Goal: Task Accomplishment & Management: Manage account settings

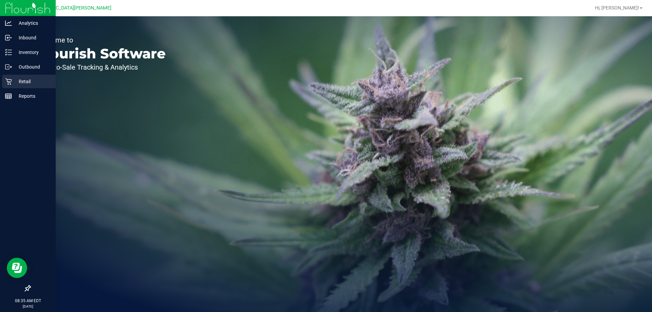
click at [26, 81] on p "Retail" at bounding box center [32, 81] width 41 height 8
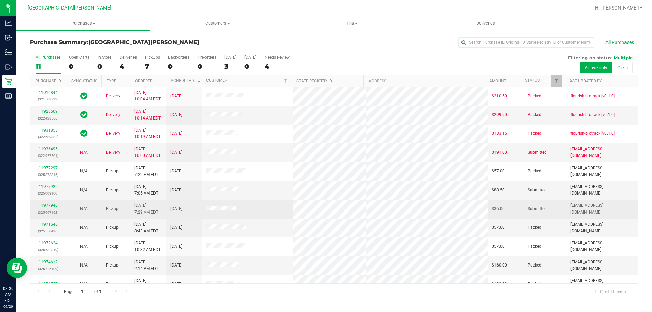
scroll to position [10, 0]
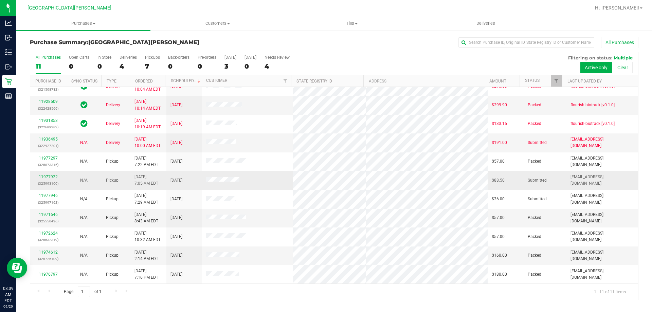
click at [43, 179] on link "11977922" at bounding box center [48, 177] width 19 height 5
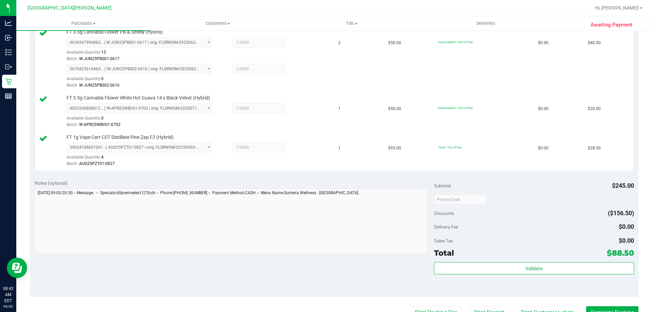
scroll to position [204, 0]
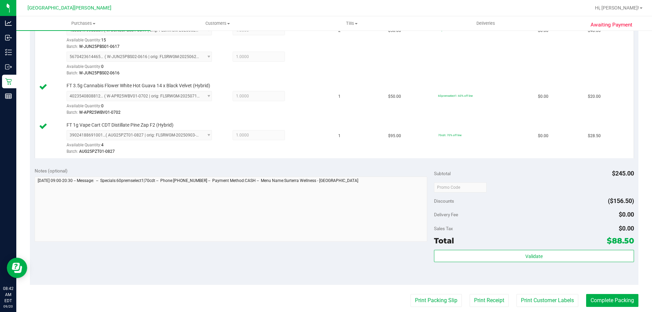
click at [511, 263] on div "Validate" at bounding box center [534, 265] width 200 height 31
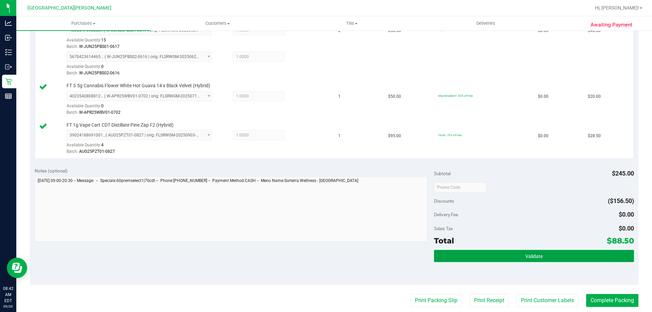
click at [507, 255] on button "Validate" at bounding box center [534, 256] width 200 height 12
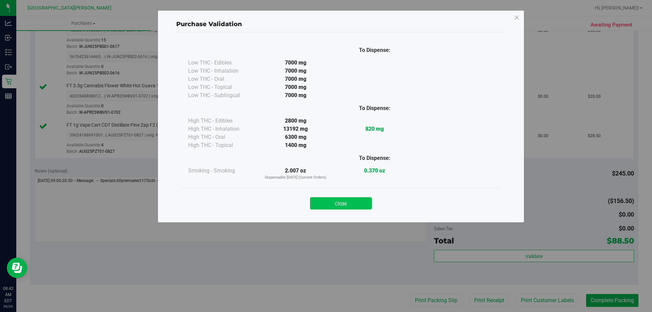
click at [350, 199] on button "Close" at bounding box center [341, 203] width 62 height 12
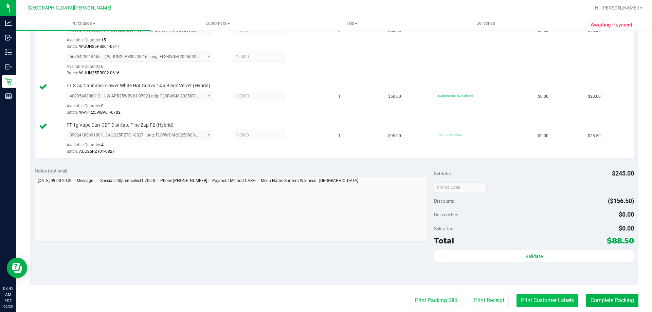
click at [559, 302] on button "Print Customer Labels" at bounding box center [548, 300] width 62 height 13
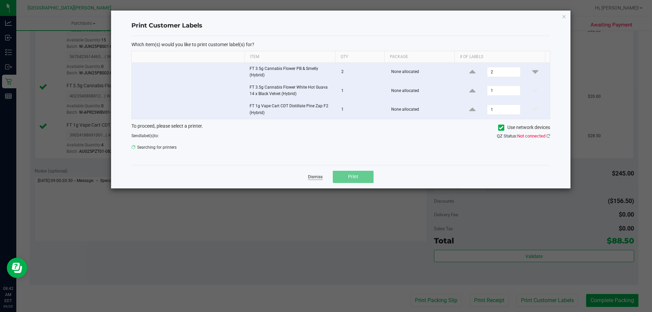
click at [313, 179] on link "Dismiss" at bounding box center [315, 177] width 15 height 6
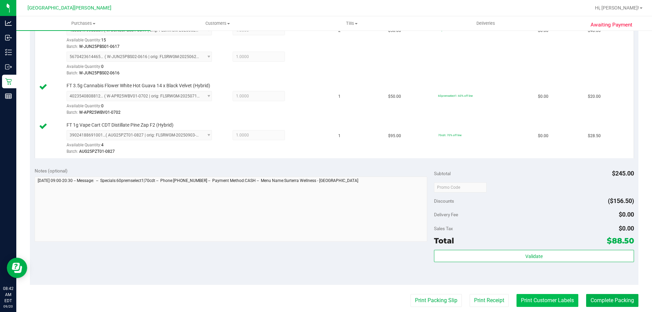
click at [517, 298] on button "Print Customer Labels" at bounding box center [548, 300] width 62 height 13
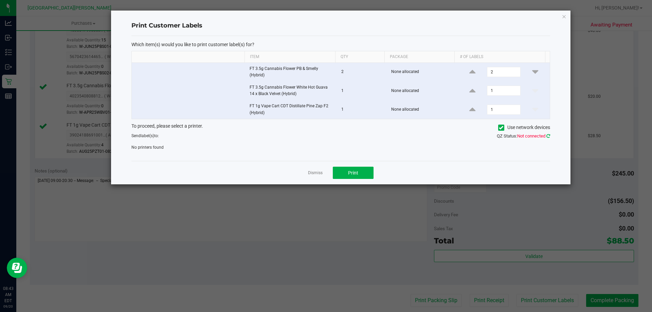
click at [549, 138] on icon at bounding box center [548, 136] width 4 height 4
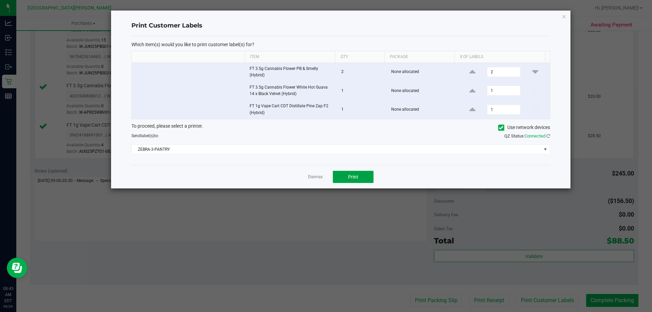
click at [365, 178] on button "Print" at bounding box center [353, 177] width 41 height 12
click at [316, 178] on link "Dismiss" at bounding box center [315, 177] width 15 height 6
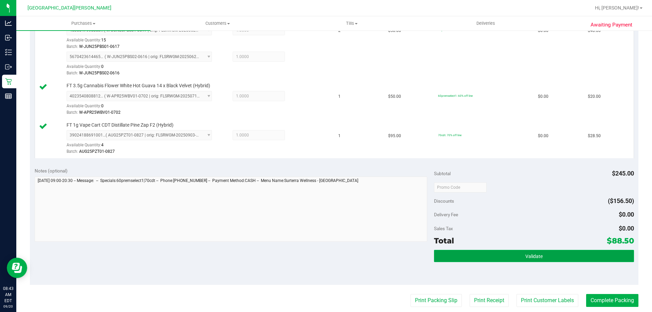
click at [455, 253] on button "Validate" at bounding box center [534, 256] width 200 height 12
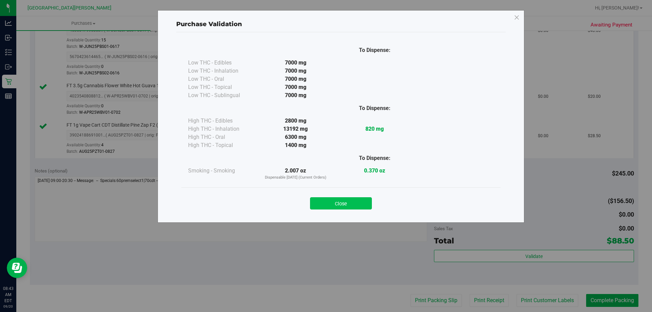
click at [344, 203] on button "Close" at bounding box center [341, 203] width 62 height 12
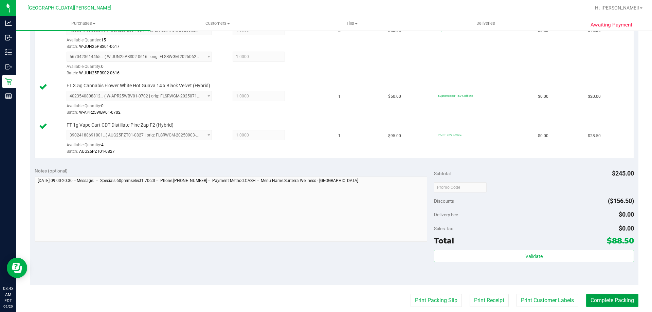
click at [586, 296] on button "Complete Packing" at bounding box center [612, 300] width 52 height 13
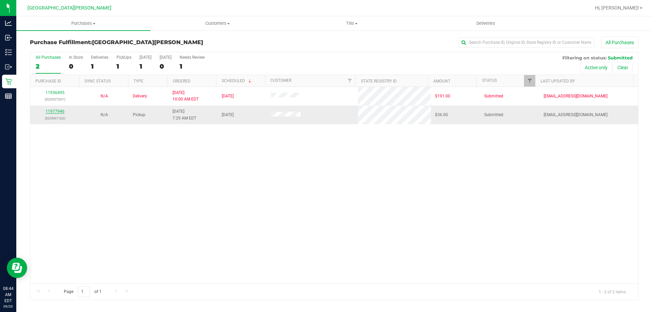
click at [58, 111] on link "11977946" at bounding box center [55, 111] width 19 height 5
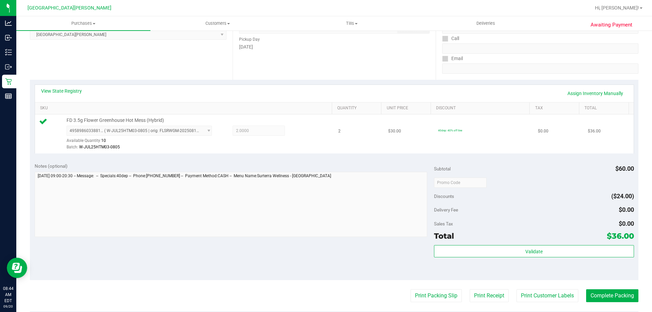
scroll to position [136, 0]
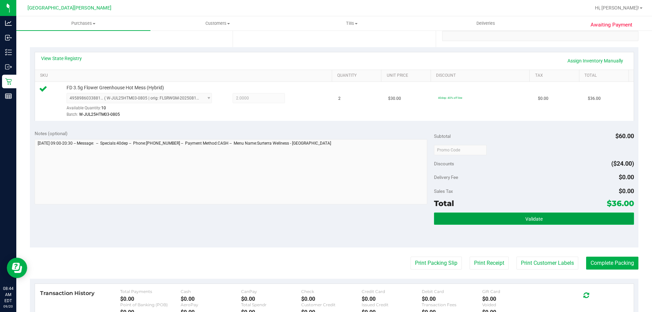
click at [446, 215] on button "Validate" at bounding box center [534, 219] width 200 height 12
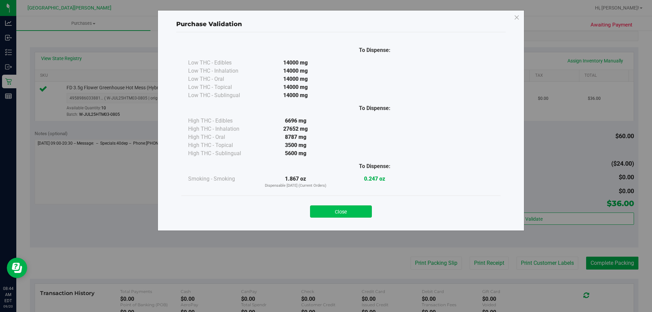
click at [322, 211] on button "Close" at bounding box center [341, 211] width 62 height 12
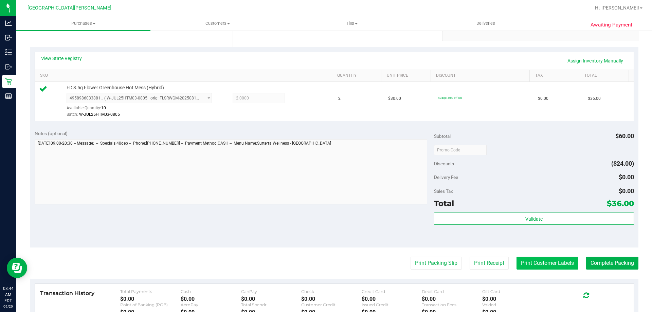
click at [534, 264] on button "Print Customer Labels" at bounding box center [548, 263] width 62 height 13
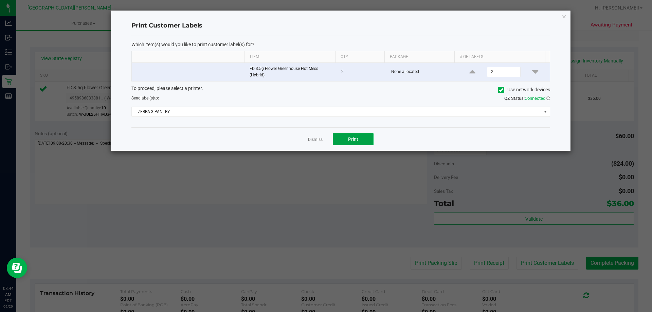
click at [352, 143] on button "Print" at bounding box center [353, 139] width 41 height 12
click at [313, 142] on link "Dismiss" at bounding box center [315, 140] width 15 height 6
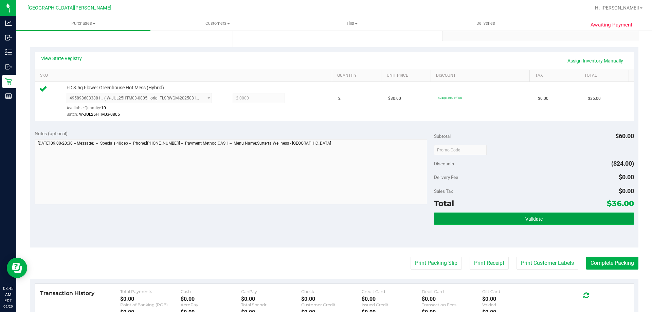
click at [473, 213] on button "Validate" at bounding box center [534, 219] width 200 height 12
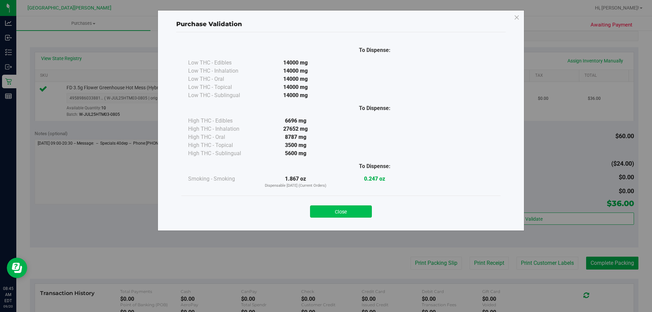
click at [349, 212] on button "Close" at bounding box center [341, 211] width 62 height 12
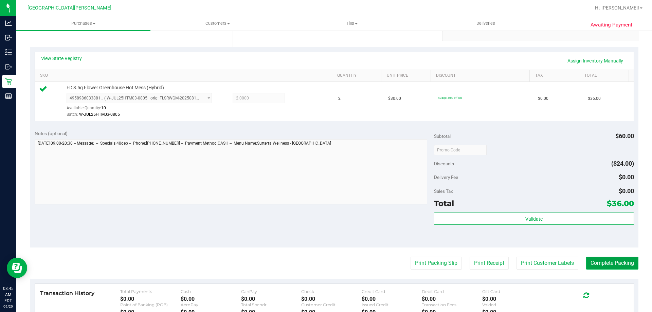
click at [597, 268] on button "Complete Packing" at bounding box center [612, 263] width 52 height 13
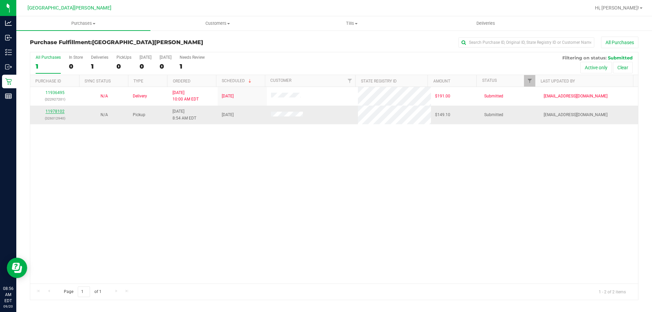
click at [51, 112] on link "11978102" at bounding box center [55, 111] width 19 height 5
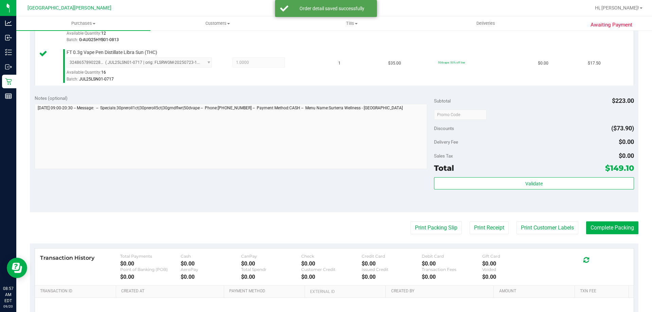
scroll to position [340, 0]
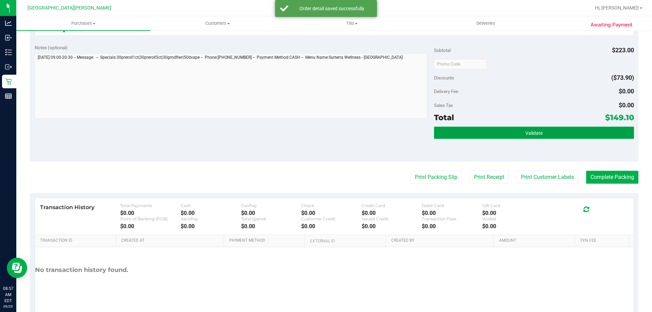
click at [446, 133] on button "Validate" at bounding box center [534, 133] width 200 height 12
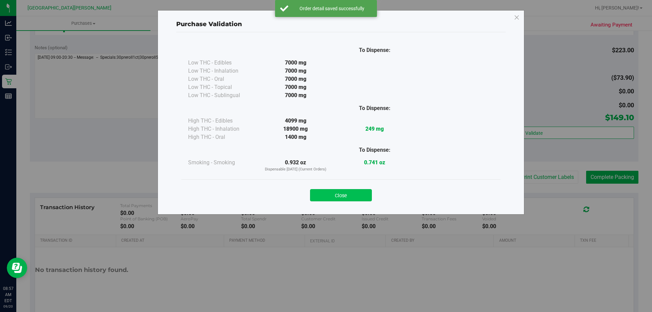
click at [324, 199] on button "Close" at bounding box center [341, 195] width 62 height 12
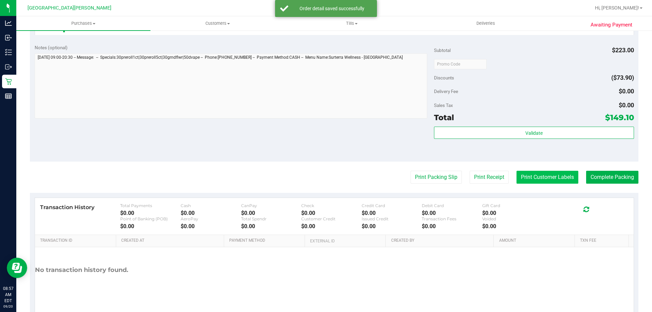
click at [542, 175] on button "Print Customer Labels" at bounding box center [548, 177] width 62 height 13
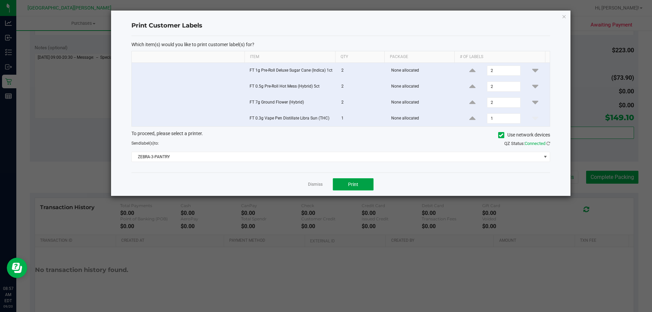
click at [357, 182] on span "Print" at bounding box center [353, 184] width 10 height 5
click at [310, 185] on link "Dismiss" at bounding box center [315, 185] width 15 height 6
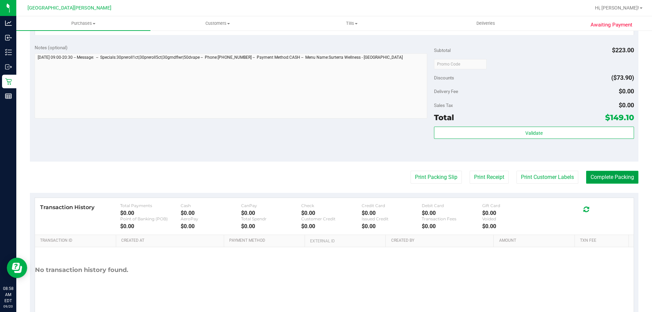
click at [609, 179] on button "Complete Packing" at bounding box center [612, 177] width 52 height 13
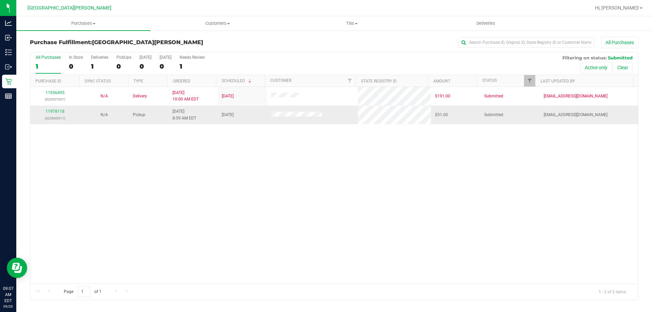
click at [57, 114] on div "11978118 (325900511)" at bounding box center [54, 114] width 41 height 13
click at [55, 113] on link "11978118" at bounding box center [55, 111] width 19 height 5
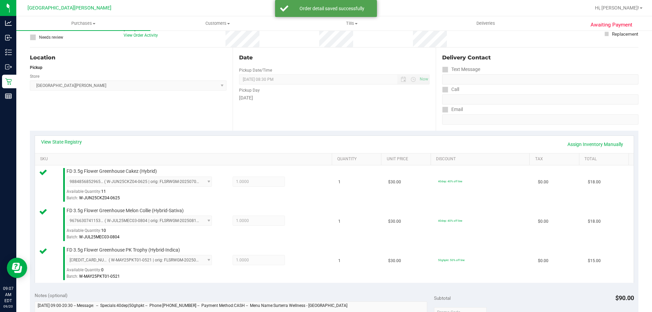
scroll to position [136, 0]
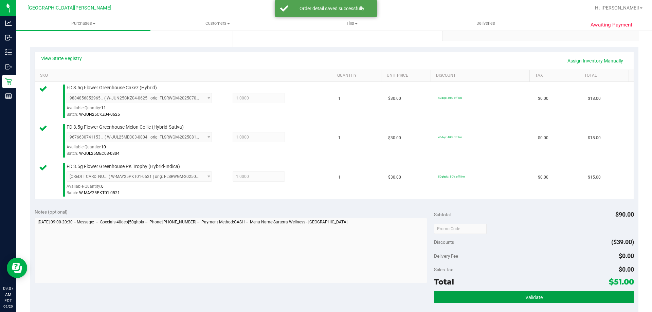
click at [534, 293] on button "Validate" at bounding box center [534, 297] width 200 height 12
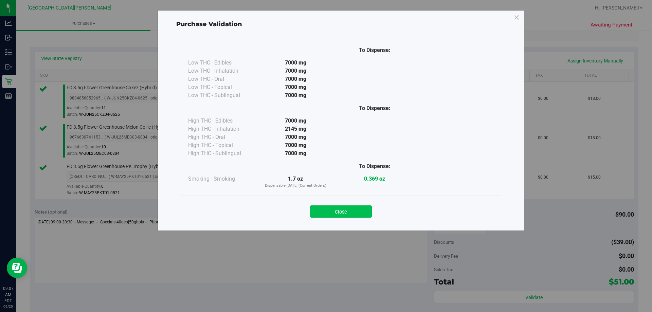
click at [345, 208] on button "Close" at bounding box center [341, 211] width 62 height 12
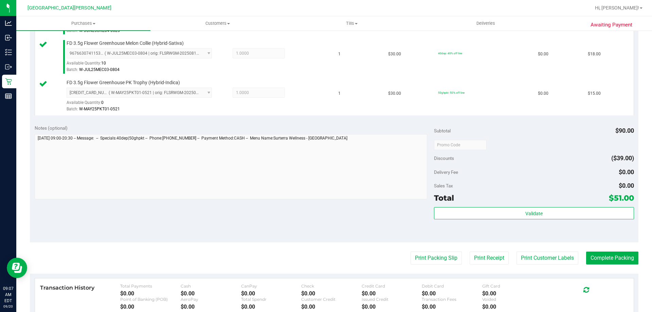
scroll to position [306, 0]
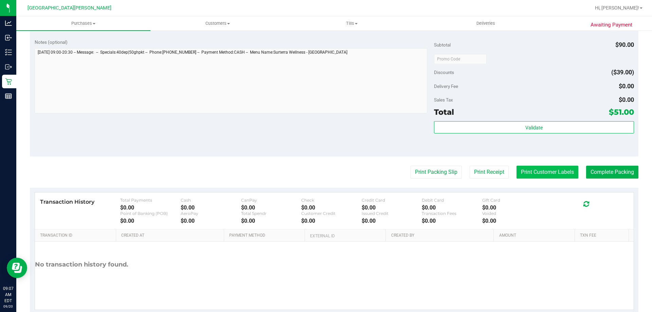
click at [535, 170] on button "Print Customer Labels" at bounding box center [548, 172] width 62 height 13
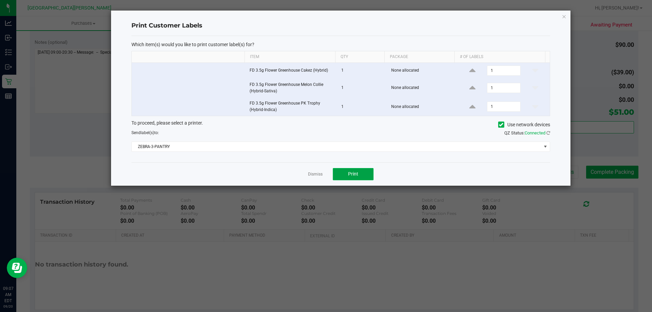
click at [370, 170] on button "Print" at bounding box center [353, 174] width 41 height 12
click at [319, 172] on link "Dismiss" at bounding box center [315, 175] width 15 height 6
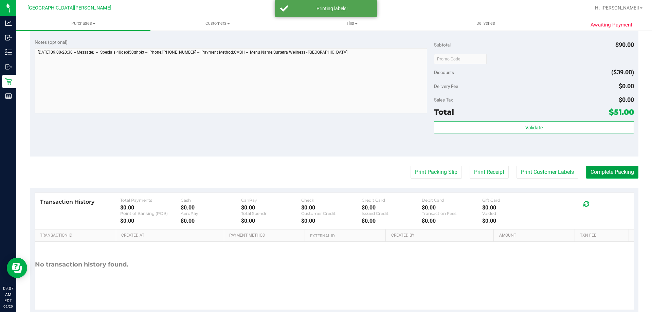
click at [599, 169] on button "Complete Packing" at bounding box center [612, 172] width 52 height 13
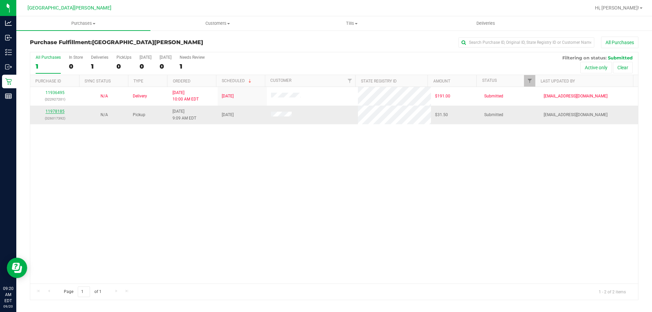
click at [55, 110] on link "11978185" at bounding box center [55, 111] width 19 height 5
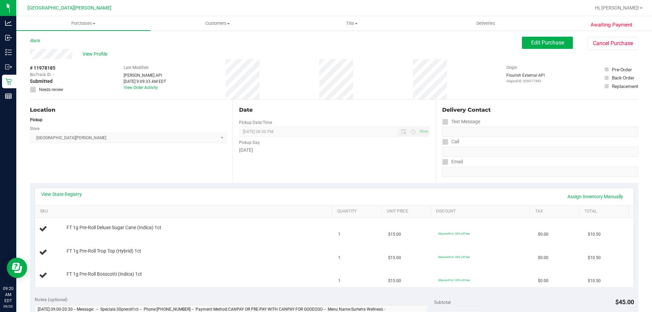
scroll to position [34, 0]
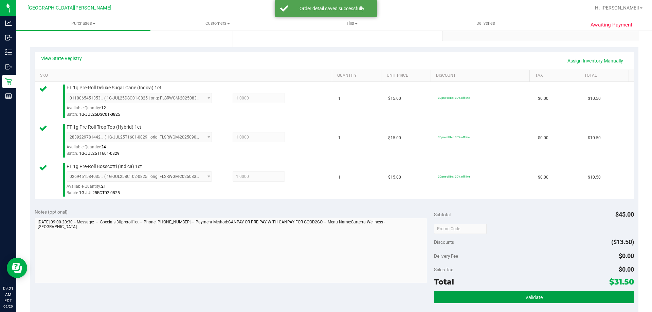
click at [516, 298] on button "Validate" at bounding box center [534, 297] width 200 height 12
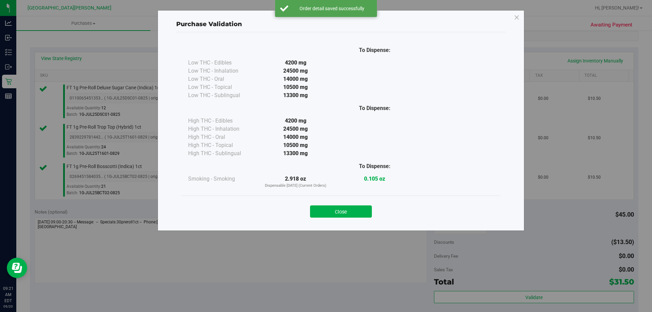
scroll to position [272, 0]
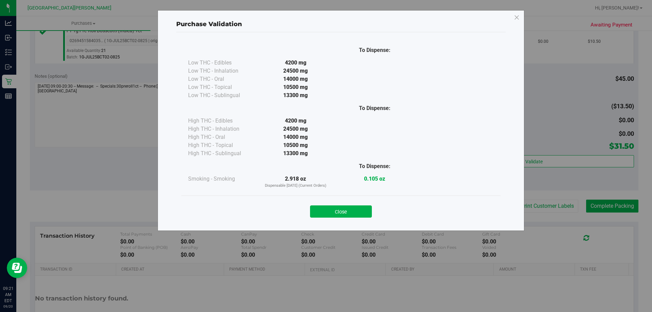
click at [355, 218] on div "Close" at bounding box center [340, 210] width 319 height 28
click at [351, 209] on button "Close" at bounding box center [341, 211] width 62 height 12
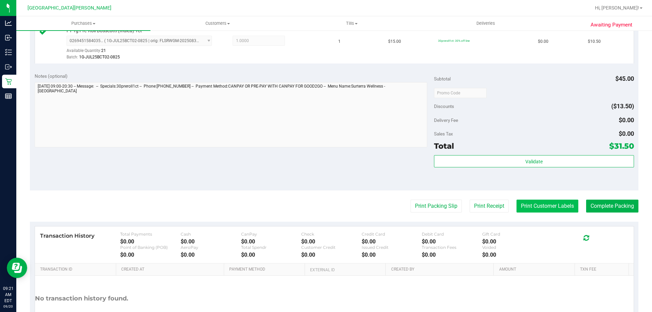
click at [541, 203] on button "Print Customer Labels" at bounding box center [548, 206] width 62 height 13
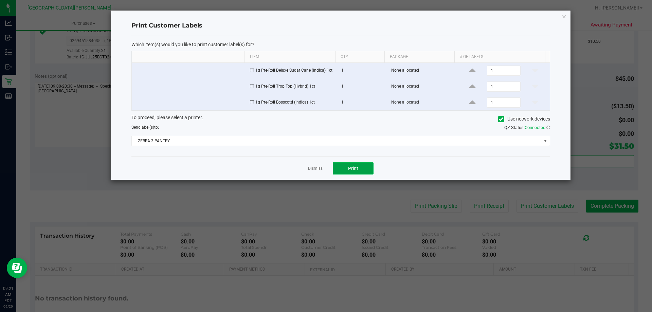
click at [349, 163] on button "Print" at bounding box center [353, 168] width 41 height 12
click at [317, 169] on link "Dismiss" at bounding box center [315, 169] width 15 height 6
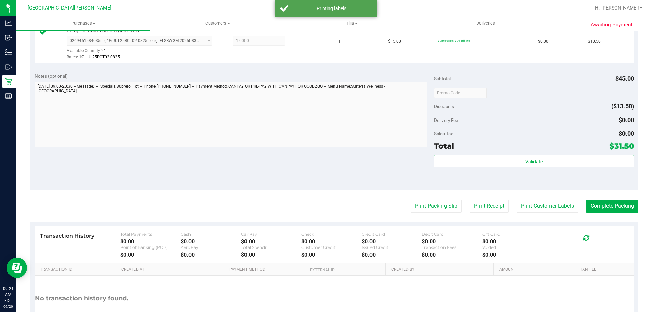
click at [313, 168] on div "Notes (optional) Subtotal $45.00 Discounts ($13.50) Delivery Fee $0.00 Sales Ta…" at bounding box center [334, 129] width 609 height 122
click at [600, 205] on button "Complete Packing" at bounding box center [612, 206] width 52 height 13
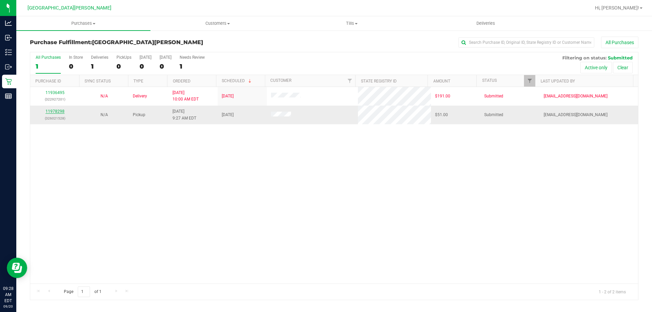
click at [48, 110] on link "11978298" at bounding box center [55, 111] width 19 height 5
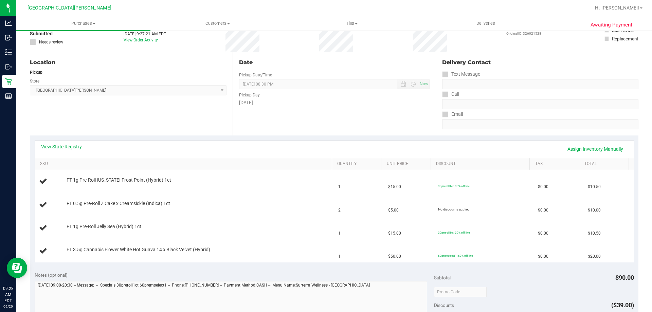
scroll to position [68, 0]
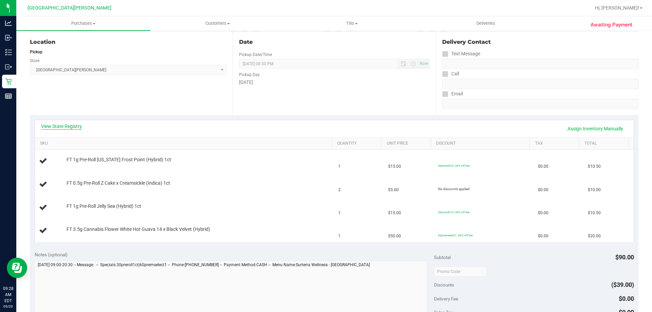
click at [73, 126] on link "View State Registry" at bounding box center [61, 126] width 41 height 7
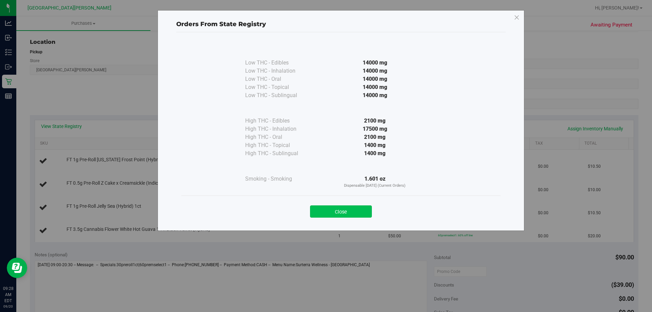
click at [341, 209] on button "Close" at bounding box center [341, 211] width 62 height 12
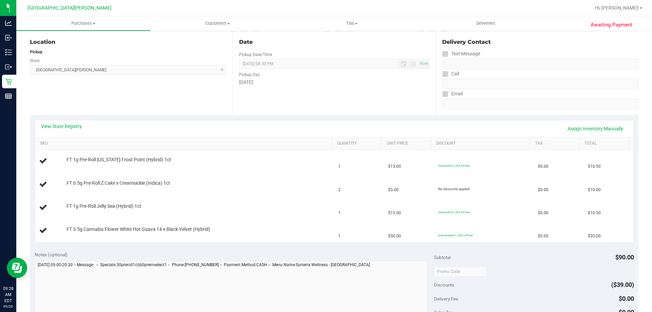
click at [303, 124] on div "View State Registry Assign Inventory Manually" at bounding box center [334, 129] width 587 height 12
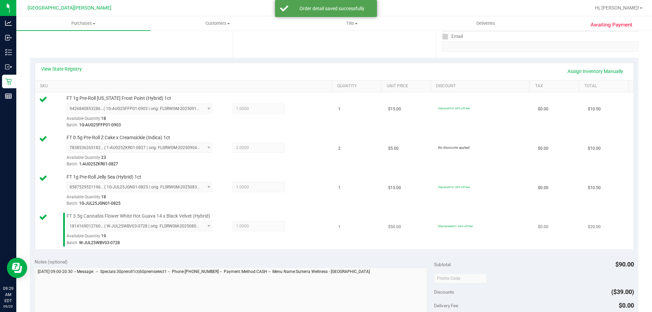
scroll to position [170, 0]
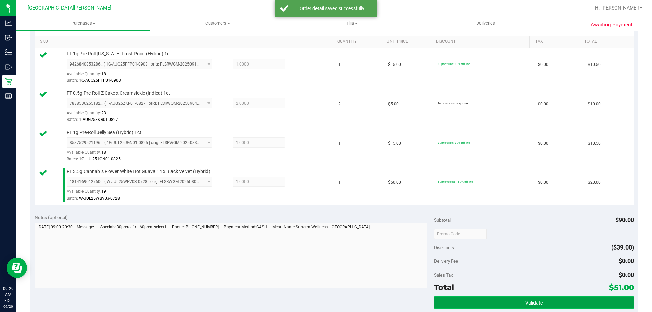
click at [544, 306] on button "Validate" at bounding box center [534, 302] width 200 height 12
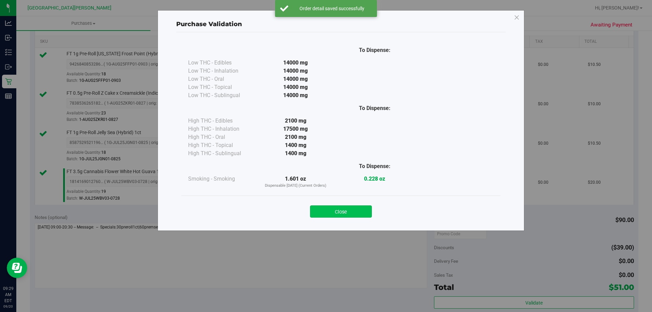
click at [344, 211] on button "Close" at bounding box center [341, 211] width 62 height 12
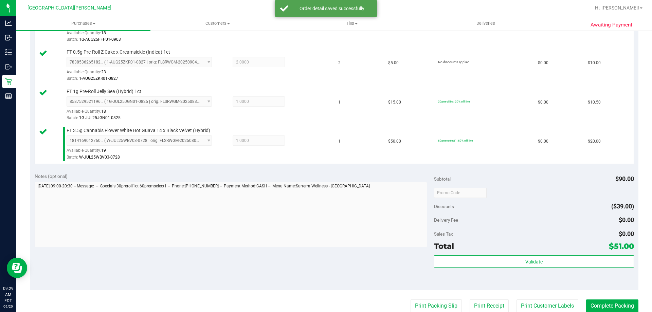
scroll to position [340, 0]
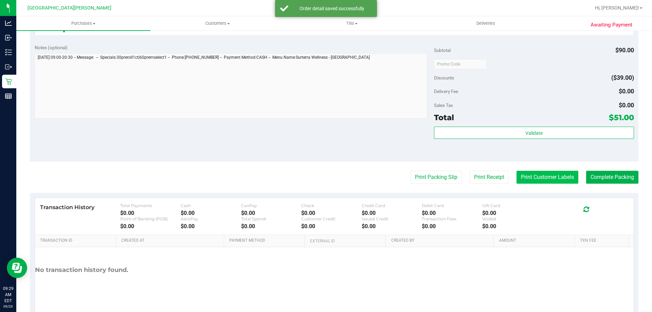
click at [559, 180] on button "Print Customer Labels" at bounding box center [548, 177] width 62 height 13
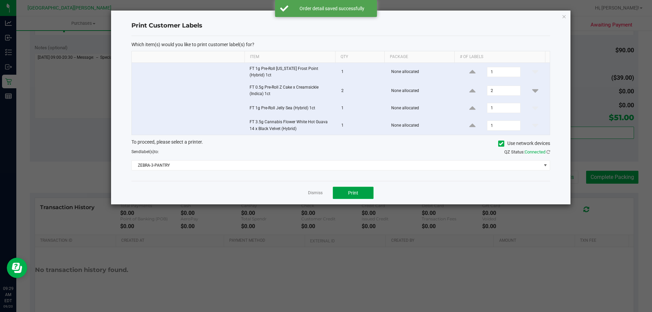
click at [359, 195] on button "Print" at bounding box center [353, 193] width 41 height 12
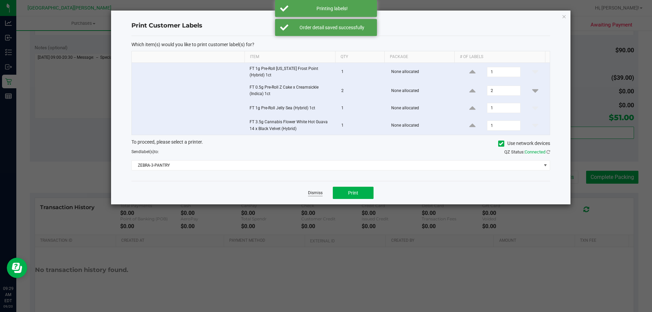
click at [319, 192] on link "Dismiss" at bounding box center [315, 193] width 15 height 6
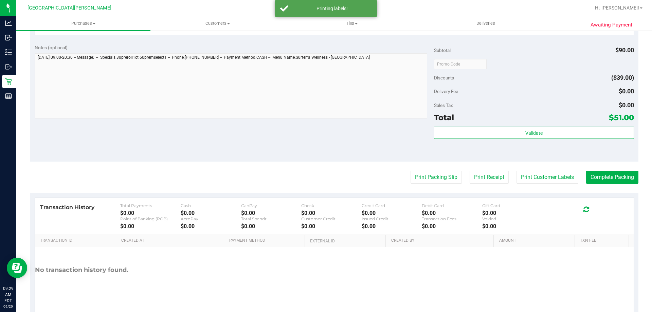
click at [292, 158] on div "Notes (optional) Subtotal $90.00 Discounts ($39.00) Delivery Fee $0.00 Sales Ta…" at bounding box center [334, 100] width 609 height 122
click at [615, 175] on button "Complete Packing" at bounding box center [612, 177] width 52 height 13
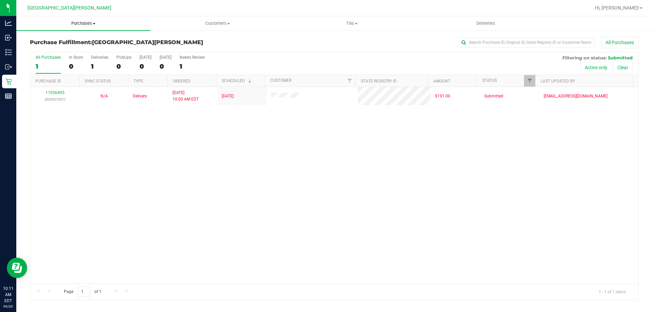
click at [82, 24] on span "Purchases" at bounding box center [83, 23] width 134 height 6
click at [41, 50] on span "Fulfillment" at bounding box center [37, 49] width 42 height 6
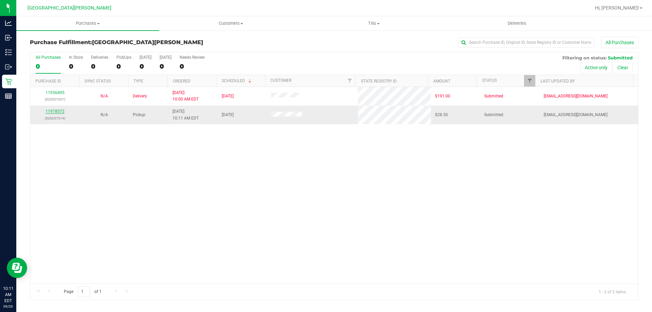
click at [56, 113] on link "11978572" at bounding box center [55, 111] width 19 height 5
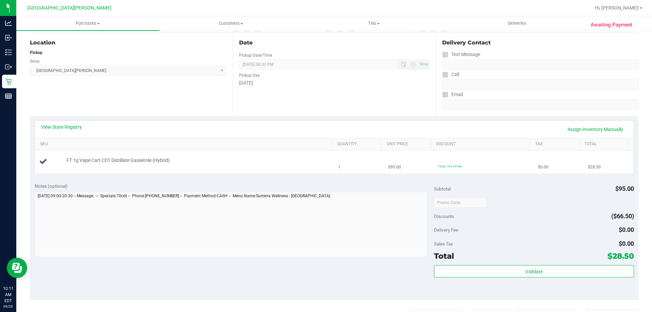
scroll to position [68, 0]
click at [73, 126] on link "View State Registry" at bounding box center [61, 126] width 41 height 7
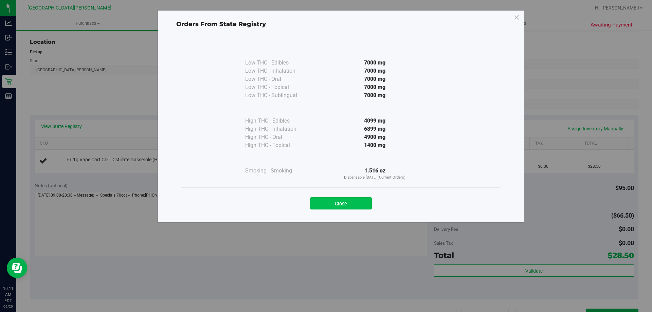
click at [362, 206] on button "Close" at bounding box center [341, 203] width 62 height 12
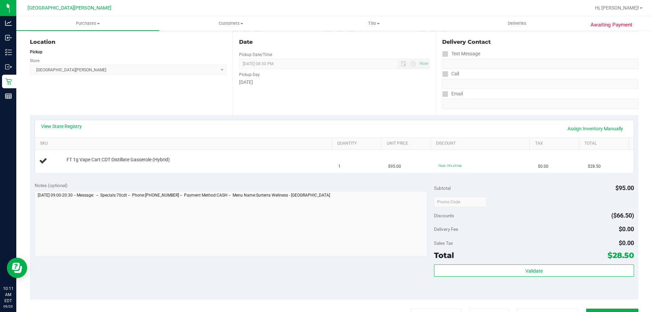
click at [336, 124] on div "View State Registry Assign Inventory Manually" at bounding box center [334, 129] width 587 height 12
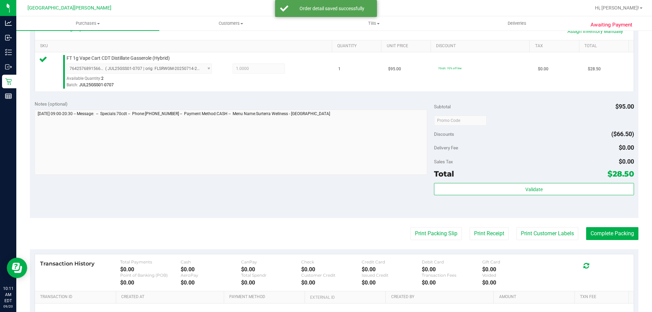
scroll to position [238, 0]
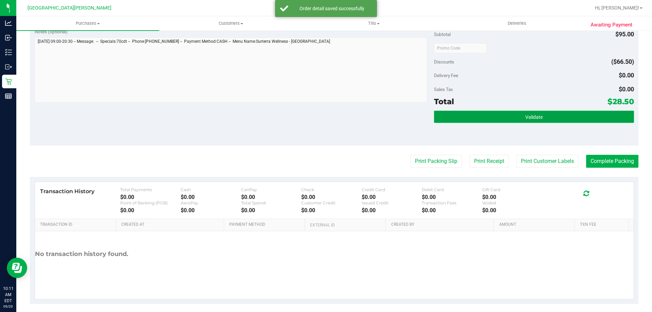
click at [545, 115] on button "Validate" at bounding box center [534, 117] width 200 height 12
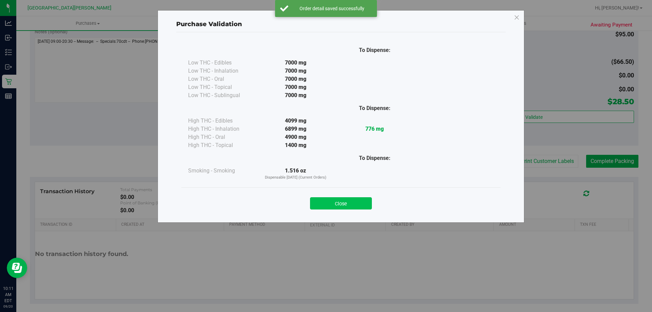
click at [345, 205] on button "Close" at bounding box center [341, 203] width 62 height 12
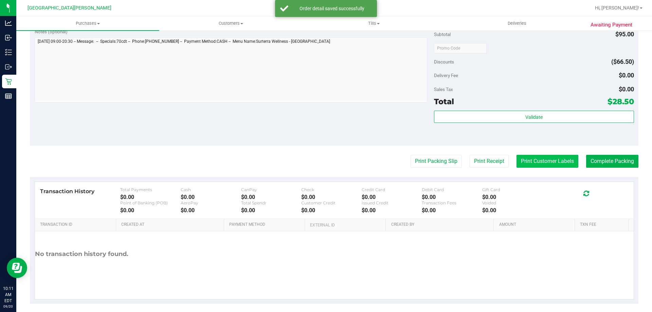
click at [530, 156] on button "Print Customer Labels" at bounding box center [548, 161] width 62 height 13
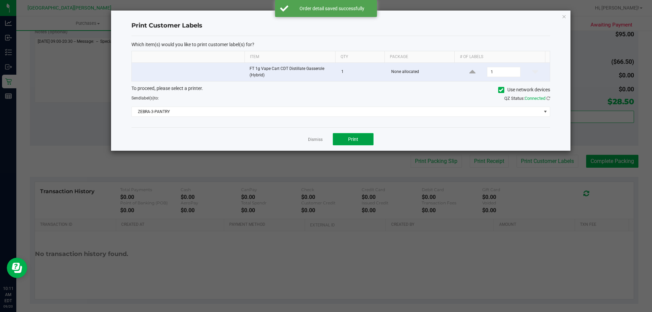
click at [359, 138] on button "Print" at bounding box center [353, 139] width 41 height 12
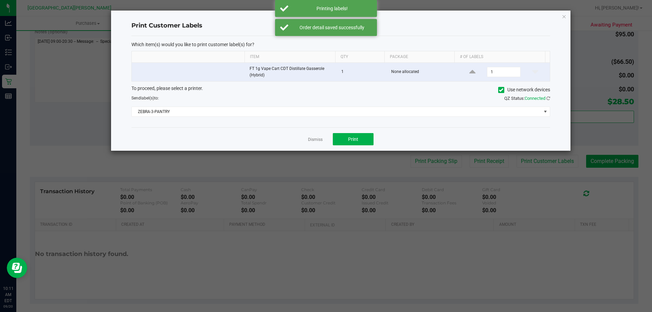
click at [313, 139] on link "Dismiss" at bounding box center [315, 140] width 15 height 6
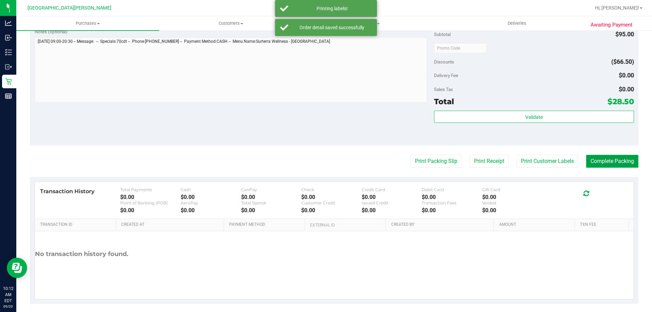
click at [604, 162] on button "Complete Packing" at bounding box center [612, 161] width 52 height 13
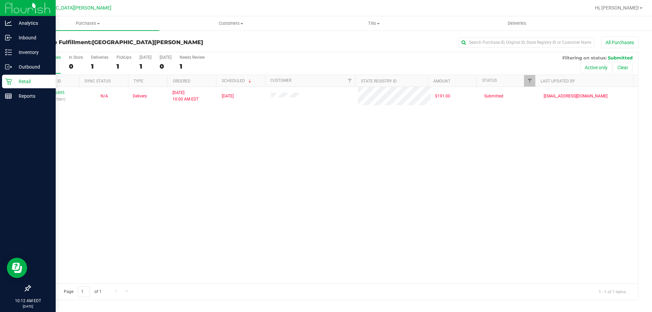
click at [14, 82] on p "Retail" at bounding box center [32, 81] width 41 height 8
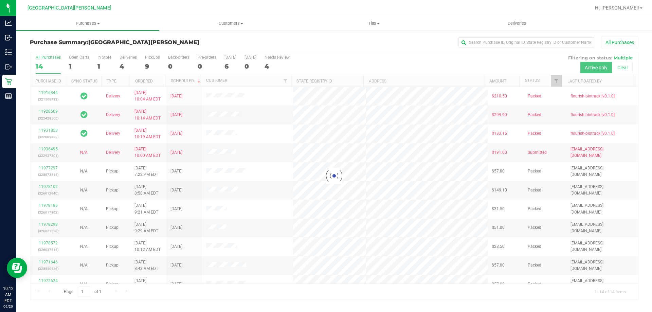
click at [101, 60] on div at bounding box center [334, 176] width 608 height 248
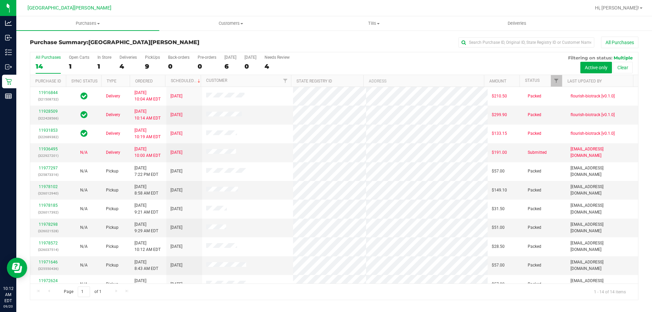
click at [100, 61] on label "In Store 1" at bounding box center [104, 64] width 14 height 19
click at [0, 0] on input "In Store 1" at bounding box center [0, 0] width 0 height 0
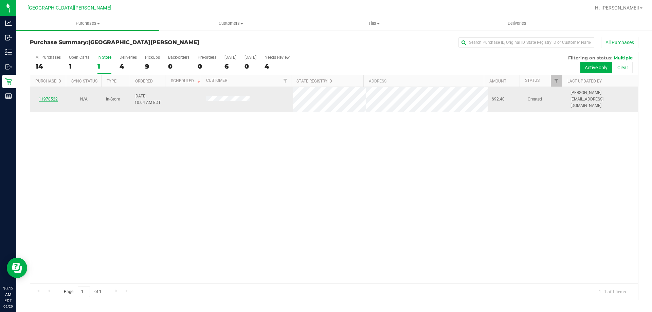
click at [54, 97] on link "11978522" at bounding box center [48, 99] width 19 height 5
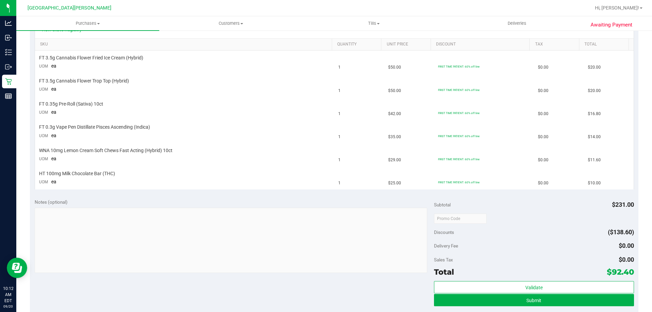
scroll to position [170, 0]
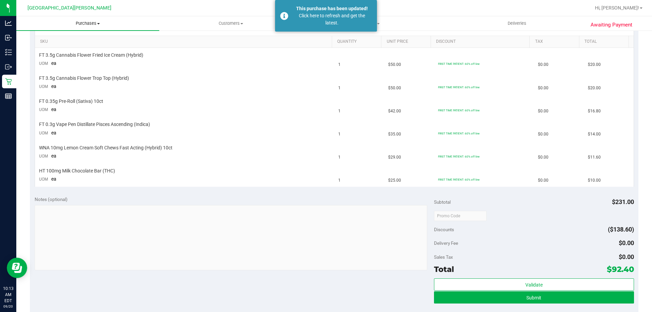
click at [92, 25] on span "Purchases" at bounding box center [87, 23] width 143 height 6
click at [49, 50] on span "Fulfillment" at bounding box center [37, 49] width 42 height 6
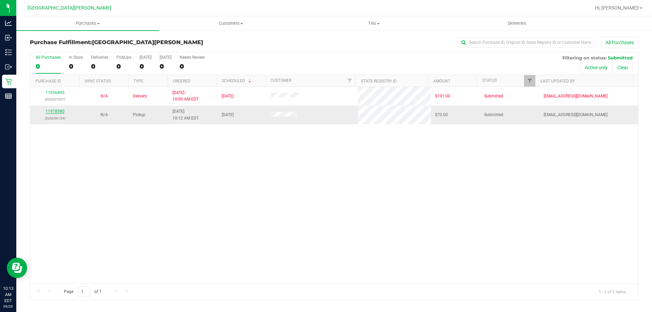
click at [47, 112] on link "11978580" at bounding box center [55, 111] width 19 height 5
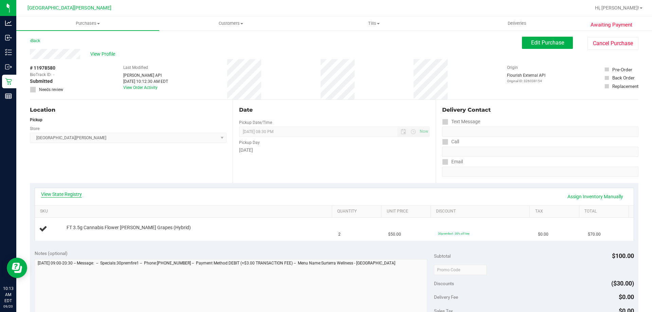
click at [69, 192] on link "View State Registry" at bounding box center [61, 194] width 41 height 7
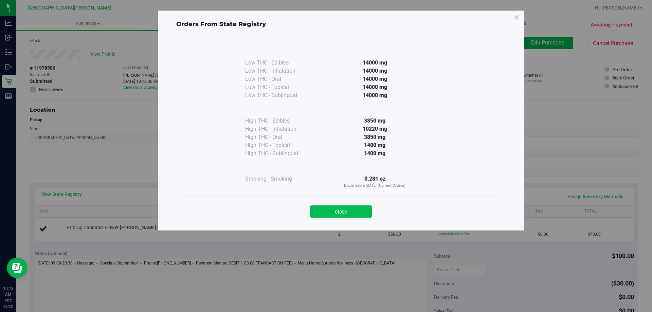
click at [360, 212] on button "Close" at bounding box center [341, 211] width 62 height 12
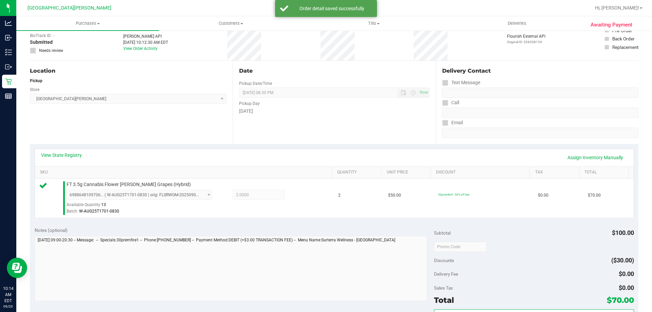
scroll to position [102, 0]
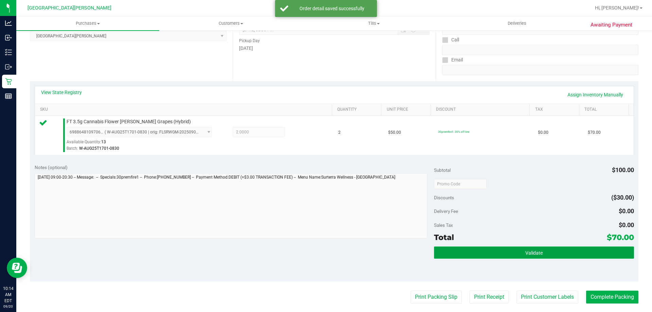
click at [514, 253] on button "Validate" at bounding box center [534, 253] width 200 height 12
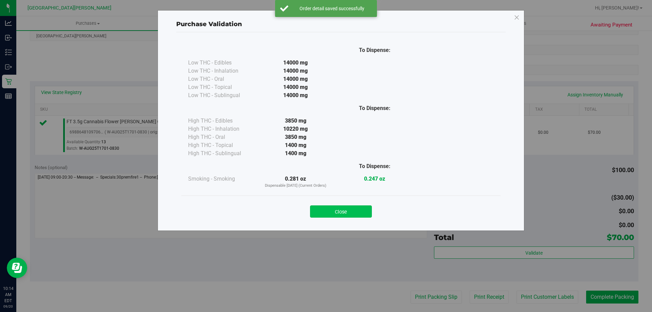
drag, startPoint x: 343, startPoint y: 203, endPoint x: 345, endPoint y: 213, distance: 9.7
click at [344, 205] on div "Close" at bounding box center [340, 209] width 309 height 17
click at [345, 213] on button "Close" at bounding box center [341, 211] width 62 height 12
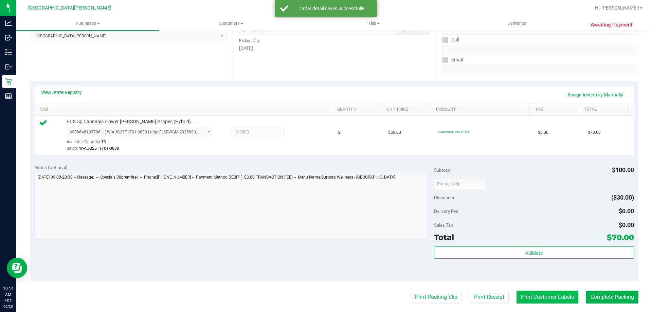
click at [524, 300] on button "Print Customer Labels" at bounding box center [548, 297] width 62 height 13
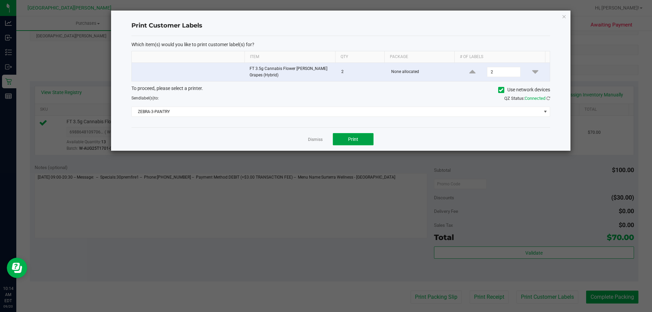
click at [360, 139] on button "Print" at bounding box center [353, 139] width 41 height 12
click at [319, 140] on link "Dismiss" at bounding box center [315, 140] width 15 height 6
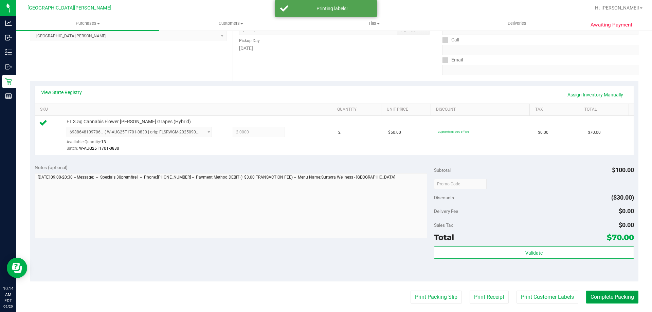
click at [597, 291] on button "Complete Packing" at bounding box center [612, 297] width 52 height 13
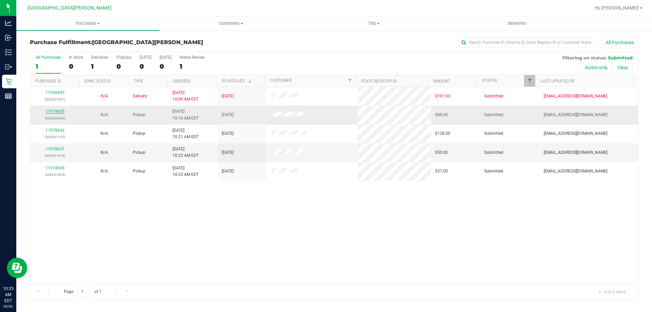
click at [49, 111] on link "11978605" at bounding box center [55, 111] width 19 height 5
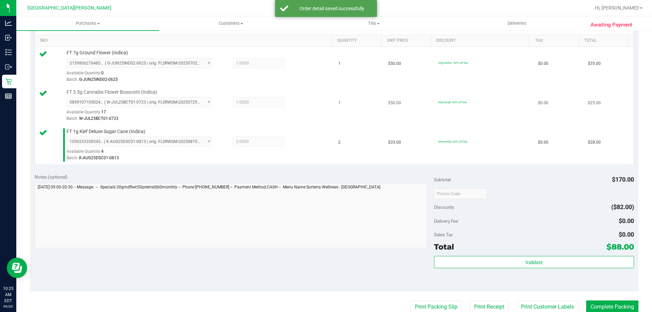
scroll to position [204, 0]
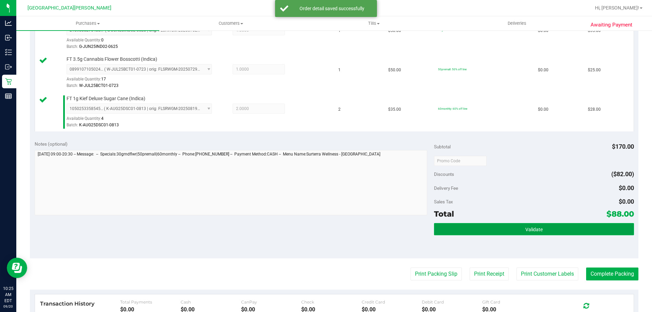
click at [479, 229] on button "Validate" at bounding box center [534, 229] width 200 height 12
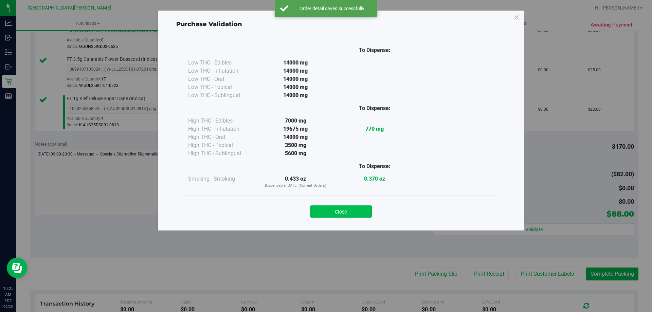
click at [359, 214] on button "Close" at bounding box center [341, 211] width 62 height 12
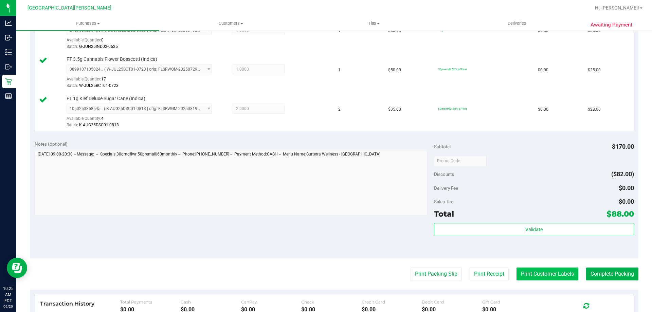
click at [517, 273] on button "Print Customer Labels" at bounding box center [548, 274] width 62 height 13
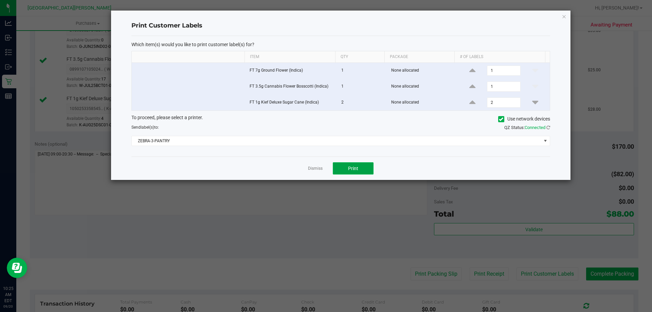
click at [346, 167] on button "Print" at bounding box center [353, 168] width 41 height 12
click at [316, 168] on link "Dismiss" at bounding box center [315, 169] width 15 height 6
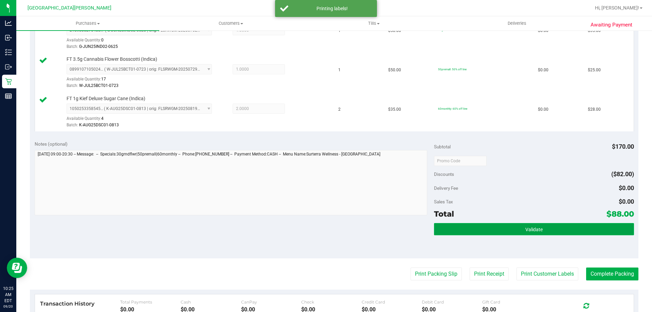
click at [507, 231] on button "Validate" at bounding box center [534, 229] width 200 height 12
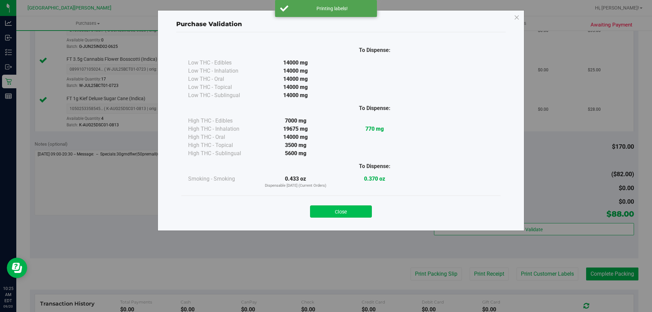
click at [369, 216] on button "Close" at bounding box center [341, 211] width 62 height 12
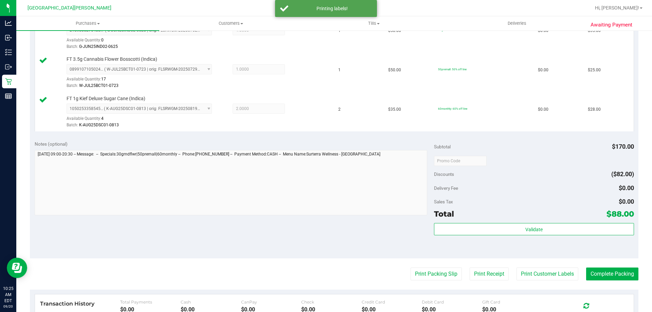
click at [549, 223] on div "Subtotal $170.00 Discounts ($82.00) Delivery Fee $0.00 Sales Tax $0.00 Total $8…" at bounding box center [534, 197] width 200 height 113
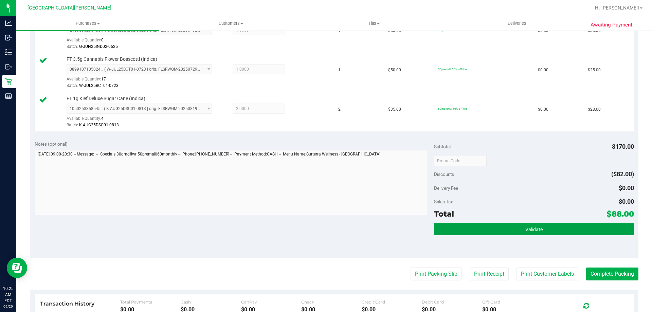
click at [548, 225] on button "Validate" at bounding box center [534, 229] width 200 height 12
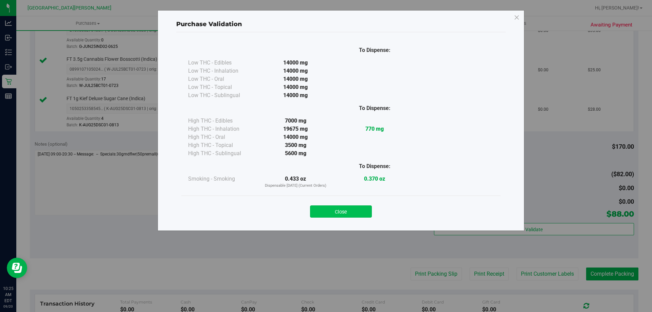
click at [344, 205] on button "Close" at bounding box center [341, 211] width 62 height 12
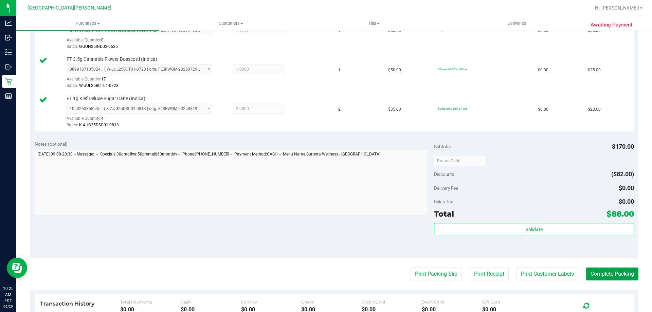
click at [586, 273] on button "Complete Packing" at bounding box center [612, 274] width 52 height 13
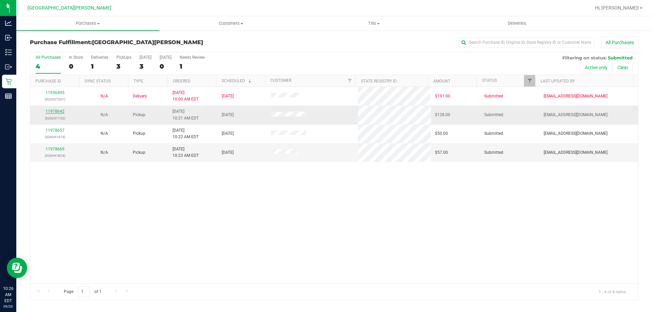
click at [56, 110] on link "11978642" at bounding box center [55, 111] width 19 height 5
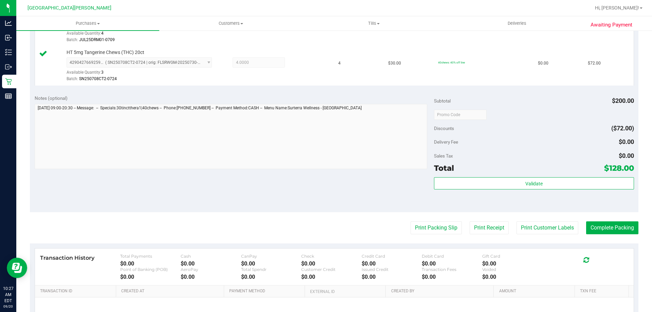
scroll to position [238, 0]
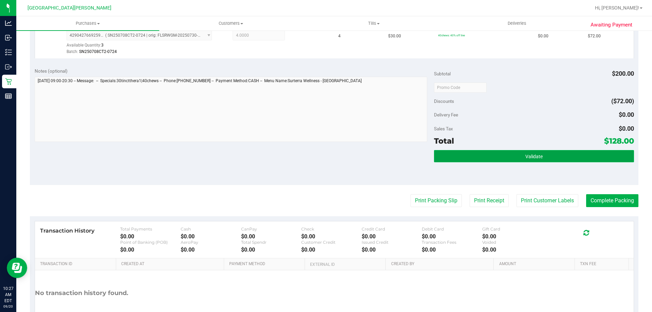
click at [512, 153] on button "Validate" at bounding box center [534, 156] width 200 height 12
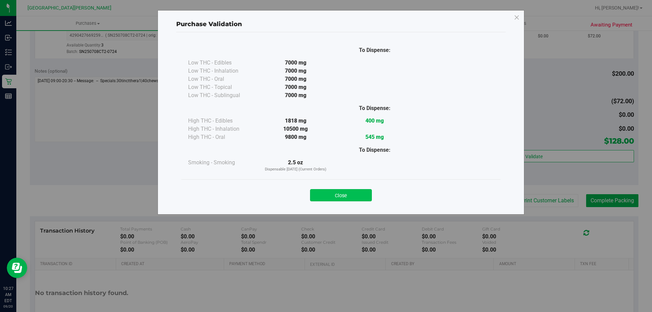
click at [328, 190] on button "Close" at bounding box center [341, 195] width 62 height 12
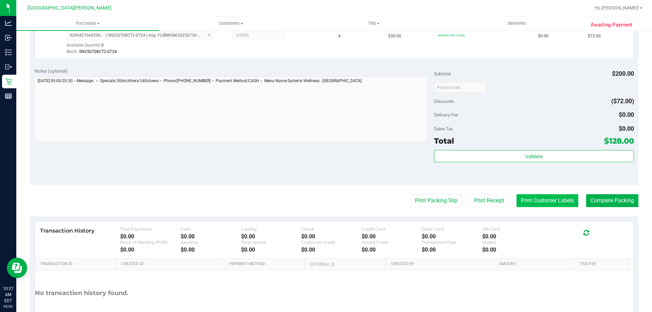
click at [522, 199] on button "Print Customer Labels" at bounding box center [548, 200] width 62 height 13
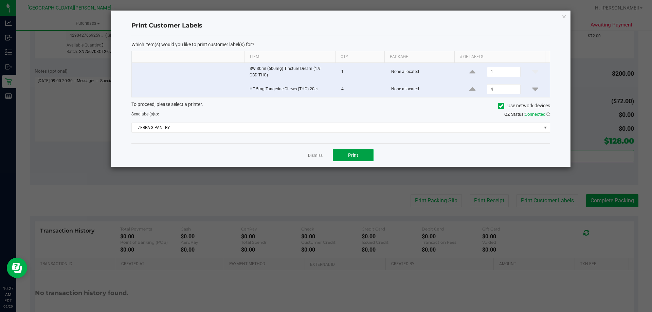
click at [340, 155] on button "Print" at bounding box center [353, 155] width 41 height 12
click at [314, 156] on link "Dismiss" at bounding box center [315, 156] width 15 height 6
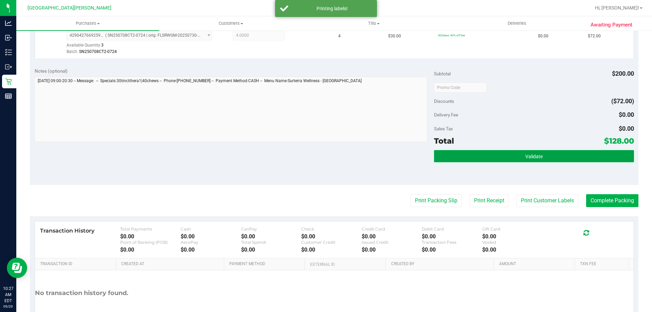
click at [435, 158] on button "Validate" at bounding box center [534, 156] width 200 height 12
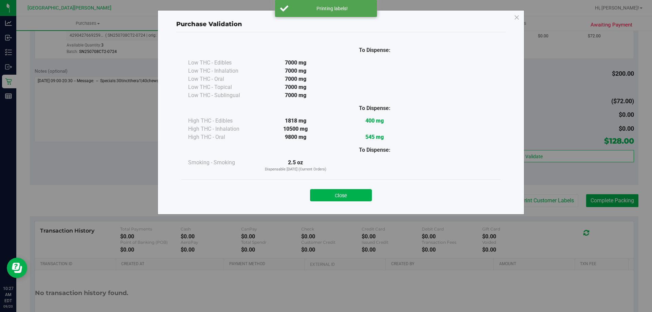
click at [344, 194] on button "Close" at bounding box center [341, 195] width 62 height 12
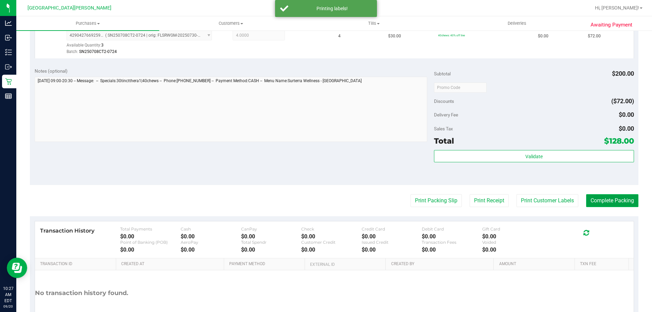
click at [606, 205] on button "Complete Packing" at bounding box center [612, 200] width 52 height 13
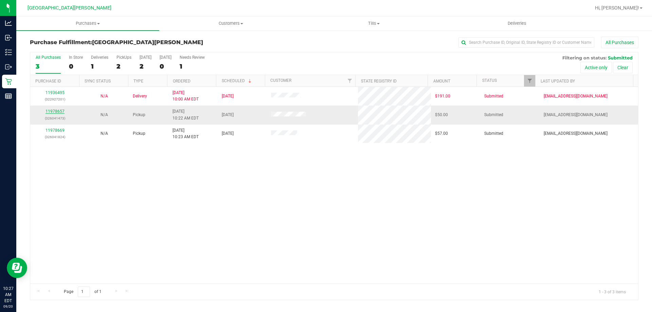
click at [56, 112] on link "11978657" at bounding box center [55, 111] width 19 height 5
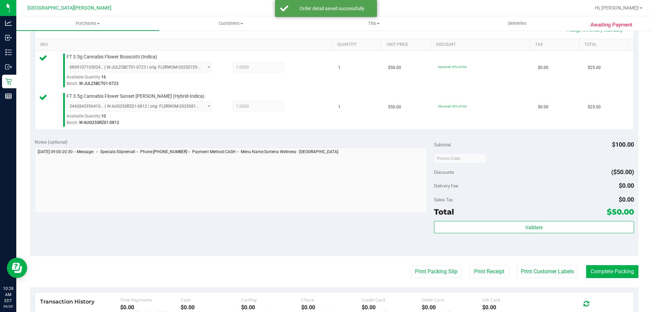
scroll to position [204, 0]
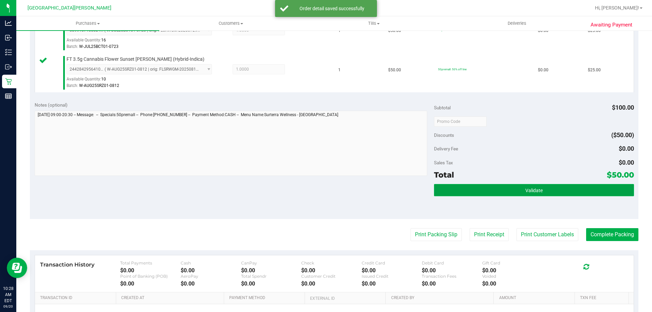
click at [609, 195] on button "Validate" at bounding box center [534, 190] width 200 height 12
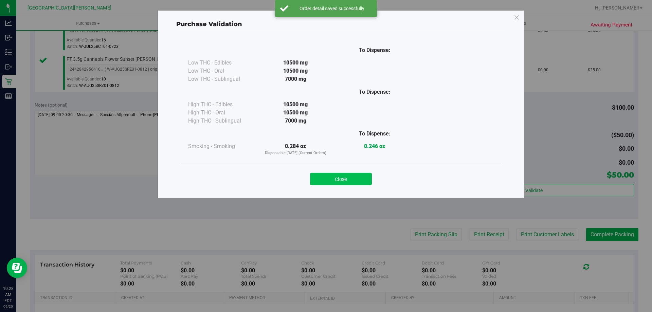
click at [342, 181] on button "Close" at bounding box center [341, 179] width 62 height 12
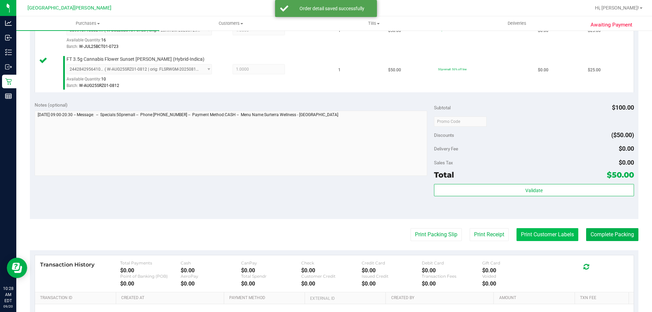
click at [559, 235] on button "Print Customer Labels" at bounding box center [548, 234] width 62 height 13
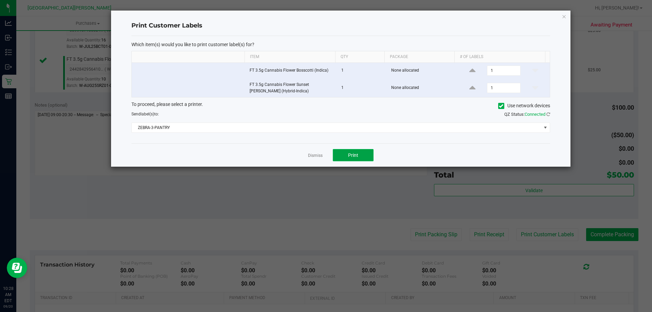
click at [362, 159] on button "Print" at bounding box center [353, 155] width 41 height 12
click at [314, 156] on link "Dismiss" at bounding box center [315, 156] width 15 height 6
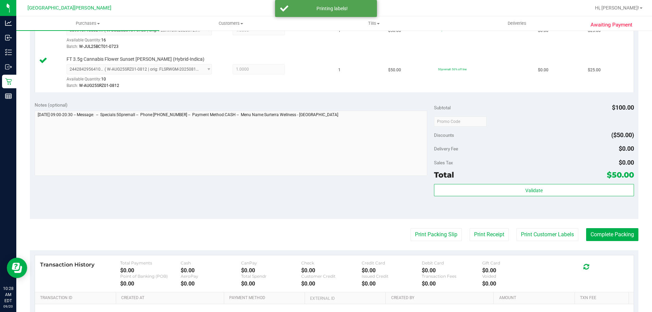
click at [487, 181] on div "Subtotal $100.00 Discounts ($50.00) Delivery Fee $0.00 Sales Tax $0.00 Total $5…" at bounding box center [534, 158] width 200 height 113
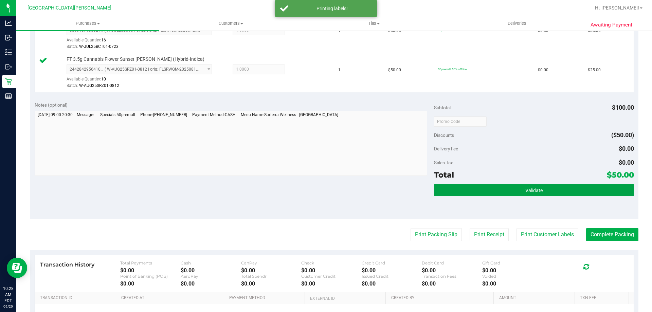
click at [488, 186] on button "Validate" at bounding box center [534, 190] width 200 height 12
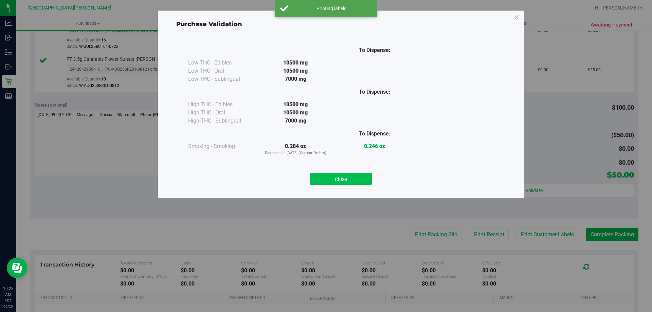
click at [333, 174] on button "Close" at bounding box center [341, 179] width 62 height 12
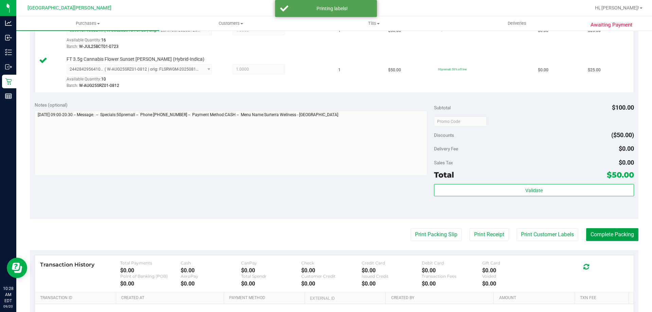
click at [594, 237] on button "Complete Packing" at bounding box center [612, 234] width 52 height 13
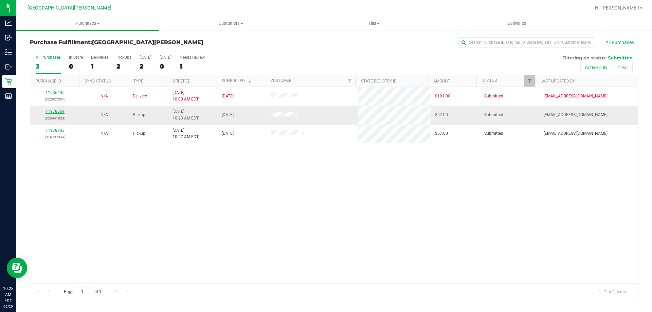
click at [52, 109] on link "11978669" at bounding box center [55, 111] width 19 height 5
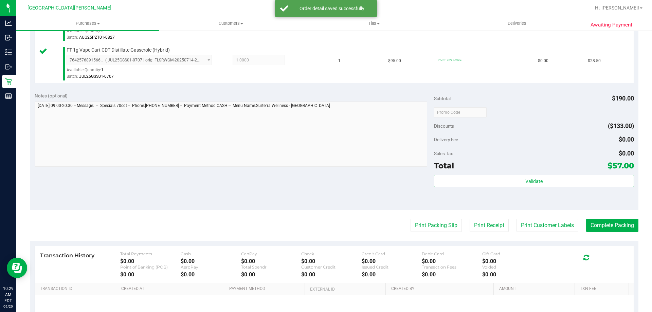
scroll to position [238, 0]
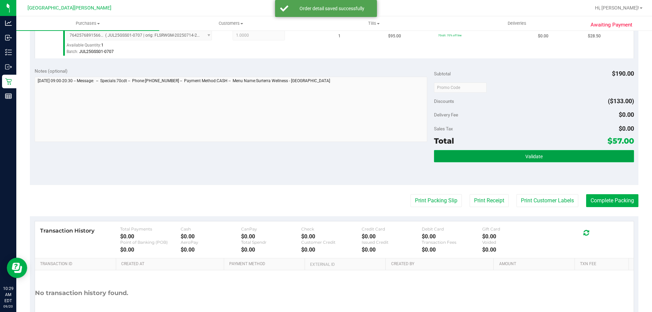
click at [456, 156] on button "Validate" at bounding box center [534, 156] width 200 height 12
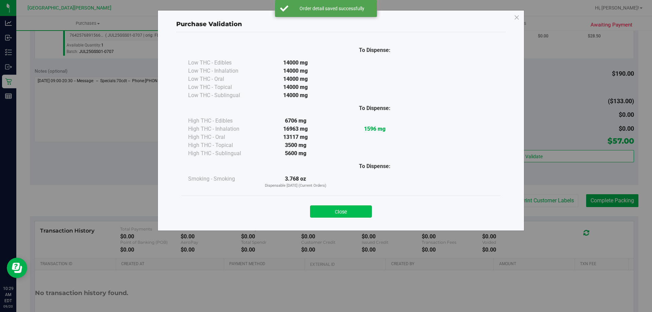
click at [356, 209] on button "Close" at bounding box center [341, 211] width 62 height 12
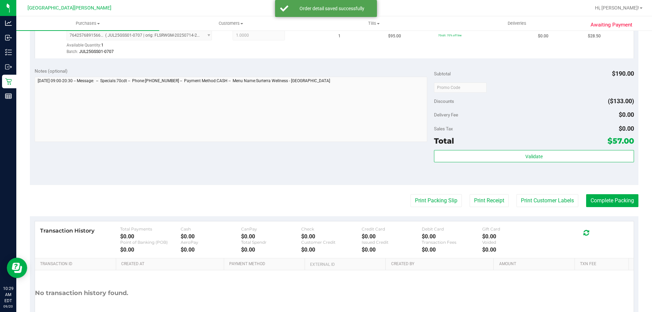
click at [527, 193] on purchase-details "Back Edit Purchase Cancel Purchase View Profile # 11978669 BioTrack ID: - Submi…" at bounding box center [334, 71] width 609 height 544
click at [527, 199] on button "Print Customer Labels" at bounding box center [548, 200] width 62 height 13
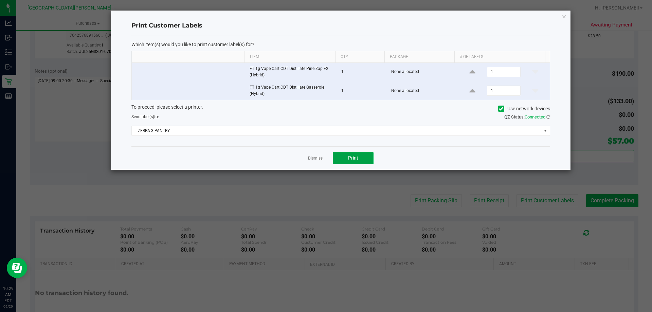
click at [350, 158] on span "Print" at bounding box center [353, 157] width 10 height 5
click at [310, 160] on link "Dismiss" at bounding box center [315, 159] width 15 height 6
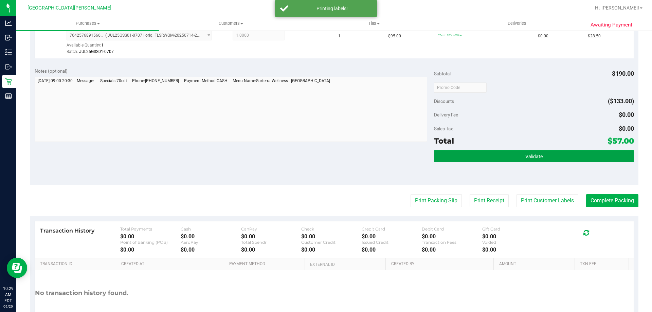
click at [436, 157] on button "Validate" at bounding box center [534, 156] width 200 height 12
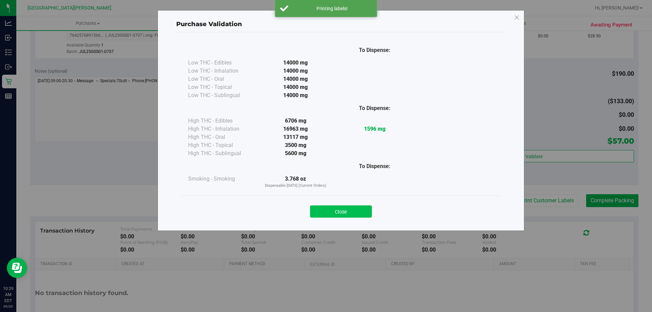
click at [327, 213] on button "Close" at bounding box center [341, 211] width 62 height 12
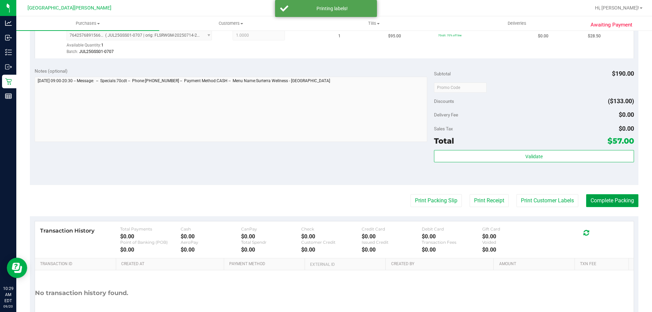
click at [586, 203] on button "Complete Packing" at bounding box center [612, 200] width 52 height 13
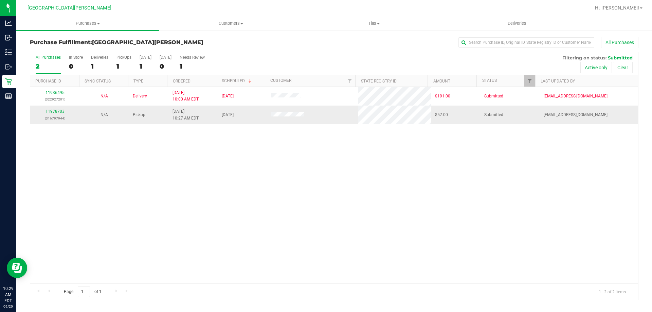
click at [54, 107] on td "11978703 (316797944)" at bounding box center [54, 115] width 49 height 18
click at [54, 113] on link "11978703" at bounding box center [55, 111] width 19 height 5
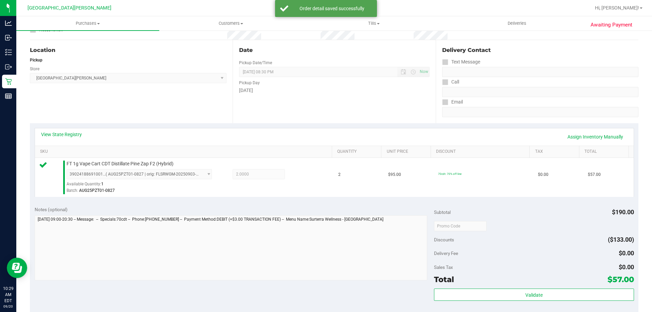
scroll to position [136, 0]
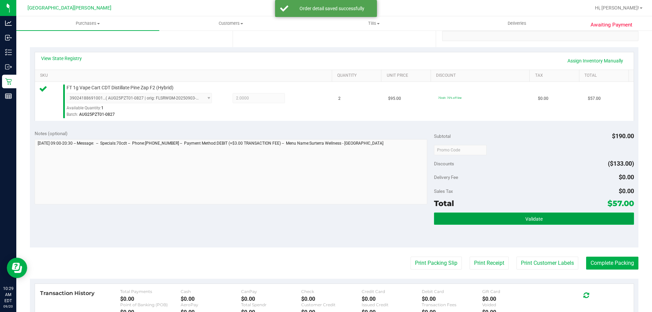
click at [573, 219] on button "Validate" at bounding box center [534, 219] width 200 height 12
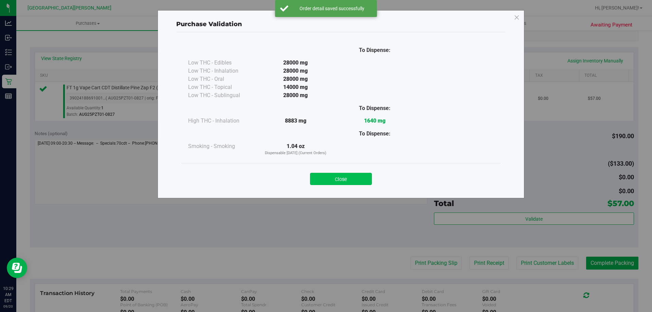
click at [355, 173] on button "Close" at bounding box center [341, 179] width 62 height 12
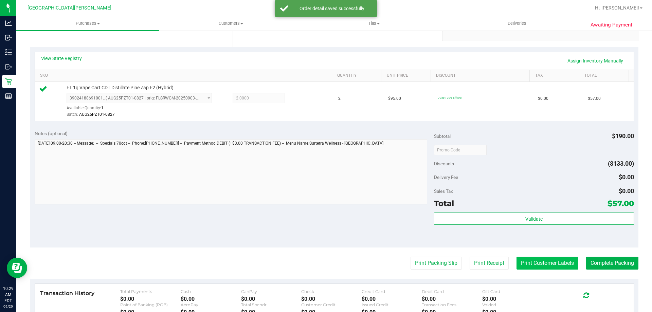
click at [535, 262] on button "Print Customer Labels" at bounding box center [548, 263] width 62 height 13
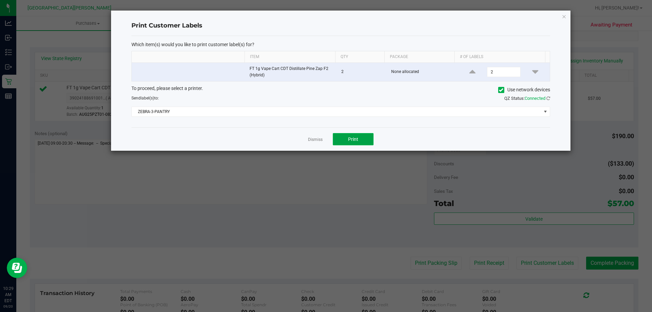
click at [350, 138] on span "Print" at bounding box center [353, 139] width 10 height 5
click at [319, 140] on link "Dismiss" at bounding box center [315, 140] width 15 height 6
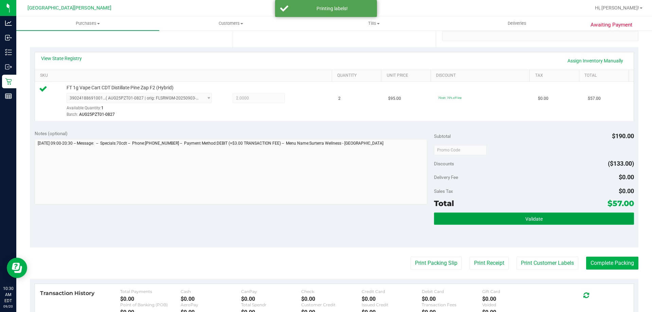
click at [456, 218] on button "Validate" at bounding box center [534, 219] width 200 height 12
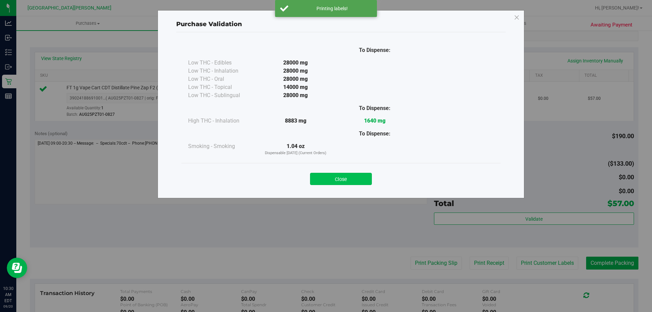
click at [327, 183] on button "Close" at bounding box center [341, 179] width 62 height 12
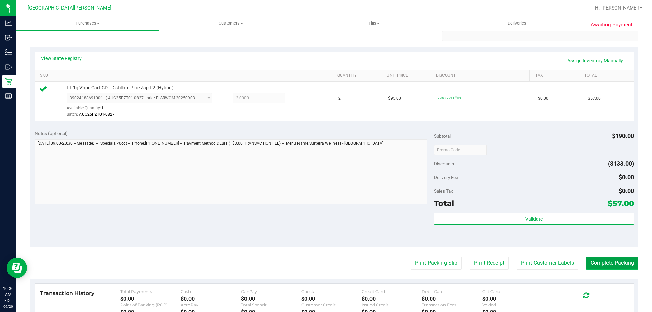
click at [600, 261] on button "Complete Packing" at bounding box center [612, 263] width 52 height 13
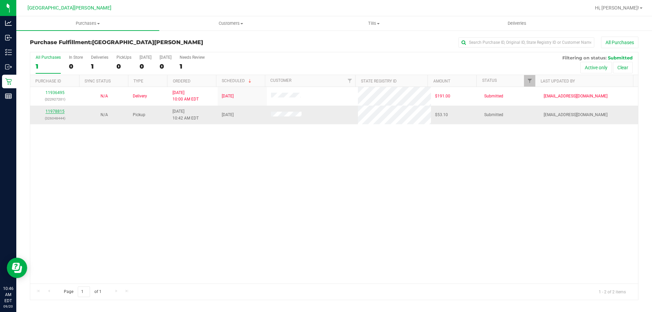
click at [61, 111] on link "11978815" at bounding box center [55, 111] width 19 height 5
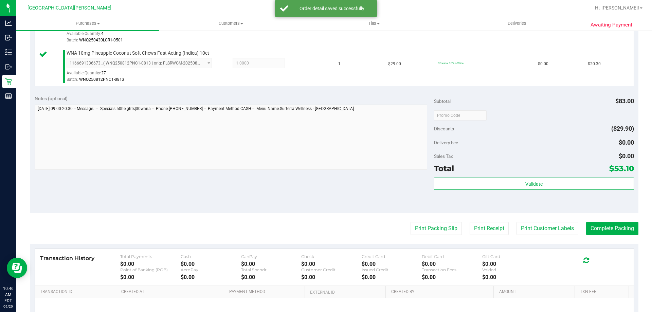
scroll to position [306, 0]
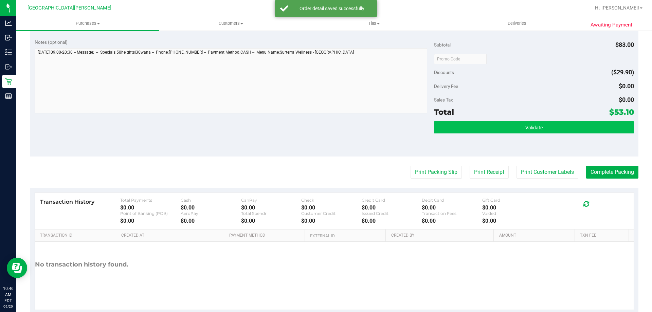
drag, startPoint x: 449, startPoint y: 121, endPoint x: 447, endPoint y: 125, distance: 4.6
click at [449, 122] on div "Subtotal $83.00 Discounts ($29.90) Delivery Fee $0.00 Sales Tax $0.00 Total $53…" at bounding box center [534, 95] width 200 height 113
click at [446, 128] on button "Validate" at bounding box center [534, 127] width 200 height 12
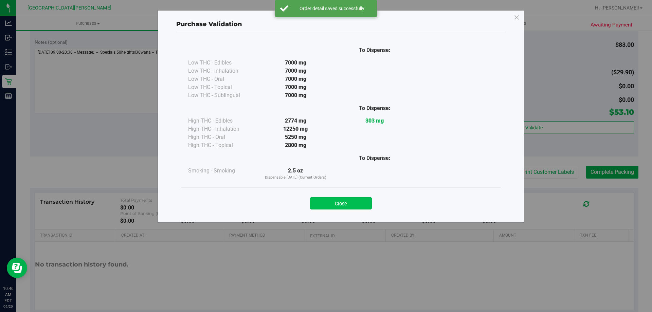
click at [360, 198] on button "Close" at bounding box center [341, 203] width 62 height 12
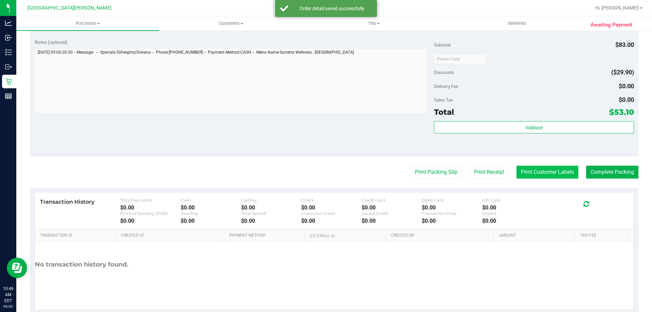
click at [536, 170] on button "Print Customer Labels" at bounding box center [548, 172] width 62 height 13
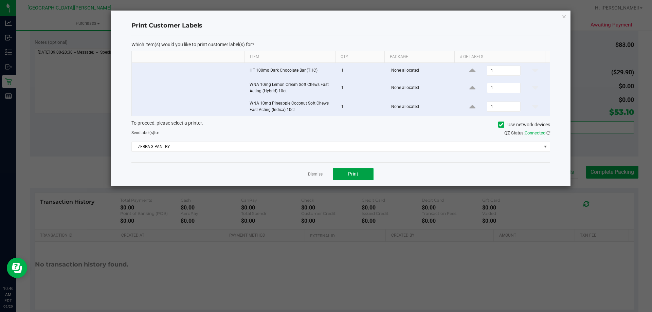
click at [364, 177] on button "Print" at bounding box center [353, 174] width 41 height 12
click at [318, 174] on link "Dismiss" at bounding box center [315, 175] width 15 height 6
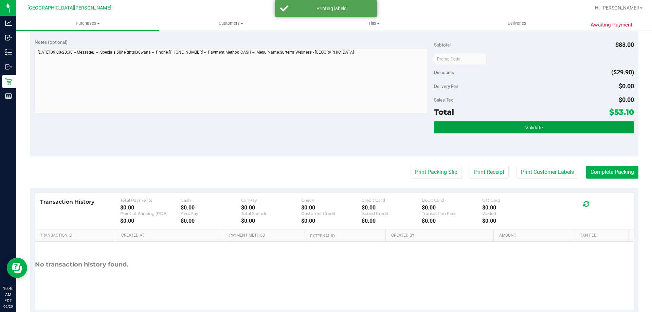
click at [459, 129] on button "Validate" at bounding box center [534, 127] width 200 height 12
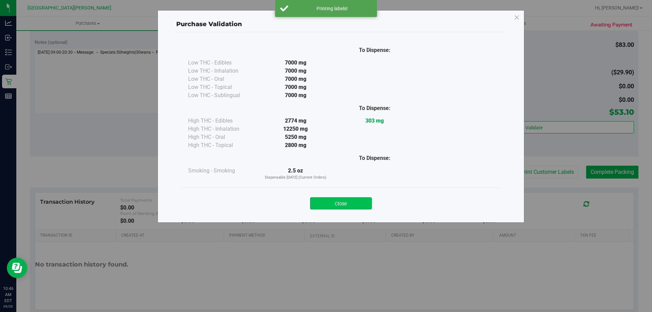
click at [314, 201] on button "Close" at bounding box center [341, 203] width 62 height 12
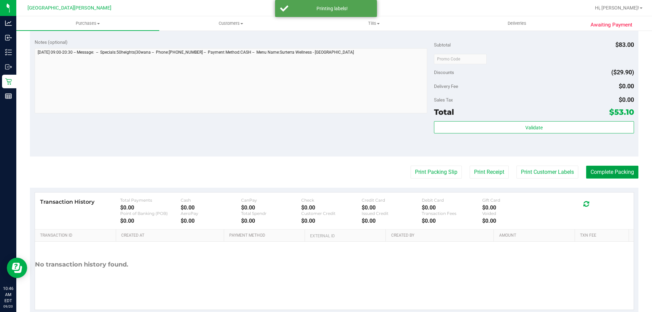
click at [610, 177] on button "Complete Packing" at bounding box center [612, 172] width 52 height 13
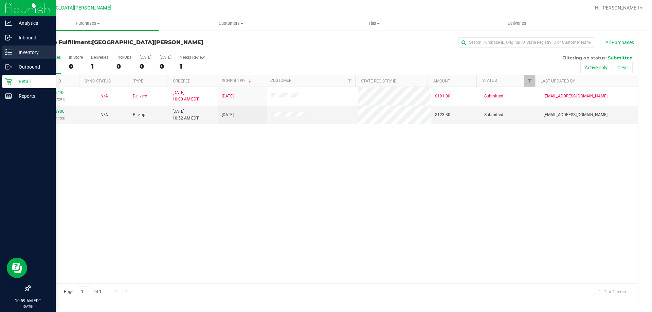
click at [16, 50] on p "Inventory" at bounding box center [32, 52] width 41 height 8
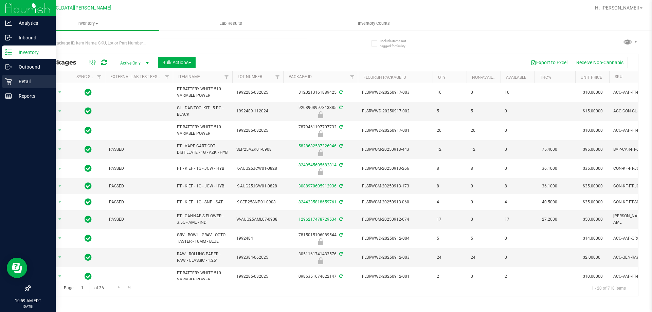
click at [17, 80] on p "Retail" at bounding box center [32, 81] width 41 height 8
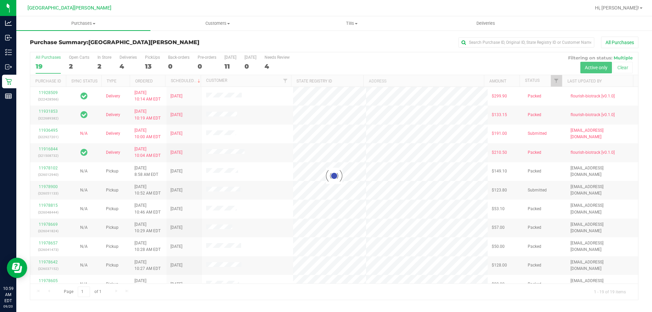
click at [99, 66] on div at bounding box center [334, 176] width 608 height 248
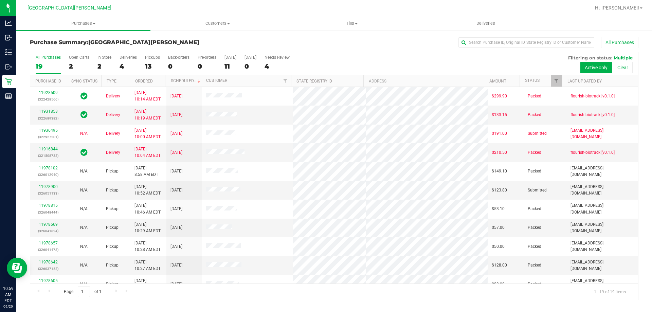
click at [99, 66] on div "2" at bounding box center [104, 66] width 14 height 8
click at [0, 0] on input "In Store 2" at bounding box center [0, 0] width 0 height 0
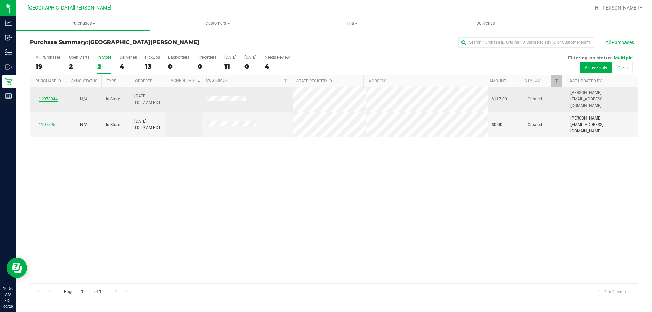
click at [52, 98] on link "11978944" at bounding box center [48, 99] width 19 height 5
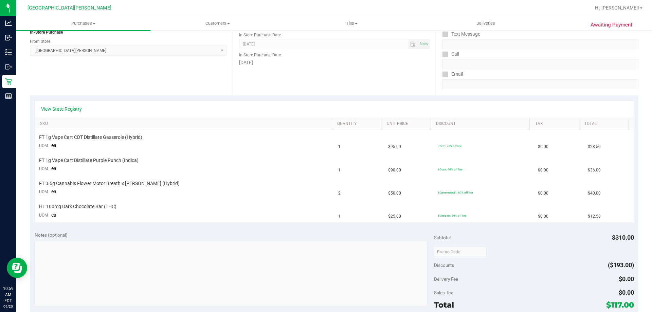
scroll to position [102, 0]
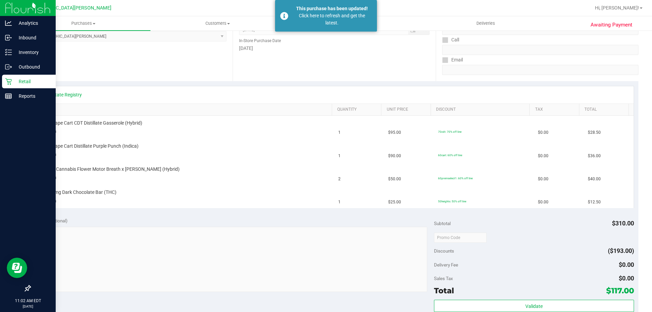
click at [24, 79] on p "Retail" at bounding box center [32, 81] width 41 height 8
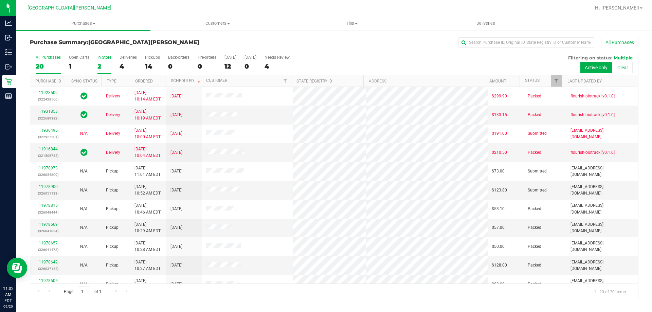
click at [105, 58] on div "In Store" at bounding box center [104, 57] width 14 height 5
click at [0, 0] on input "In Store 2" at bounding box center [0, 0] width 0 height 0
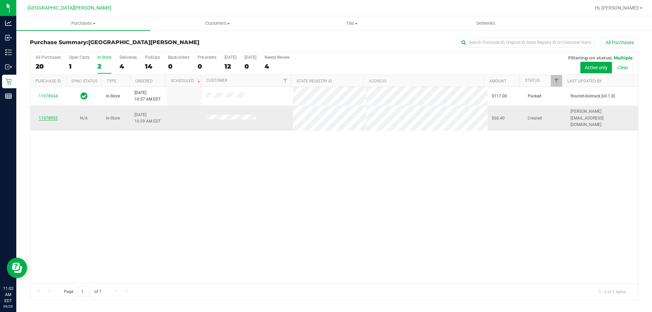
click at [41, 116] on link "11978955" at bounding box center [48, 118] width 19 height 5
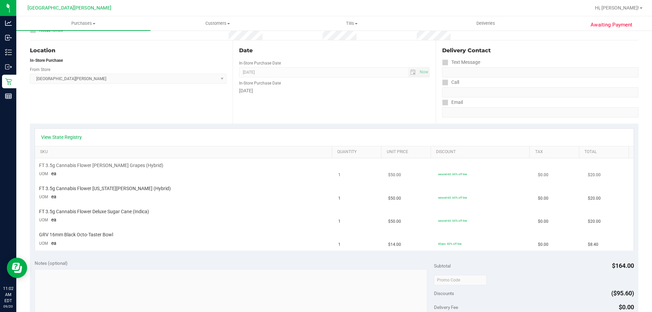
scroll to position [102, 0]
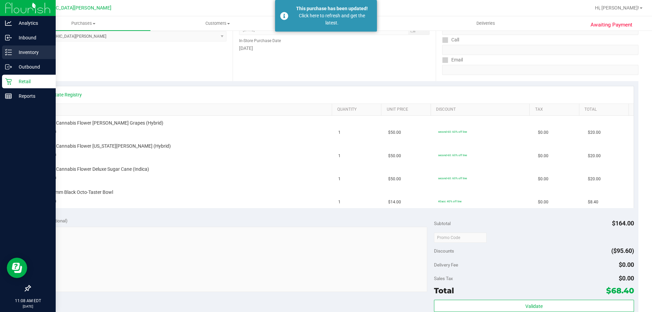
click at [31, 56] on div "Inventory" at bounding box center [29, 53] width 54 height 14
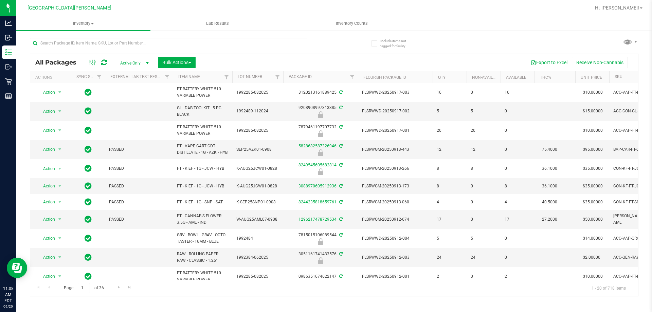
drag, startPoint x: 119, startPoint y: 54, endPoint x: 123, endPoint y: 50, distance: 5.3
click at [122, 51] on div "All Packages Active Only Active Only Lab Samples Locked All External Internal B…" at bounding box center [334, 164] width 609 height 265
click at [123, 47] on input "text" at bounding box center [168, 43] width 277 height 10
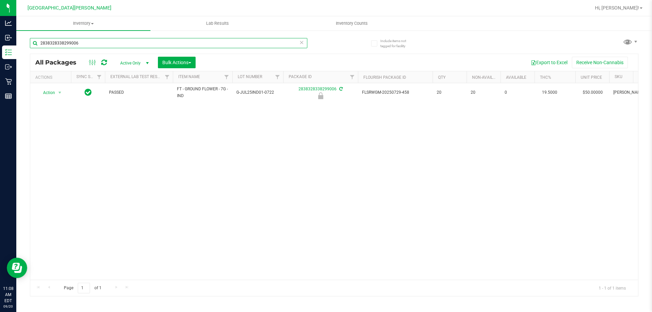
type input "2838328338299006"
click at [57, 93] on span "select" at bounding box center [60, 93] width 8 height 10
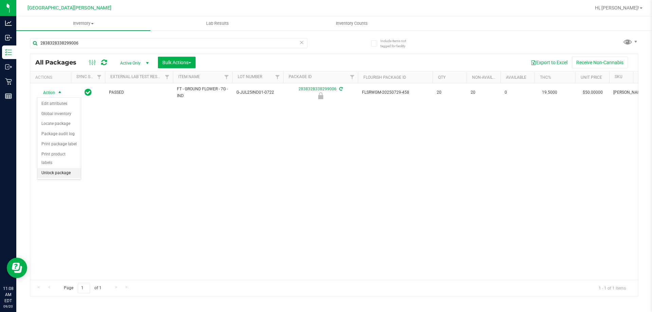
click at [72, 168] on li "Unlock package" at bounding box center [58, 173] width 43 height 10
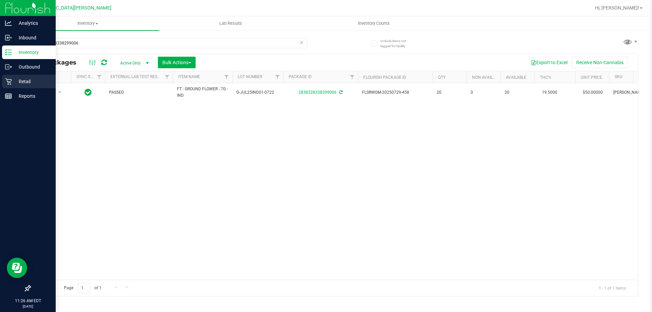
click at [10, 87] on div "Retail" at bounding box center [29, 82] width 54 height 14
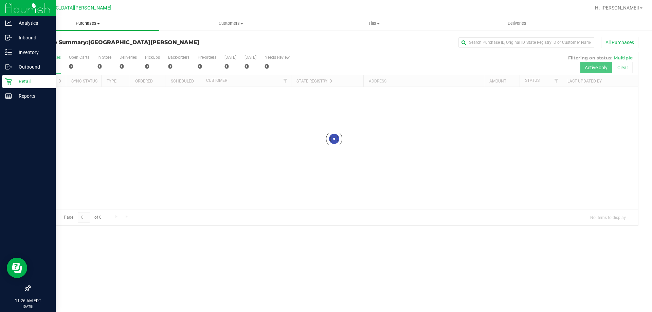
click at [90, 27] on uib-tab-heading "Purchases Summary of purchases Fulfillment All purchases" at bounding box center [87, 23] width 143 height 14
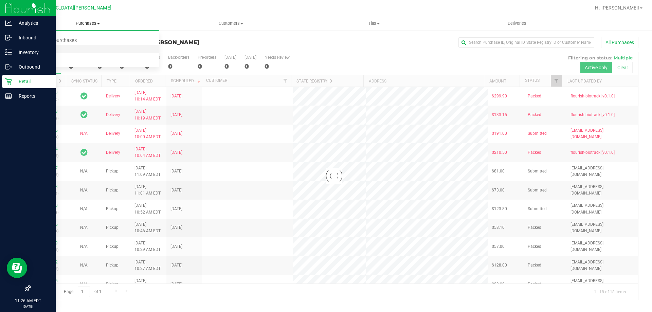
click at [79, 51] on li "Fulfillment" at bounding box center [87, 49] width 143 height 8
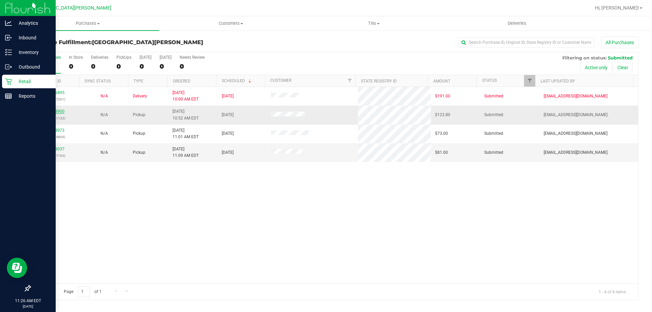
click at [60, 111] on link "11978900" at bounding box center [55, 111] width 19 height 5
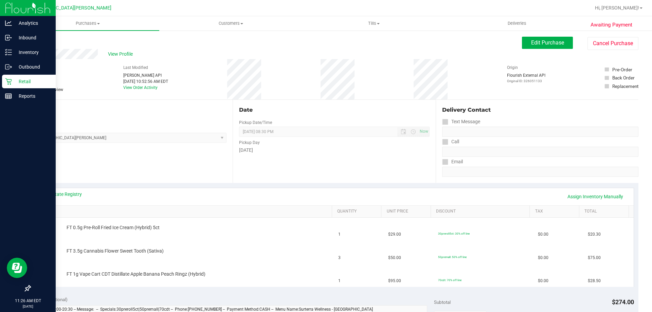
click at [40, 41] on link "Back" at bounding box center [35, 40] width 10 height 5
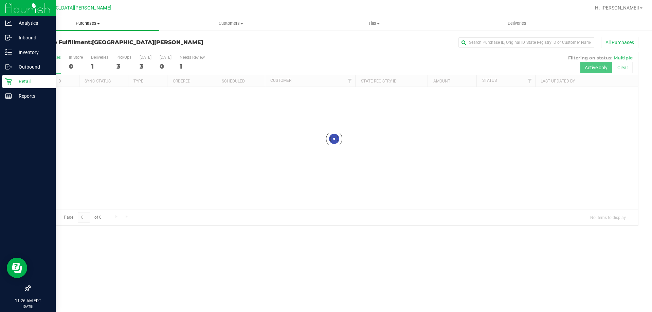
click at [93, 21] on span "Purchases" at bounding box center [87, 23] width 143 height 6
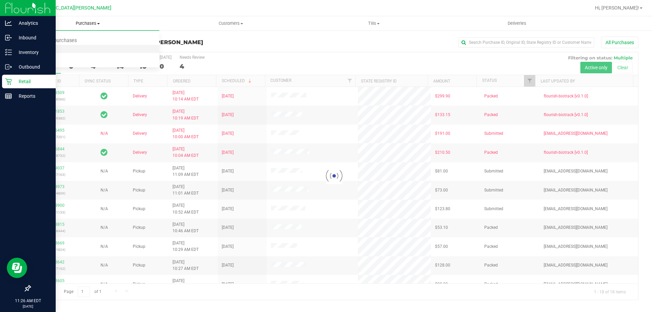
click at [85, 46] on li "Fulfillment" at bounding box center [87, 49] width 143 height 8
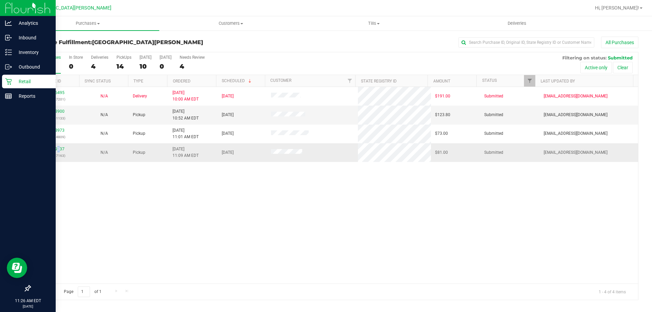
click at [59, 152] on div "11979037 (326057163)" at bounding box center [54, 152] width 41 height 13
click at [59, 150] on link "11979037" at bounding box center [55, 149] width 19 height 5
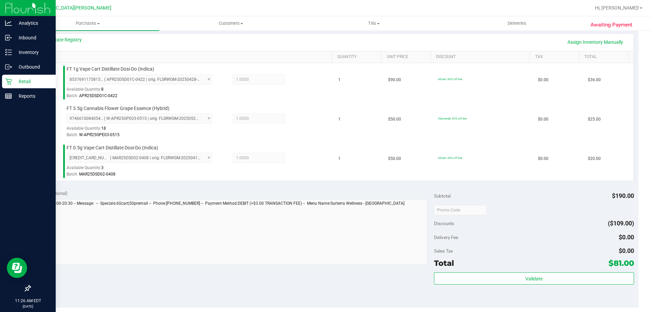
scroll to position [170, 0]
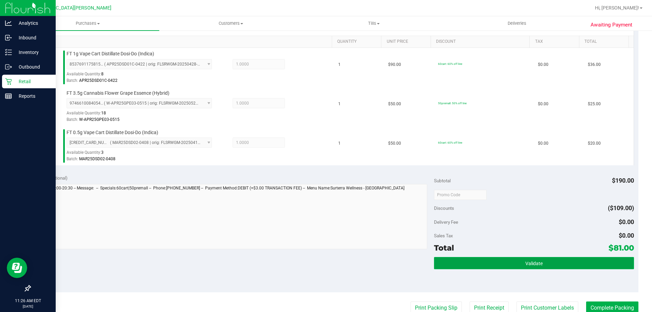
click at [480, 263] on button "Validate" at bounding box center [534, 263] width 200 height 12
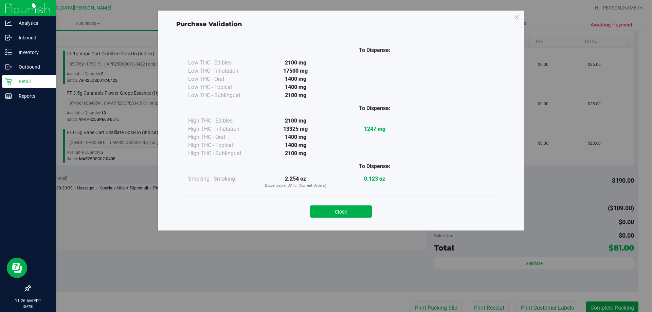
click at [353, 208] on button "Close" at bounding box center [341, 211] width 62 height 12
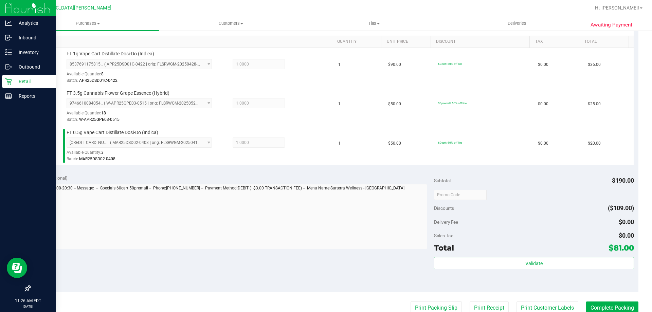
click at [541, 299] on purchase-details "Back Edit Purchase Cancel Purchase View Profile # 11979037 BioTrack ID: - Submi…" at bounding box center [334, 159] width 609 height 584
click at [540, 303] on button "Print Customer Labels" at bounding box center [548, 308] width 62 height 13
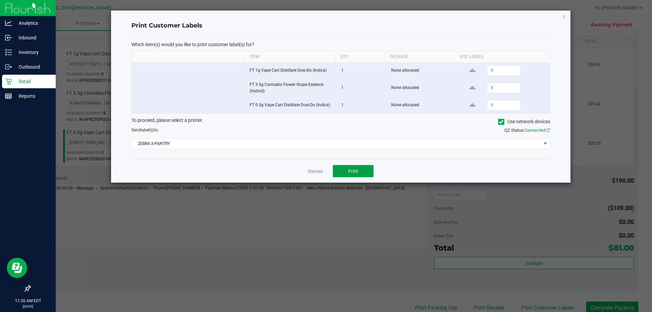
click at [345, 168] on button "Print" at bounding box center [353, 171] width 41 height 12
click at [314, 170] on link "Dismiss" at bounding box center [315, 172] width 15 height 6
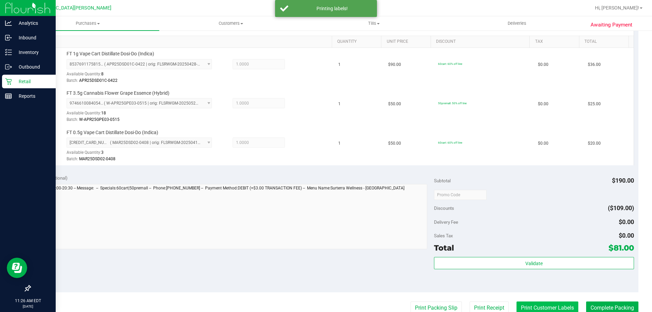
scroll to position [172, 0]
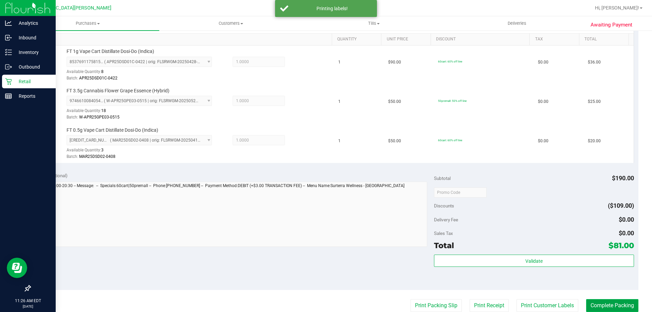
click at [595, 300] on button "Complete Packing" at bounding box center [612, 305] width 52 height 13
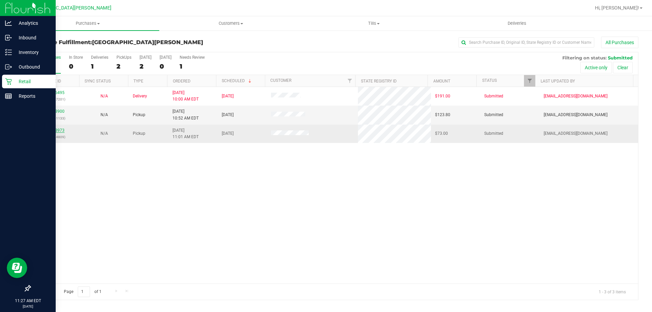
click at [61, 131] on link "11978973" at bounding box center [55, 130] width 19 height 5
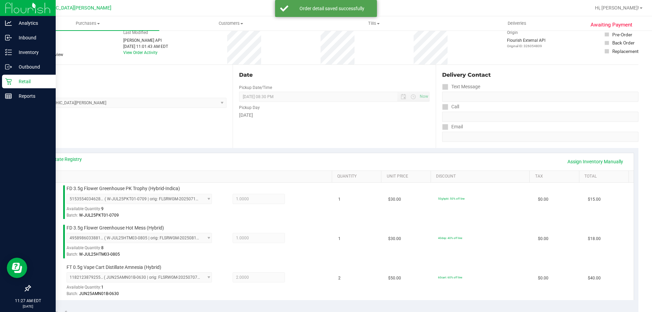
scroll to position [170, 0]
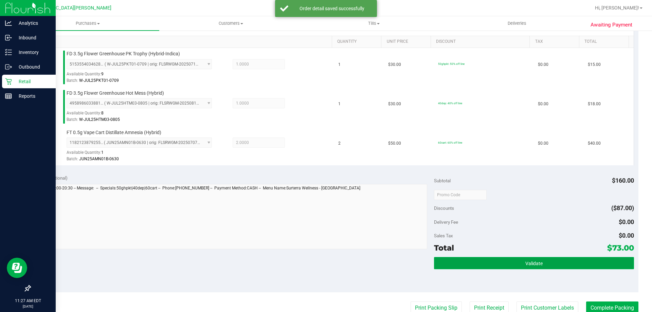
click at [534, 258] on button "Validate" at bounding box center [534, 263] width 200 height 12
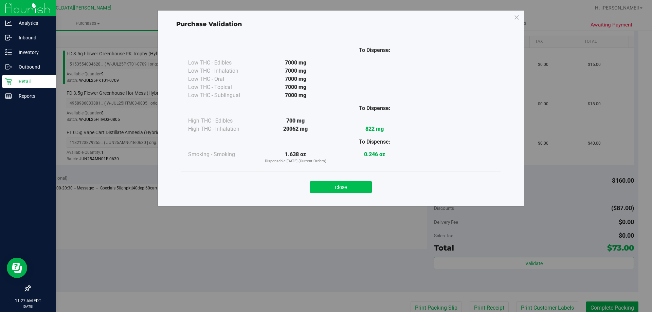
click at [356, 191] on button "Close" at bounding box center [341, 187] width 62 height 12
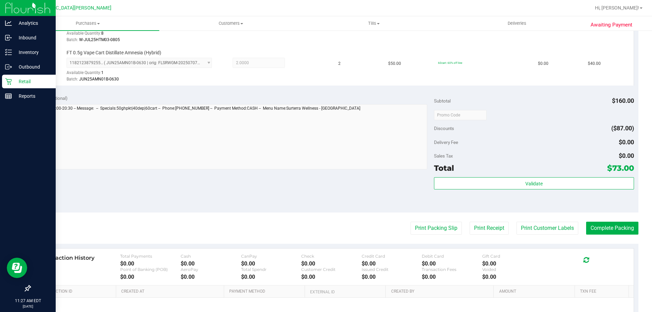
scroll to position [322, 0]
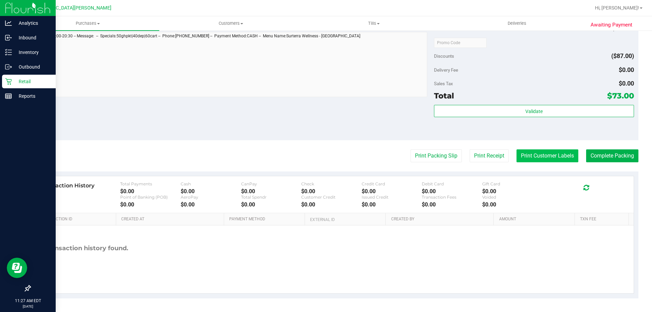
click at [535, 158] on button "Print Customer Labels" at bounding box center [548, 155] width 62 height 13
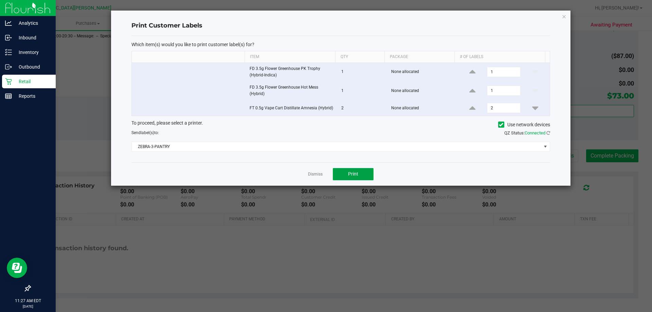
click at [357, 176] on span "Print" at bounding box center [353, 173] width 10 height 5
click at [316, 174] on link "Dismiss" at bounding box center [315, 175] width 15 height 6
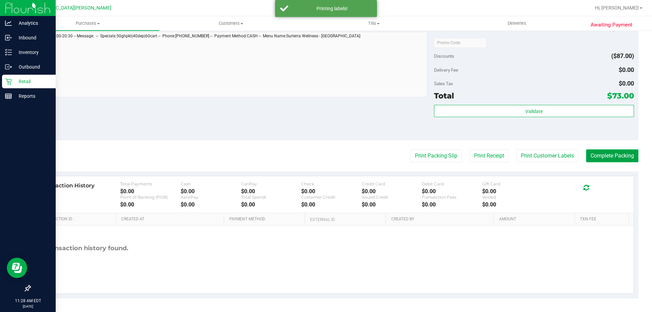
click at [621, 159] on button "Complete Packing" at bounding box center [612, 155] width 52 height 13
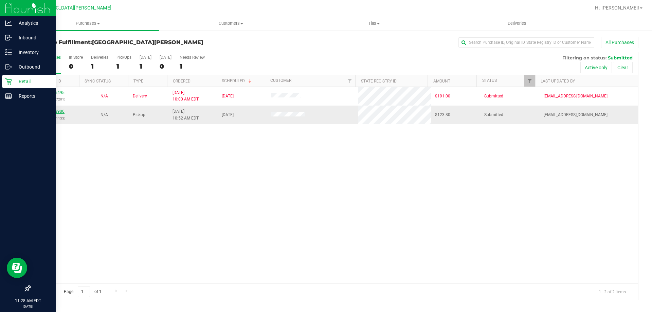
click at [55, 112] on link "11978900" at bounding box center [55, 111] width 19 height 5
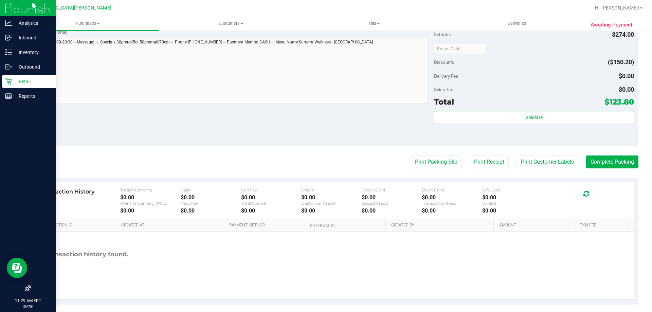
scroll to position [322, 0]
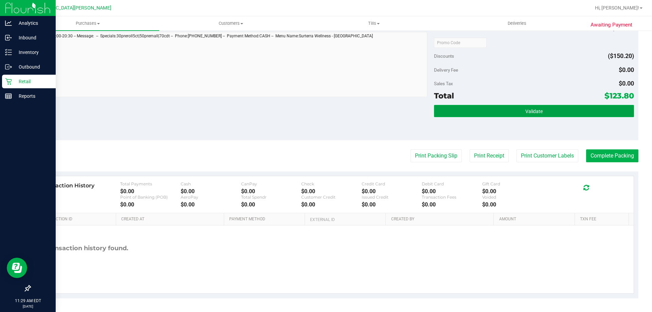
click at [566, 114] on button "Validate" at bounding box center [534, 111] width 200 height 12
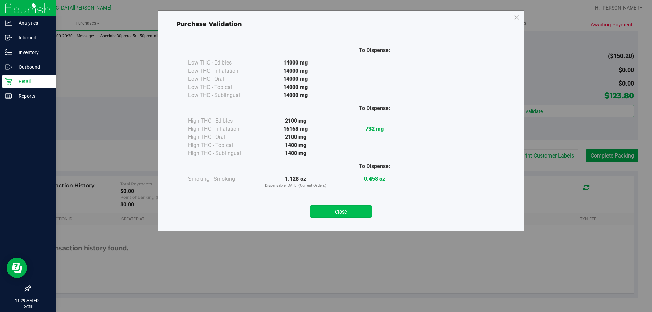
click at [360, 214] on button "Close" at bounding box center [341, 211] width 62 height 12
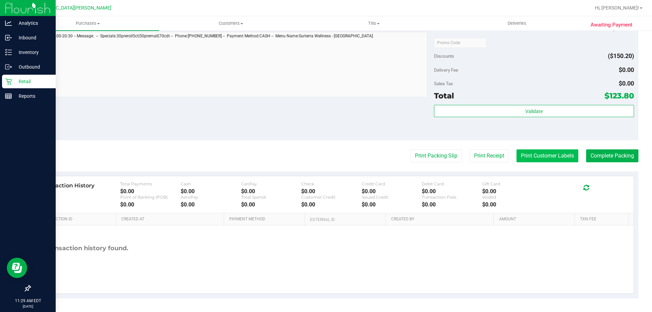
click at [547, 151] on button "Print Customer Labels" at bounding box center [548, 155] width 62 height 13
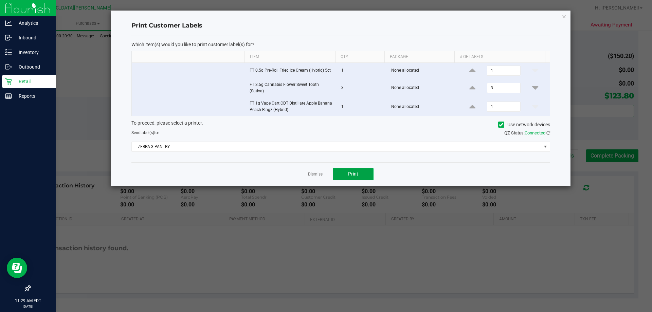
click at [349, 173] on span "Print" at bounding box center [353, 173] width 10 height 5
click at [313, 175] on link "Dismiss" at bounding box center [315, 175] width 15 height 6
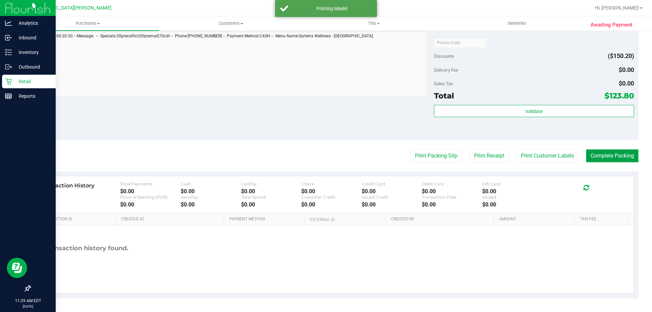
click at [618, 157] on button "Complete Packing" at bounding box center [612, 155] width 52 height 13
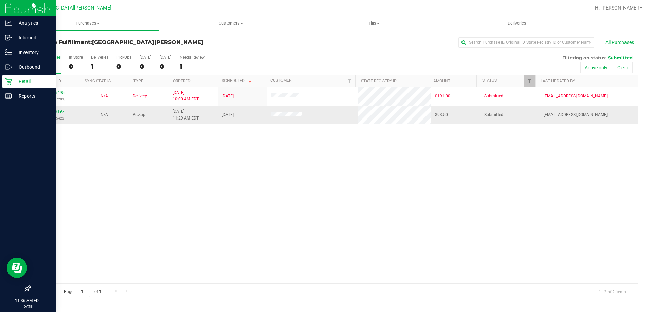
click at [59, 109] on div "11979197 (326065423)" at bounding box center [54, 114] width 41 height 13
click at [59, 111] on link "11979197" at bounding box center [55, 111] width 19 height 5
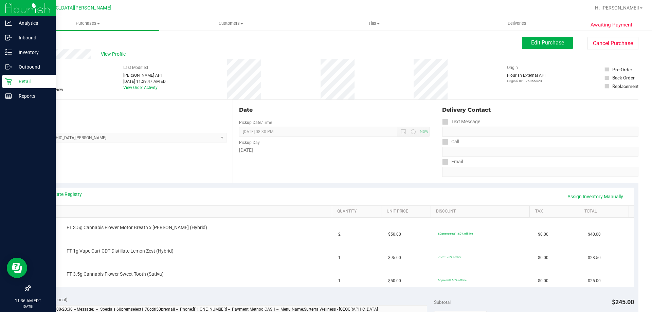
click at [38, 39] on link "Back" at bounding box center [35, 40] width 10 height 5
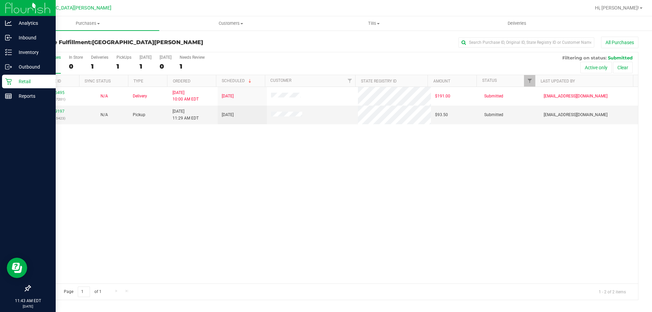
click at [11, 82] on icon at bounding box center [8, 81] width 7 height 7
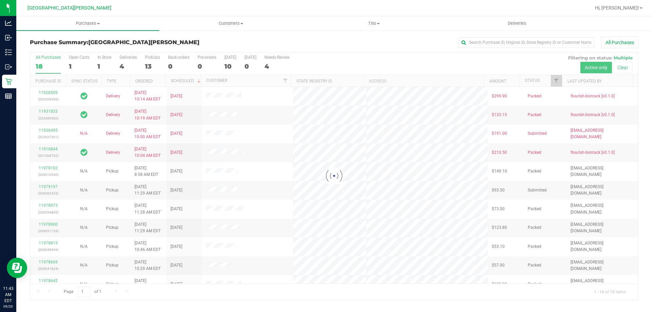
click at [105, 57] on div at bounding box center [334, 176] width 608 height 248
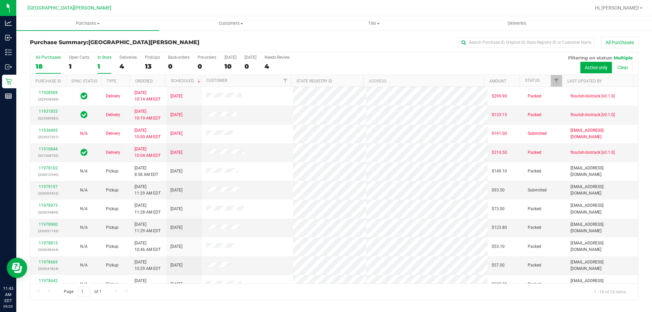
click at [104, 57] on div "In Store" at bounding box center [104, 57] width 14 height 5
click at [0, 0] on input "In Store 1" at bounding box center [0, 0] width 0 height 0
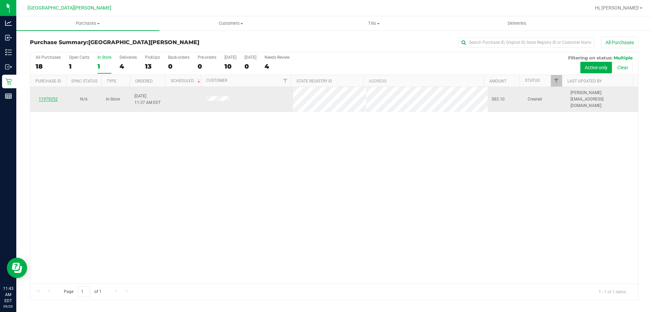
click at [41, 97] on link "11979252" at bounding box center [48, 99] width 19 height 5
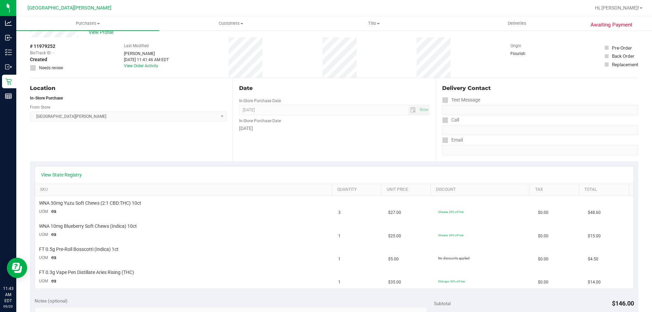
scroll to position [34, 0]
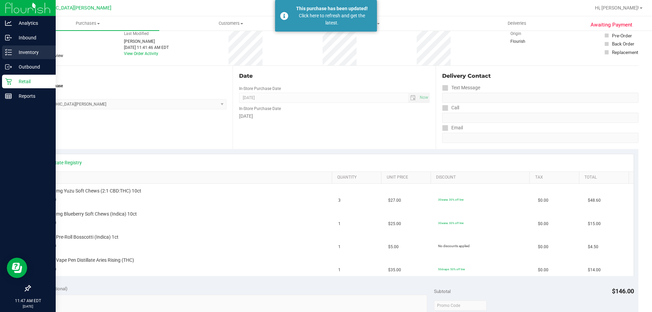
click at [6, 50] on div "Inventory" at bounding box center [29, 53] width 54 height 14
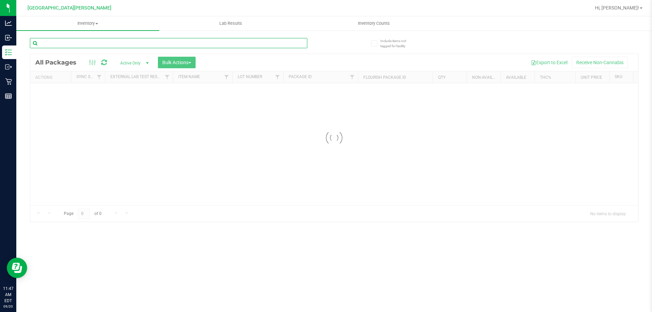
click at [104, 40] on input "text" at bounding box center [168, 43] width 277 height 10
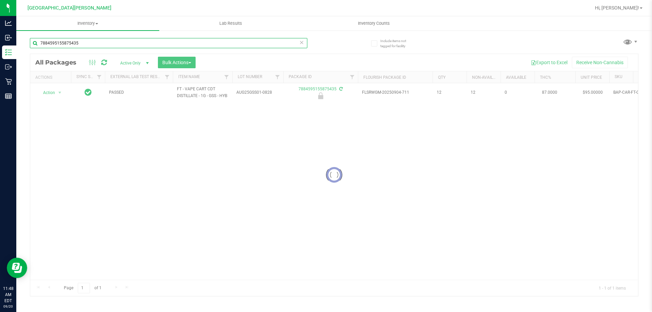
type input "7884595155875435"
click at [55, 92] on div at bounding box center [334, 175] width 608 height 242
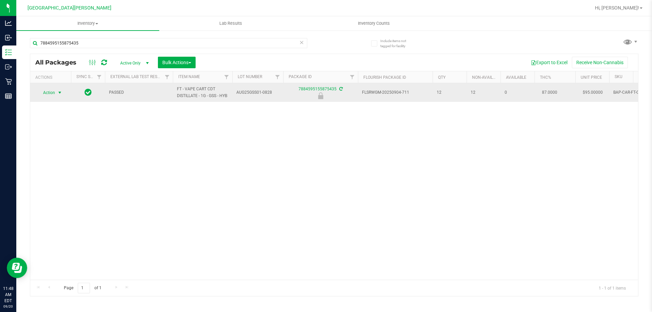
click at [58, 92] on span "select" at bounding box center [59, 92] width 5 height 5
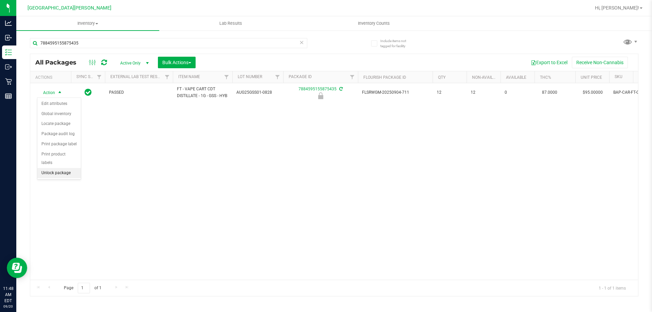
click at [49, 168] on li "Unlock package" at bounding box center [58, 173] width 43 height 10
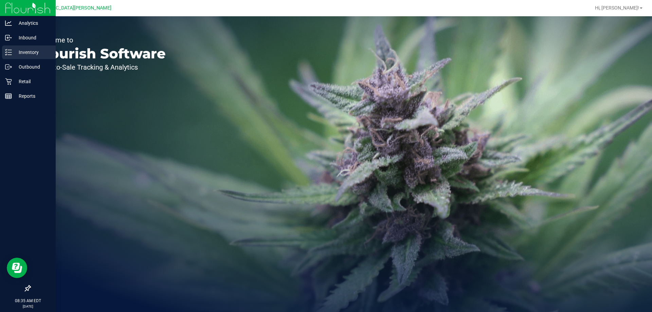
click at [23, 52] on p "Inventory" at bounding box center [32, 52] width 41 height 8
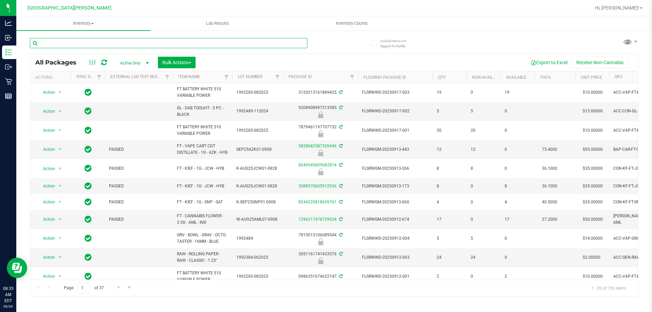
click at [49, 46] on input "text" at bounding box center [168, 43] width 277 height 10
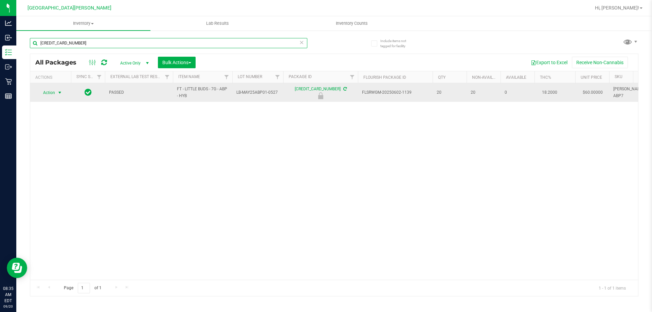
type input "3846325074012389"
click at [50, 94] on span "Action" at bounding box center [46, 93] width 18 height 10
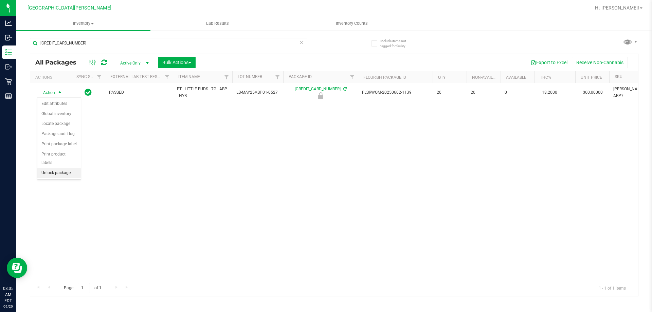
click at [49, 168] on li "Unlock package" at bounding box center [58, 173] width 43 height 10
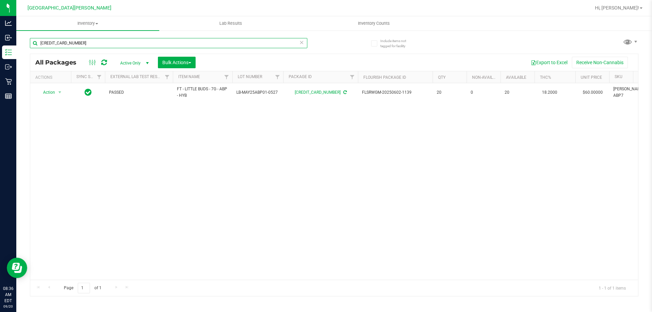
click at [99, 44] on input "3846325074012389" at bounding box center [168, 43] width 277 height 10
type input "3"
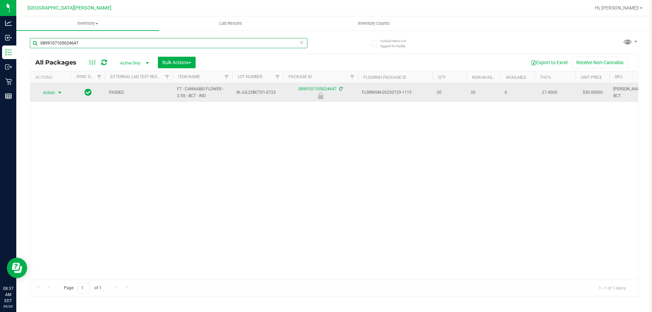
type input "0899107105024647"
click at [51, 90] on span "Action" at bounding box center [46, 93] width 18 height 10
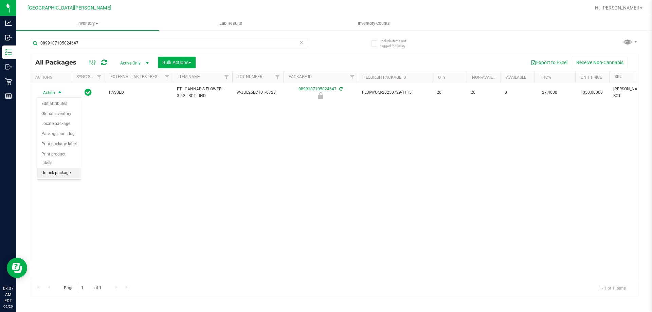
click at [54, 168] on li "Unlock package" at bounding box center [58, 173] width 43 height 10
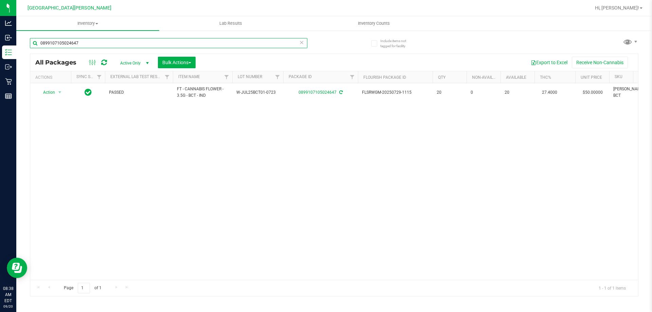
click at [80, 46] on input "0899107105024647" at bounding box center [168, 43] width 277 height 10
type input "0"
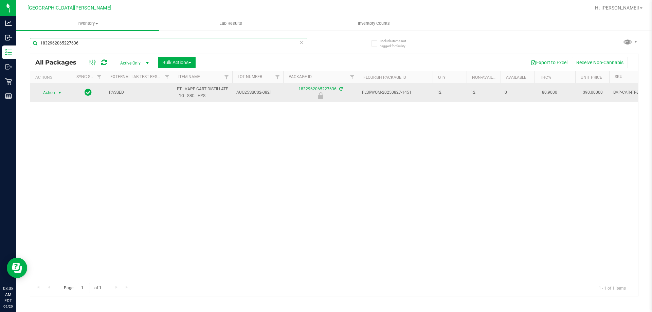
type input "1832962065227636"
click at [56, 94] on span "select" at bounding box center [60, 93] width 8 height 10
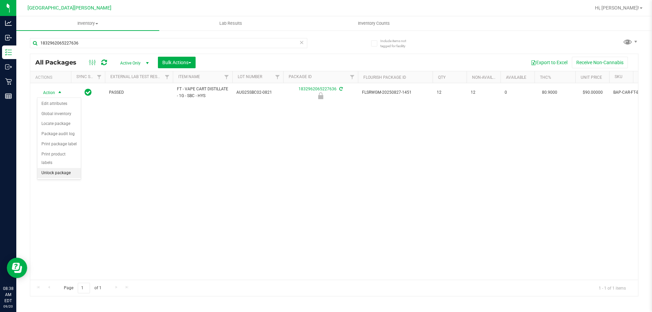
click at [61, 168] on li "Unlock package" at bounding box center [58, 173] width 43 height 10
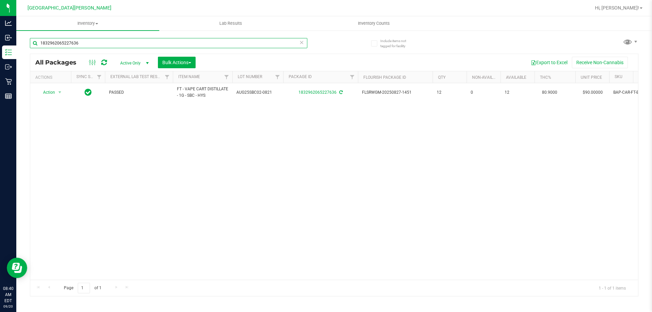
click at [127, 43] on input "1832962065227636" at bounding box center [168, 43] width 277 height 10
type input "1"
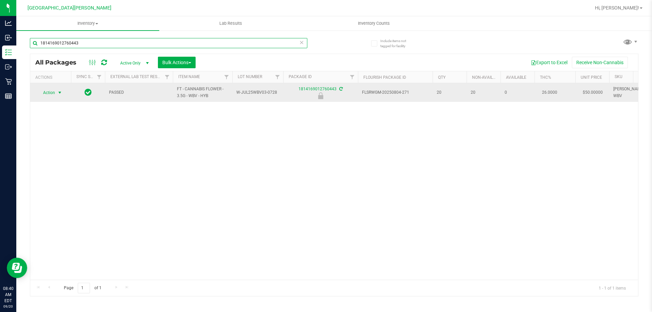
type input "1814169012760443"
click at [55, 93] on span "Action" at bounding box center [46, 93] width 18 height 10
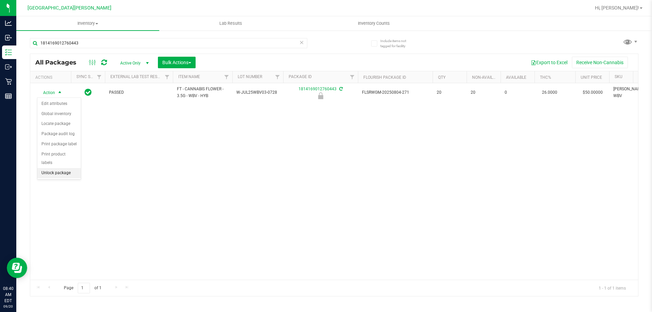
click at [41, 168] on li "Unlock package" at bounding box center [58, 173] width 43 height 10
click at [83, 49] on div "1814169012760443" at bounding box center [168, 46] width 277 height 16
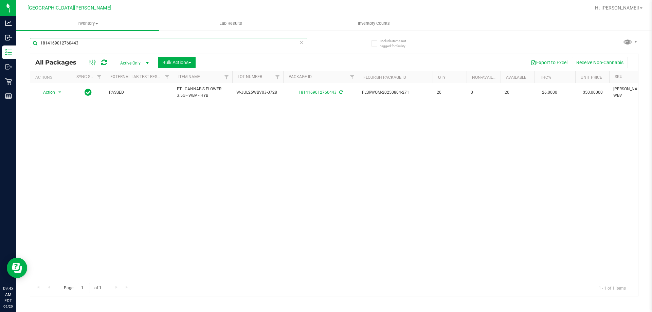
click at [83, 45] on input "1814169012760443" at bounding box center [168, 43] width 277 height 10
type input "1"
type input "1131929444370416"
click at [56, 92] on span "select" at bounding box center [60, 93] width 8 height 10
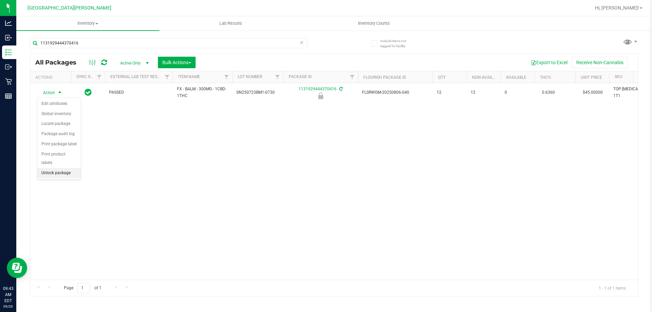
click at [44, 168] on li "Unlock package" at bounding box center [58, 173] width 43 height 10
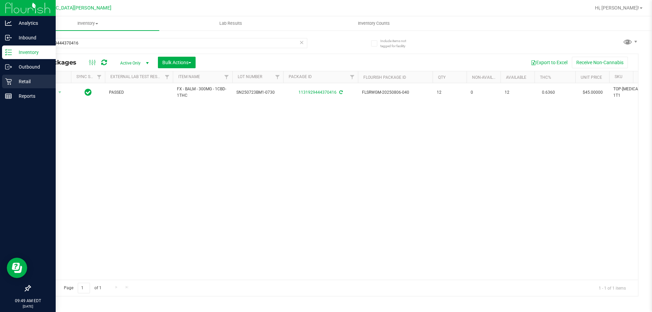
click at [33, 82] on p "Retail" at bounding box center [32, 81] width 41 height 8
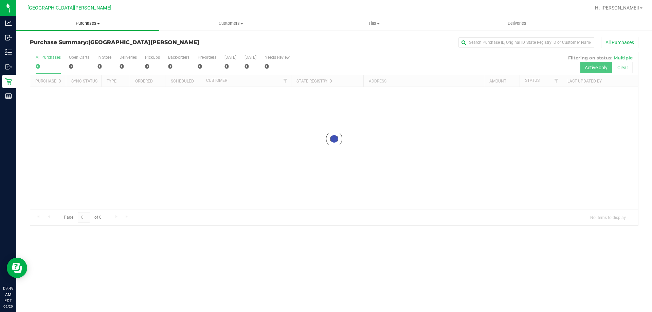
click at [95, 21] on span "Purchases" at bounding box center [87, 23] width 143 height 6
click at [90, 48] on li "Fulfillment" at bounding box center [87, 49] width 143 height 8
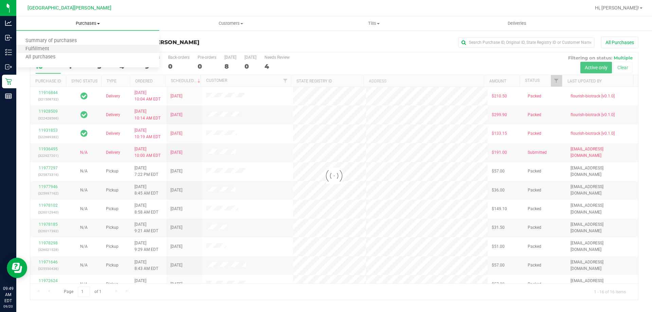
click at [90, 50] on li "Fulfillment" at bounding box center [87, 49] width 143 height 8
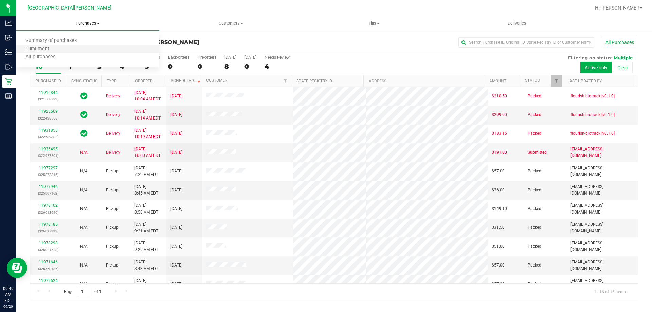
click at [90, 50] on li "Fulfillment" at bounding box center [87, 49] width 143 height 8
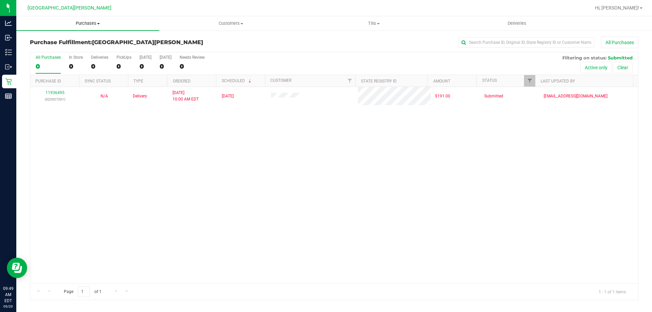
click at [80, 26] on span "Purchases" at bounding box center [87, 23] width 143 height 6
click at [73, 40] on span "Summary of purchases" at bounding box center [51, 41] width 70 height 6
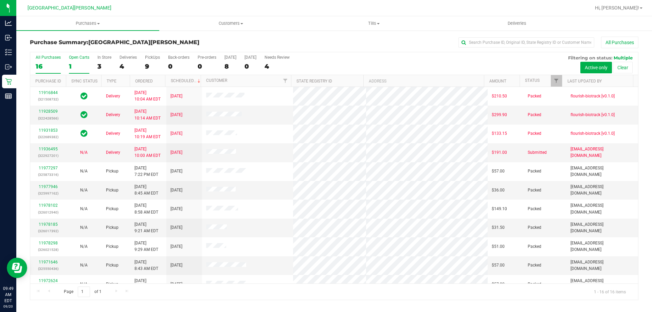
click at [71, 69] on div "1" at bounding box center [79, 66] width 20 height 8
click at [0, 0] on input "Open Carts 1" at bounding box center [0, 0] width 0 height 0
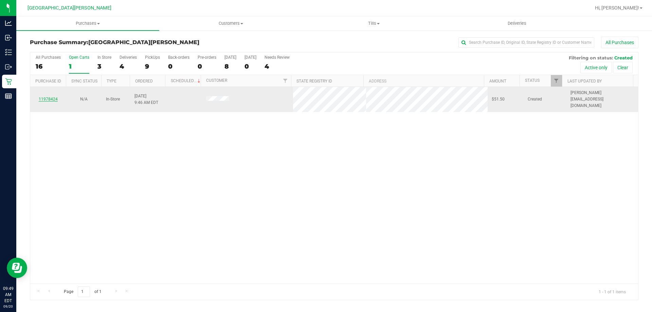
click at [48, 97] on link "11978424" at bounding box center [48, 99] width 19 height 5
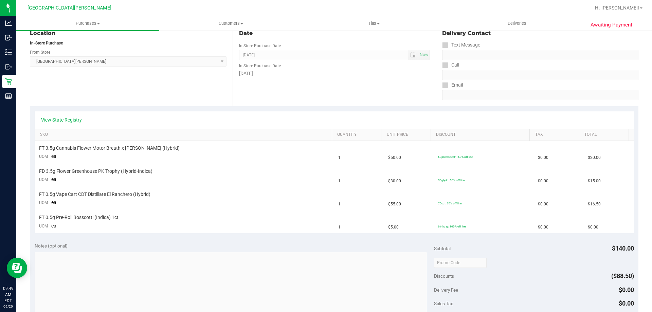
scroll to position [102, 0]
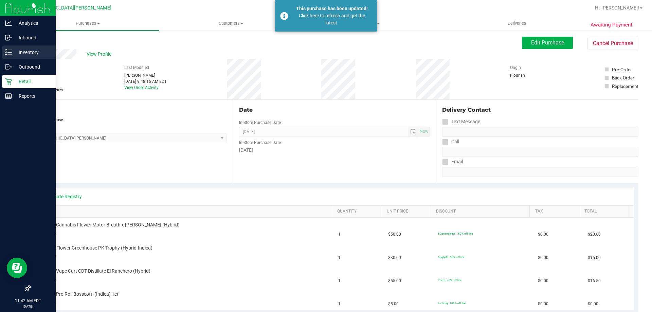
scroll to position [102, 0]
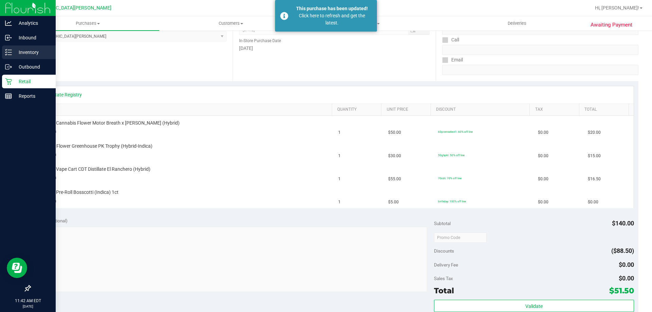
click at [29, 50] on p "Inventory" at bounding box center [32, 52] width 41 height 8
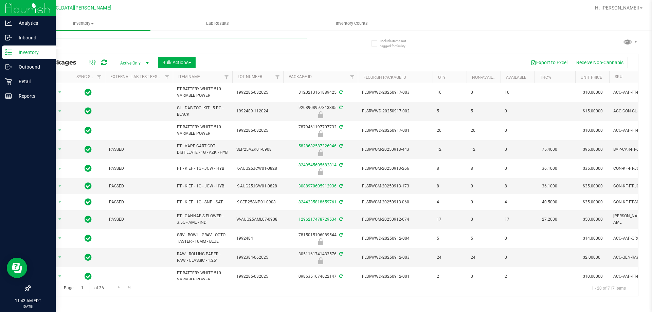
click at [63, 47] on input "text" at bounding box center [168, 43] width 277 height 10
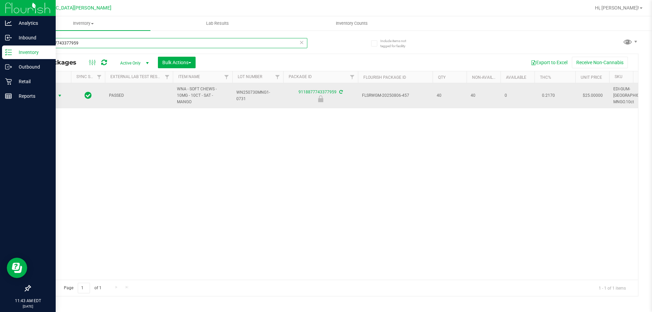
type input "9118877743377959"
click at [51, 92] on span "Action" at bounding box center [46, 96] width 18 height 10
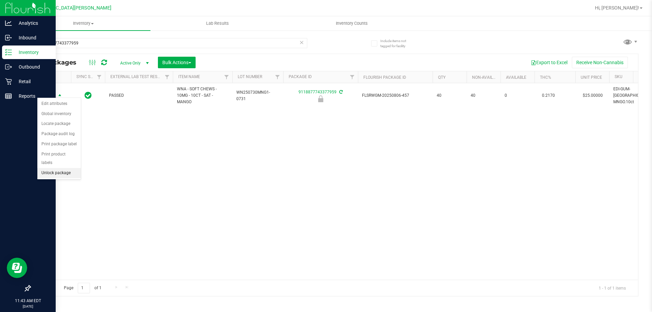
click at [52, 168] on li "Unlock package" at bounding box center [58, 173] width 43 height 10
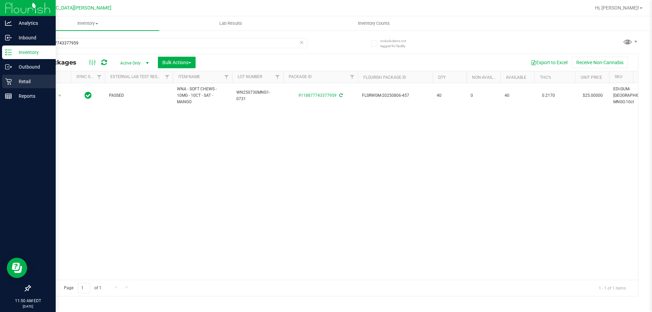
click at [26, 80] on p "Retail" at bounding box center [32, 81] width 41 height 8
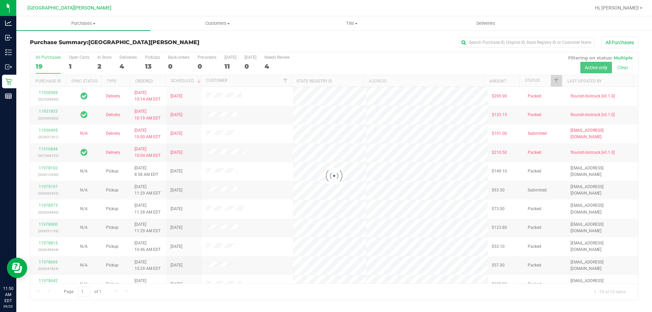
click at [109, 58] on div at bounding box center [334, 176] width 608 height 248
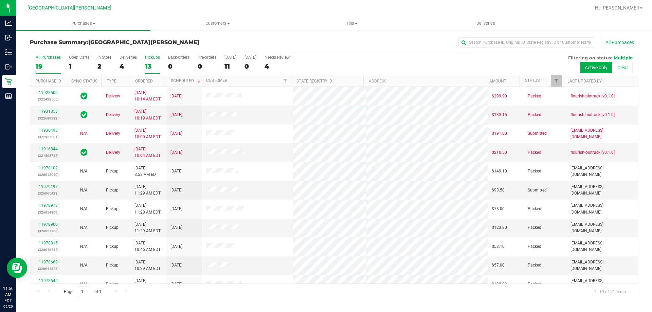
click at [151, 57] on div "PickUps" at bounding box center [152, 57] width 15 height 5
click at [0, 0] on input "PickUps 13" at bounding box center [0, 0] width 0 height 0
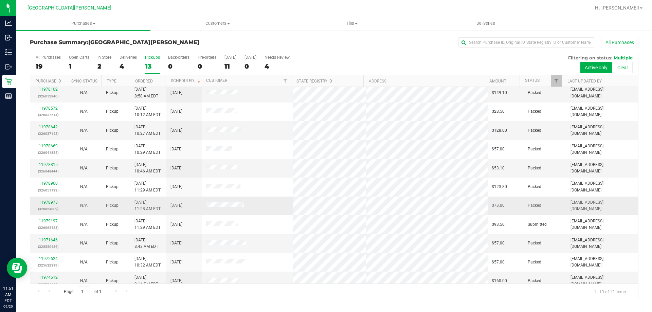
scroll to position [34, 0]
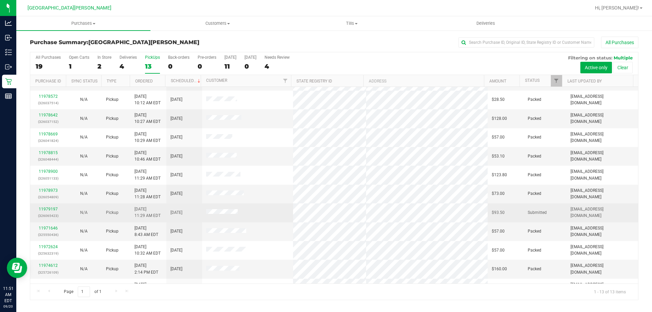
click at [41, 206] on div "11979197 (326065423)" at bounding box center [48, 212] width 28 height 13
click at [41, 210] on link "11979197" at bounding box center [48, 209] width 19 height 5
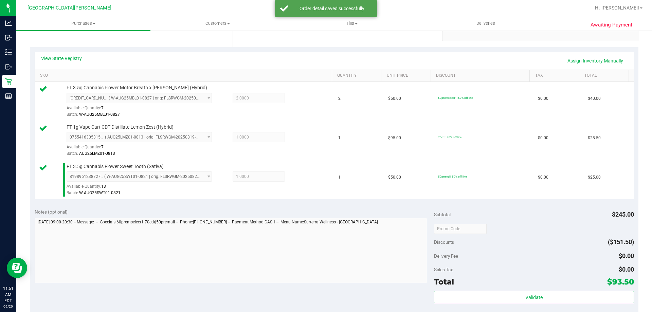
scroll to position [238, 0]
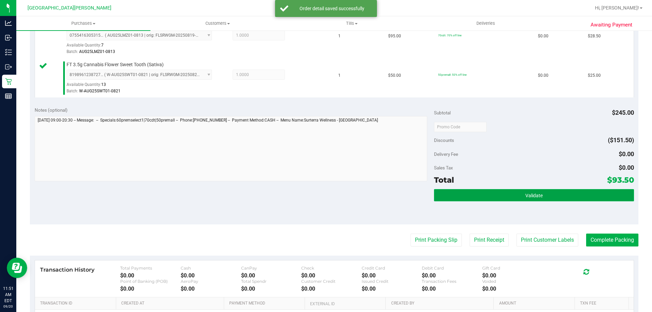
click at [461, 197] on button "Validate" at bounding box center [534, 195] width 200 height 12
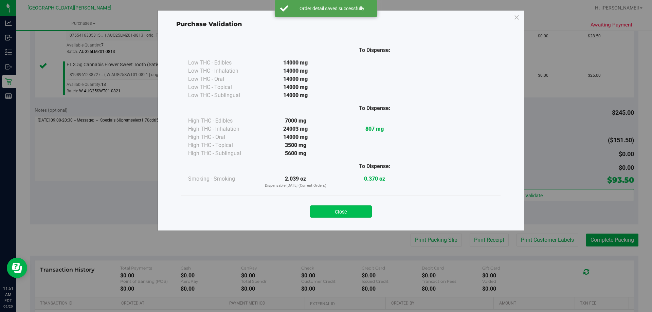
click at [340, 213] on button "Close" at bounding box center [341, 211] width 62 height 12
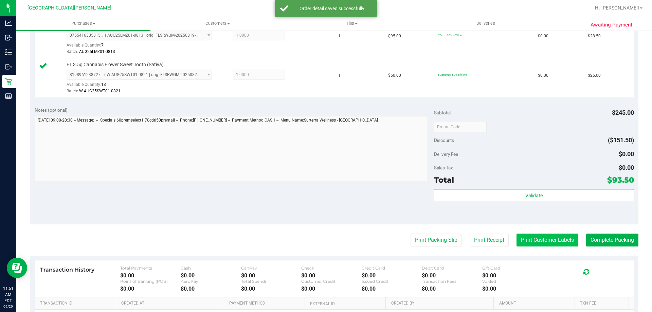
click at [530, 242] on button "Print Customer Labels" at bounding box center [548, 240] width 62 height 13
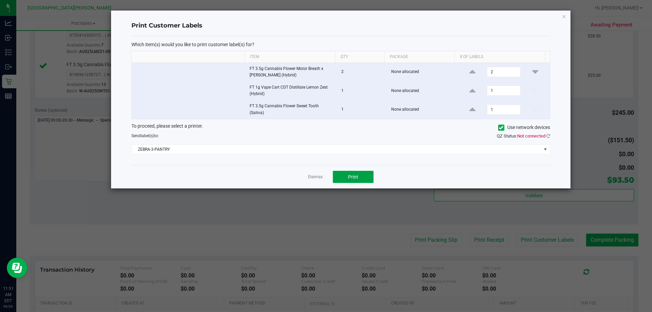
click at [355, 180] on button "Print" at bounding box center [353, 177] width 41 height 12
click at [316, 177] on link "Dismiss" at bounding box center [315, 177] width 15 height 6
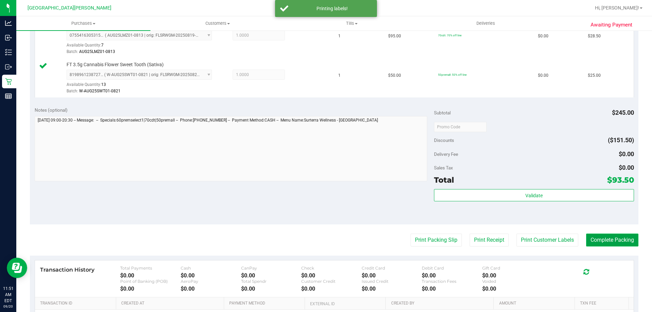
click at [590, 240] on button "Complete Packing" at bounding box center [612, 240] width 52 height 13
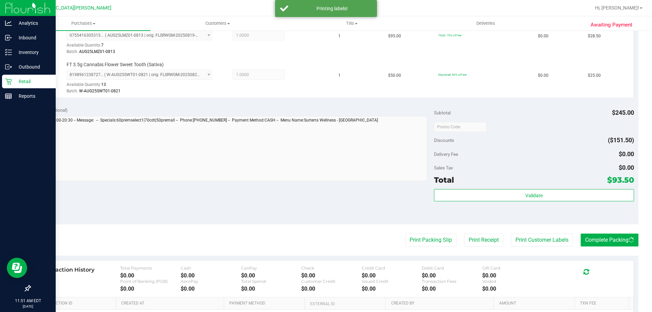
click at [18, 83] on p "Retail" at bounding box center [32, 81] width 41 height 8
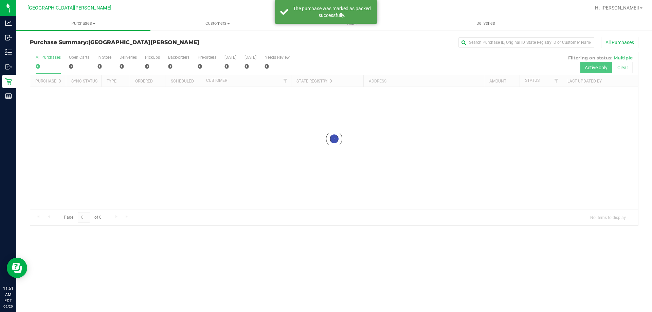
click at [107, 57] on div at bounding box center [334, 138] width 608 height 173
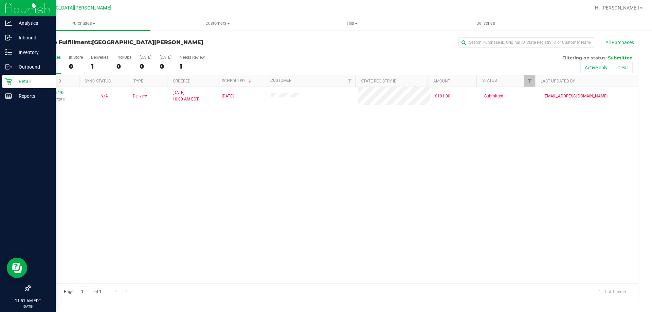
click at [3, 82] on div "Retail" at bounding box center [29, 82] width 54 height 14
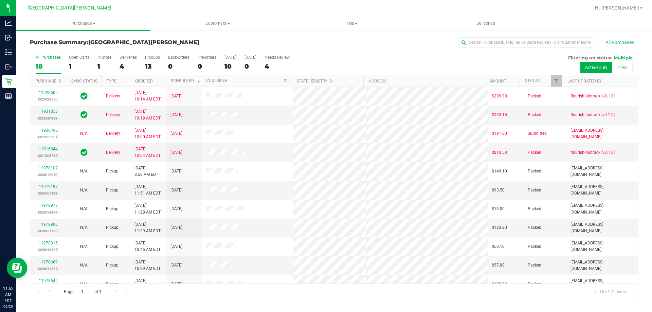
click at [109, 57] on div "In Store" at bounding box center [104, 57] width 14 height 5
click at [0, 0] on input "In Store 1" at bounding box center [0, 0] width 0 height 0
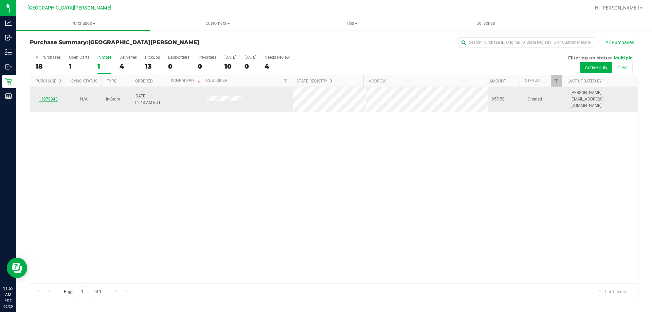
click at [39, 97] on link "11979343" at bounding box center [48, 99] width 19 height 5
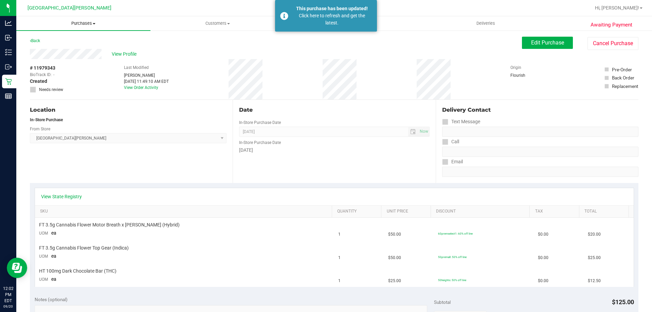
click at [79, 26] on span "Purchases" at bounding box center [83, 23] width 134 height 6
click at [75, 52] on li "Fulfillment" at bounding box center [83, 49] width 134 height 8
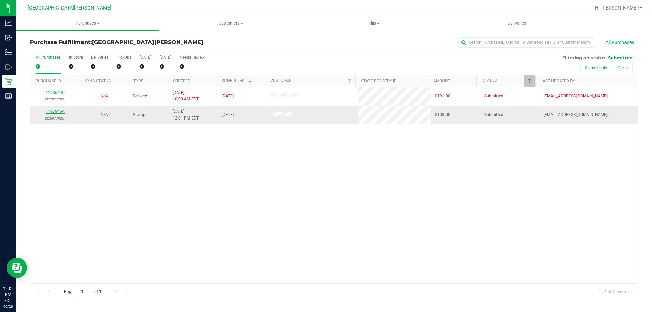
click at [60, 111] on link "11979464" at bounding box center [55, 111] width 19 height 5
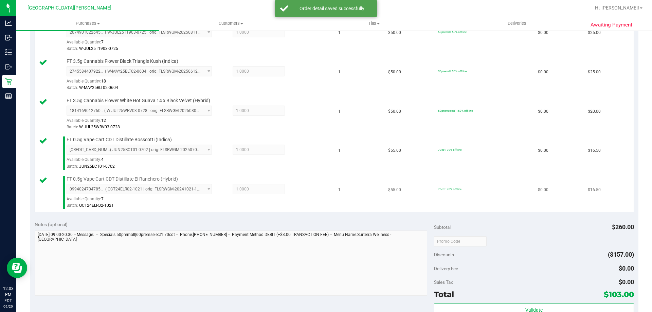
scroll to position [272, 0]
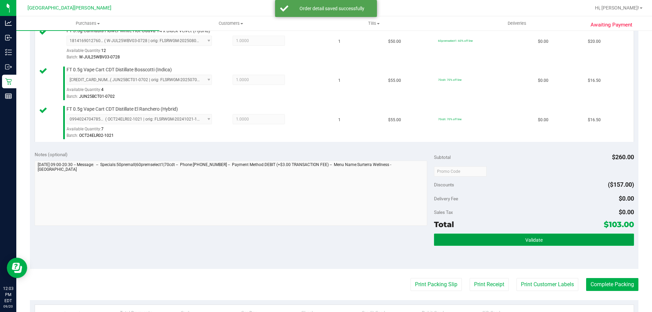
click at [559, 240] on button "Validate" at bounding box center [534, 240] width 200 height 12
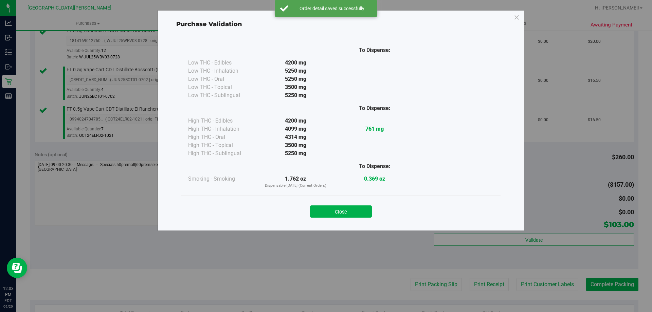
drag, startPoint x: 352, startPoint y: 215, endPoint x: 363, endPoint y: 217, distance: 11.9
click at [352, 215] on button "Close" at bounding box center [341, 211] width 62 height 12
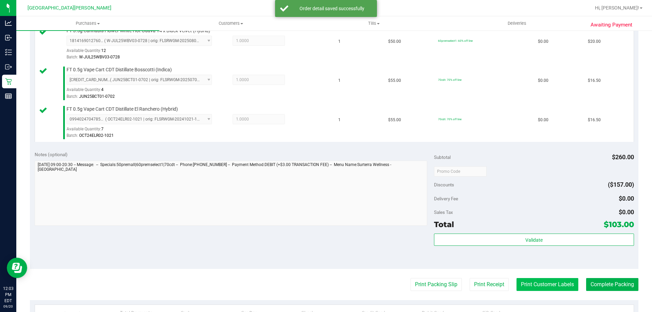
click at [554, 290] on button "Print Customer Labels" at bounding box center [548, 284] width 62 height 13
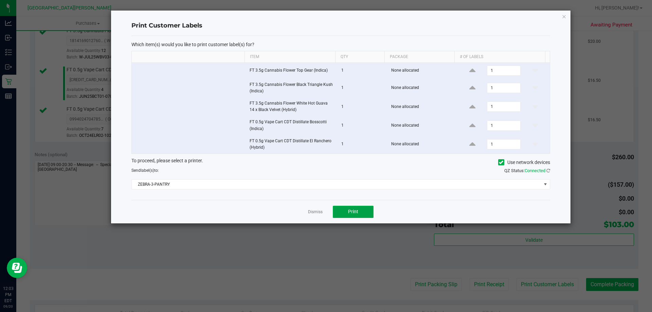
click at [371, 210] on button "Print" at bounding box center [353, 212] width 41 height 12
click at [320, 211] on link "Dismiss" at bounding box center [315, 212] width 15 height 6
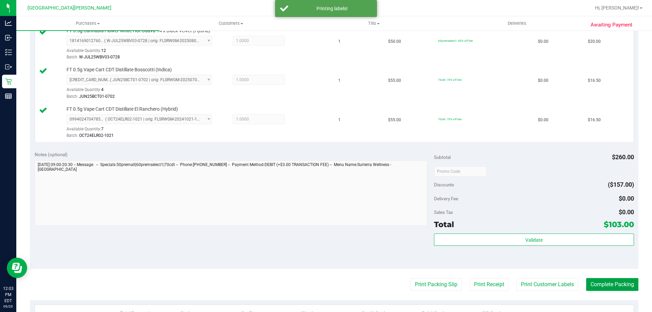
click at [586, 284] on button "Complete Packing" at bounding box center [612, 284] width 52 height 13
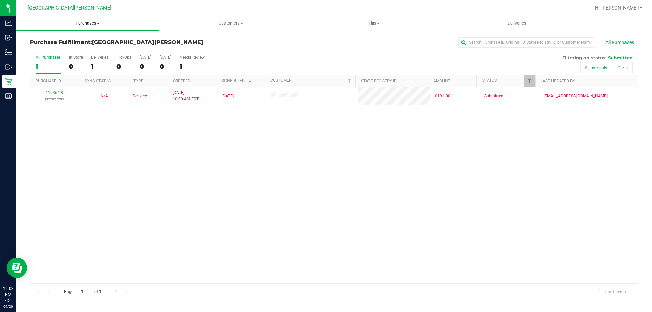
click at [82, 17] on uib-tab-heading "Purchases Summary of purchases Fulfillment All purchases" at bounding box center [87, 23] width 143 height 14
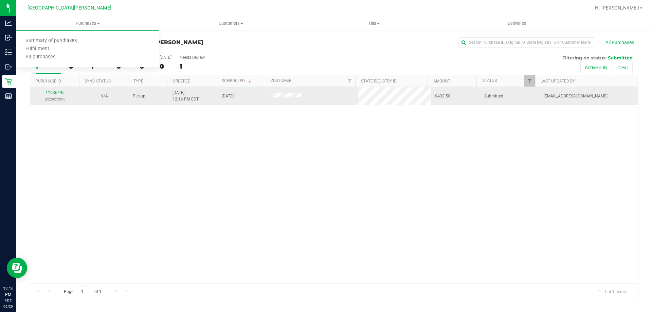
click at [53, 91] on link "11936495" at bounding box center [55, 92] width 19 height 5
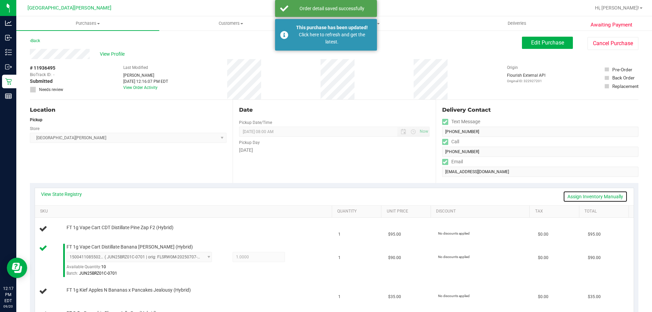
click at [595, 195] on link "Assign Inventory Manually" at bounding box center [595, 197] width 65 height 12
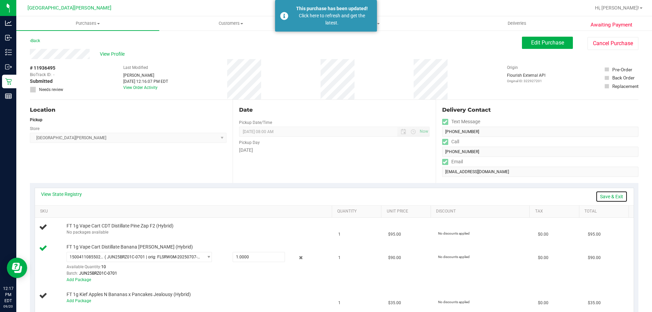
click at [608, 197] on link "Save & Exit" at bounding box center [612, 197] width 32 height 12
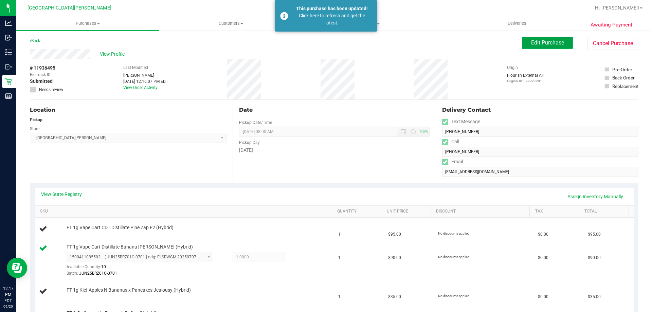
click at [540, 40] on span "Edit Purchase" at bounding box center [547, 42] width 33 height 6
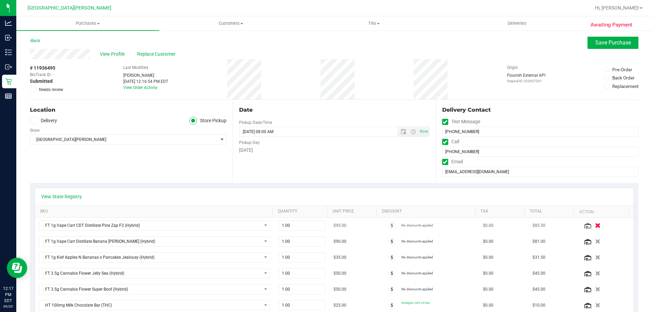
click at [595, 223] on icon "button" at bounding box center [598, 225] width 6 height 5
click at [598, 46] on span "Save Purchase" at bounding box center [613, 42] width 36 height 6
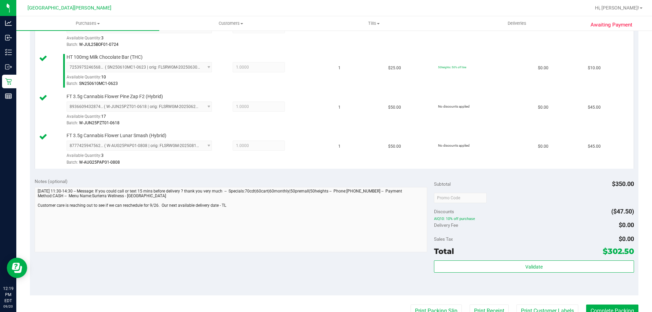
scroll to position [340, 0]
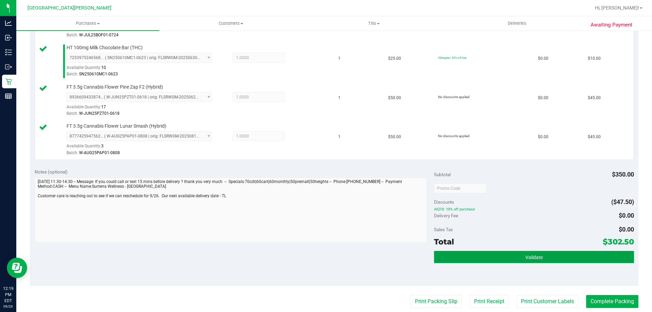
click at [510, 256] on button "Validate" at bounding box center [534, 257] width 200 height 12
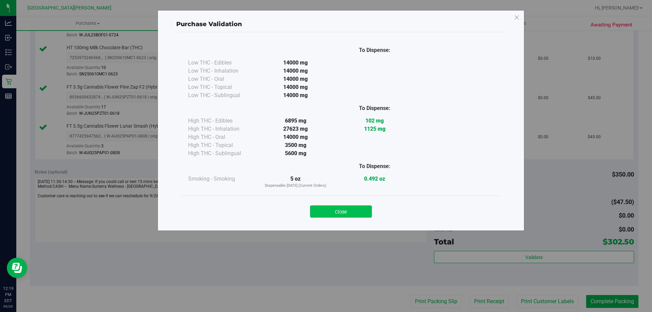
click at [353, 211] on button "Close" at bounding box center [341, 211] width 62 height 12
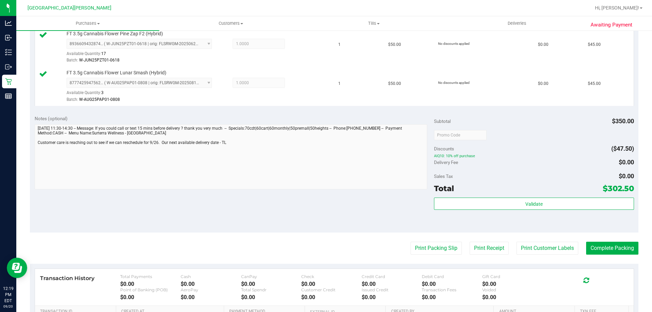
scroll to position [475, 0]
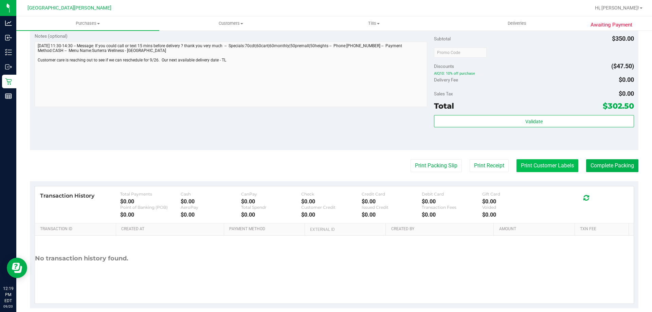
click at [524, 169] on button "Print Customer Labels" at bounding box center [548, 165] width 62 height 13
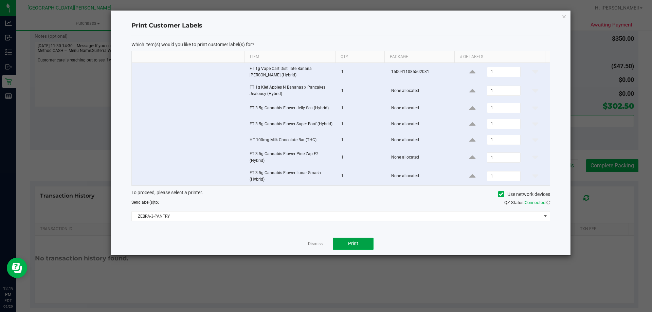
click at [348, 243] on span "Print" at bounding box center [353, 243] width 10 height 5
click at [317, 242] on link "Dismiss" at bounding box center [315, 244] width 15 height 6
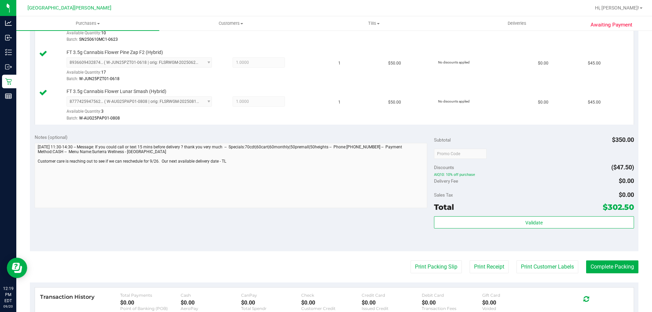
scroll to position [408, 0]
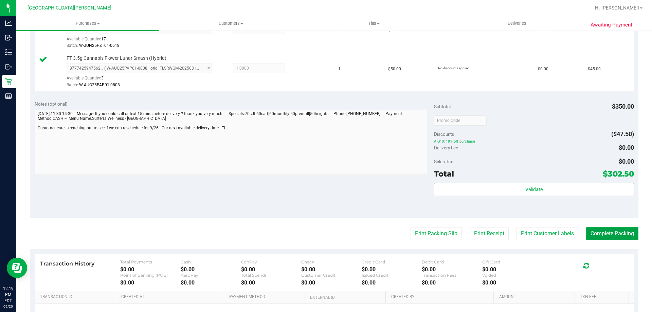
click at [595, 235] on button "Complete Packing" at bounding box center [612, 233] width 52 height 13
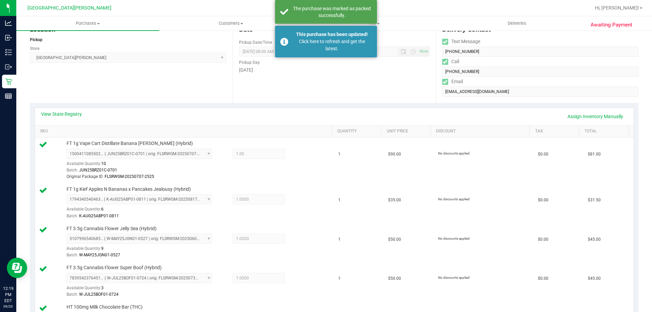
scroll to position [0, 0]
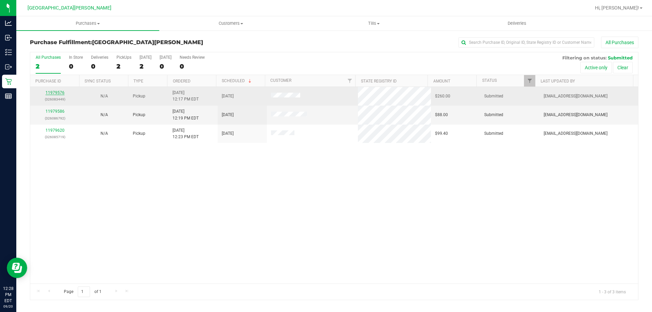
click at [52, 93] on link "11979576" at bounding box center [55, 92] width 19 height 5
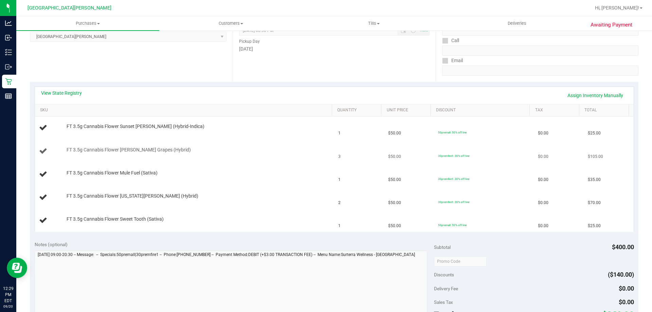
scroll to position [102, 0]
click at [61, 93] on link "View State Registry" at bounding box center [61, 92] width 41 height 7
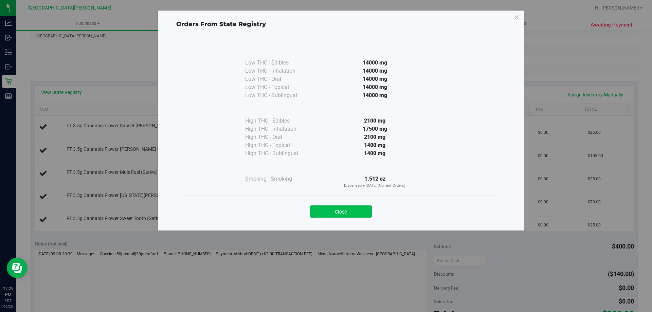
click at [322, 209] on button "Close" at bounding box center [341, 211] width 62 height 12
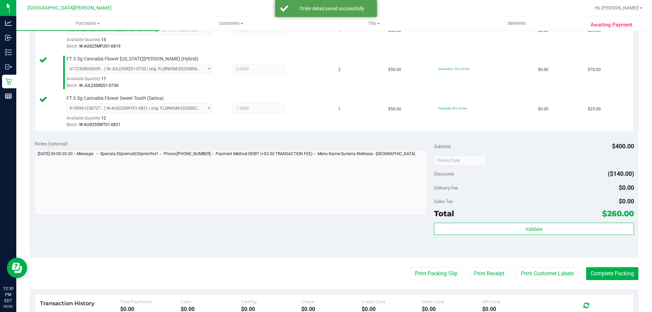
scroll to position [306, 0]
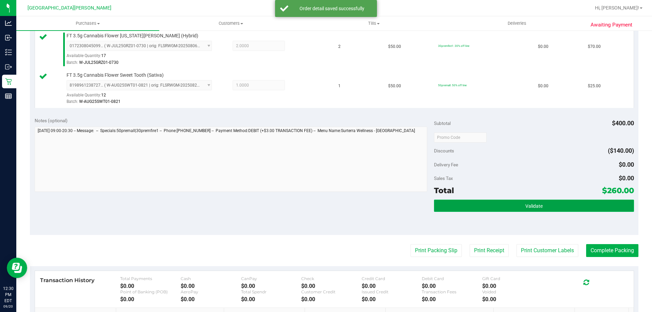
click at [494, 208] on button "Validate" at bounding box center [534, 206] width 200 height 12
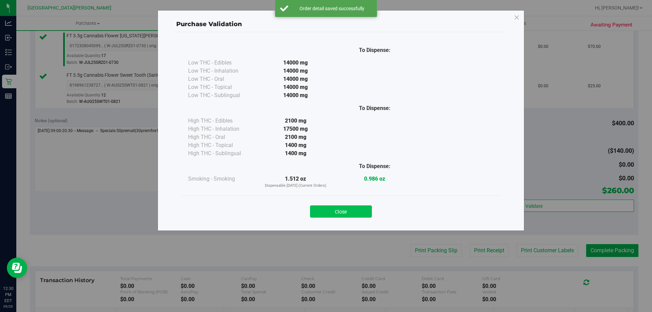
click at [341, 210] on button "Close" at bounding box center [341, 211] width 62 height 12
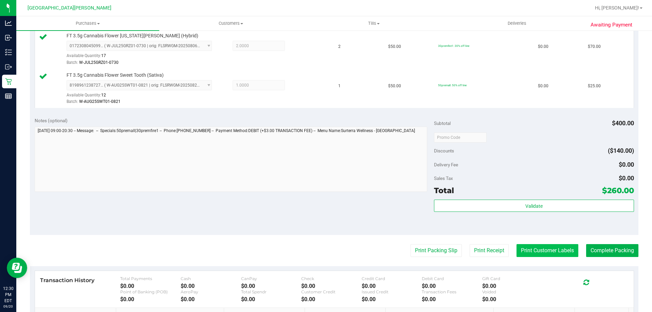
click at [533, 254] on button "Print Customer Labels" at bounding box center [548, 250] width 62 height 13
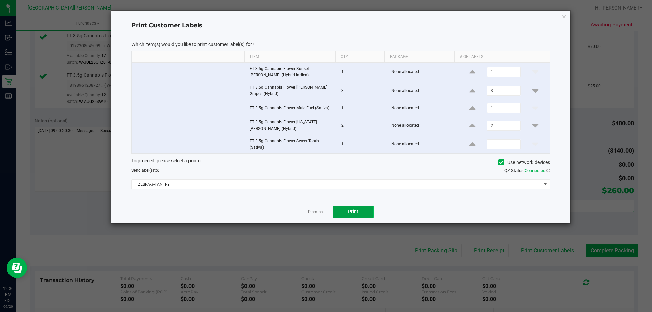
click at [365, 214] on button "Print" at bounding box center [353, 212] width 41 height 12
click at [314, 211] on link "Dismiss" at bounding box center [315, 212] width 15 height 6
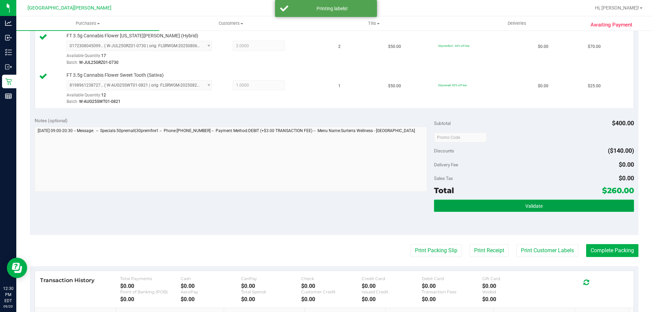
click at [484, 206] on button "Validate" at bounding box center [534, 206] width 200 height 12
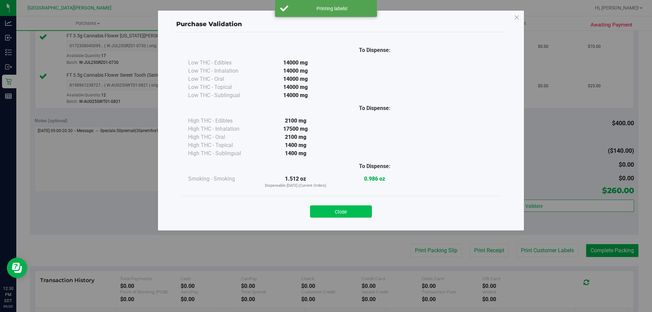
click at [364, 213] on button "Close" at bounding box center [341, 211] width 62 height 12
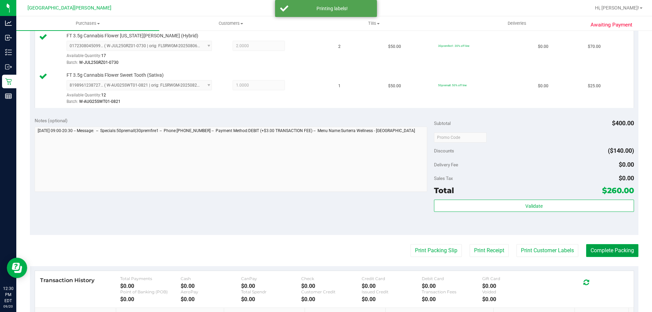
click at [625, 253] on button "Complete Packing" at bounding box center [612, 250] width 52 height 13
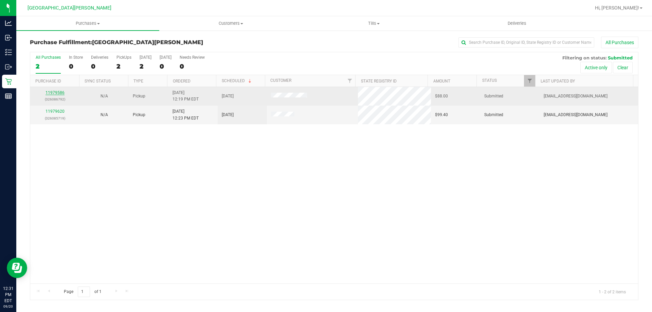
click at [52, 94] on link "11979586" at bounding box center [55, 92] width 19 height 5
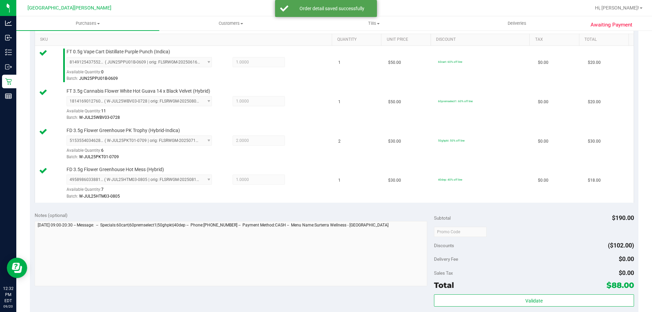
scroll to position [204, 0]
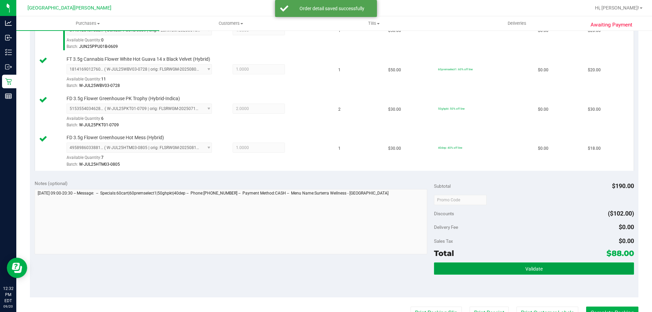
click at [568, 273] on button "Validate" at bounding box center [534, 269] width 200 height 12
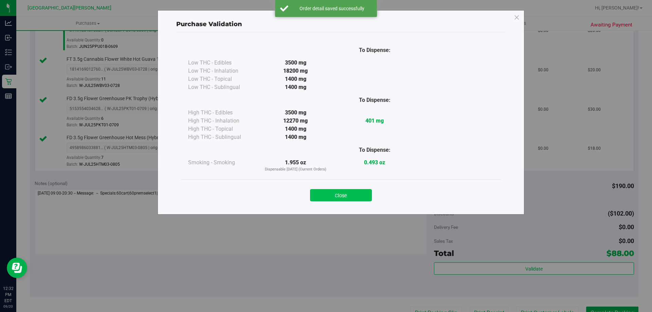
click at [333, 196] on button "Close" at bounding box center [341, 195] width 62 height 12
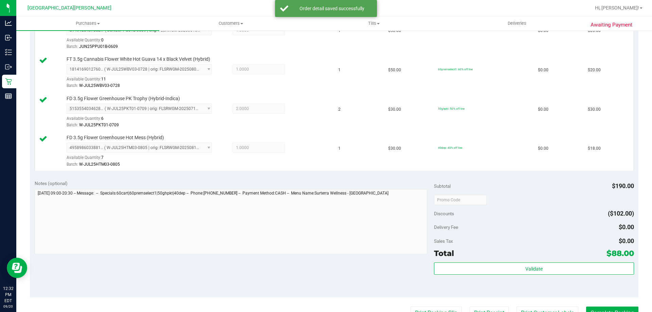
scroll to position [340, 0]
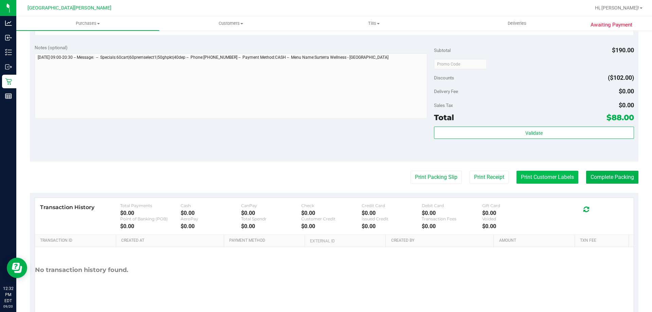
click at [544, 181] on button "Print Customer Labels" at bounding box center [548, 177] width 62 height 13
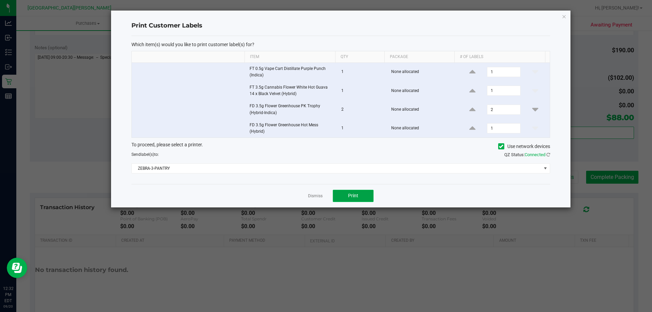
click at [358, 201] on button "Print" at bounding box center [353, 196] width 41 height 12
click at [309, 197] on link "Dismiss" at bounding box center [315, 196] width 15 height 6
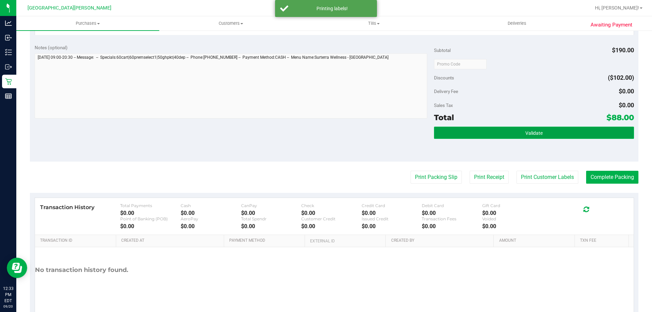
click at [582, 137] on button "Validate" at bounding box center [534, 133] width 200 height 12
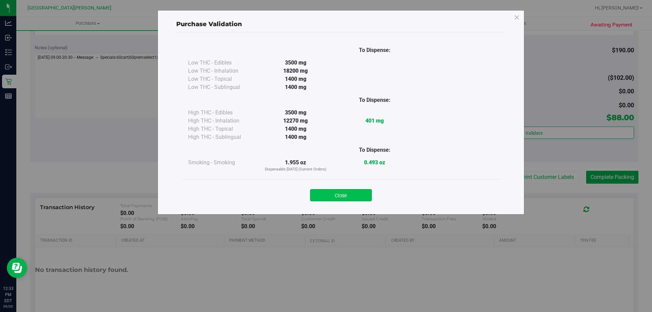
click at [350, 193] on button "Close" at bounding box center [341, 195] width 62 height 12
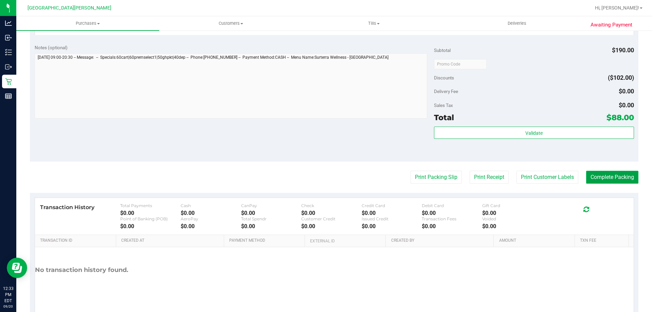
click at [602, 178] on button "Complete Packing" at bounding box center [612, 177] width 52 height 13
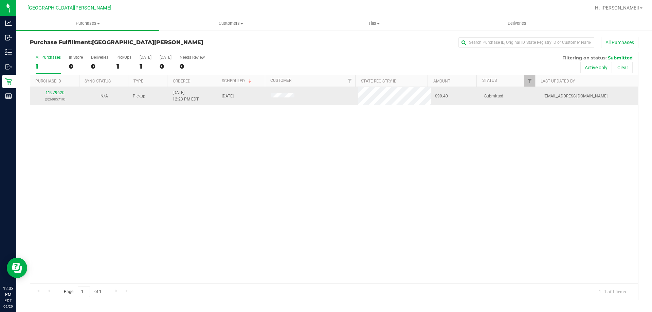
click at [58, 90] on link "11979620" at bounding box center [55, 92] width 19 height 5
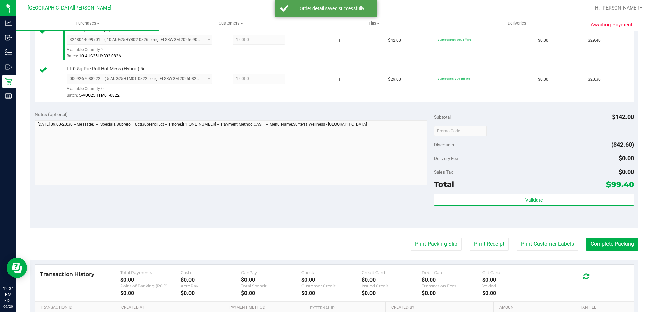
scroll to position [306, 0]
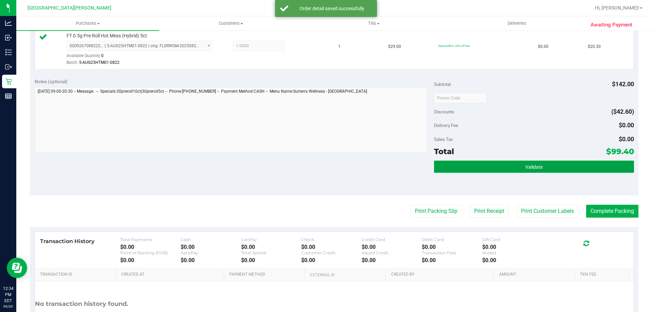
click at [516, 165] on button "Validate" at bounding box center [534, 167] width 200 height 12
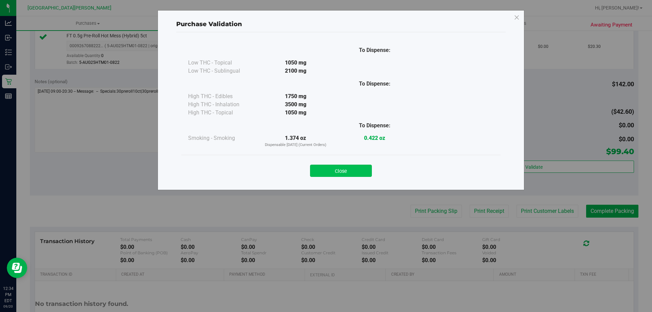
click at [341, 172] on button "Close" at bounding box center [341, 171] width 62 height 12
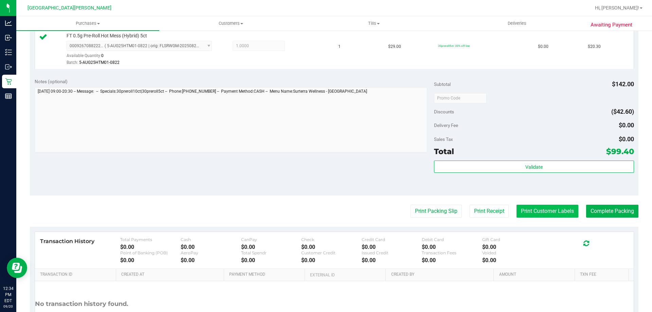
click at [549, 214] on button "Print Customer Labels" at bounding box center [548, 211] width 62 height 13
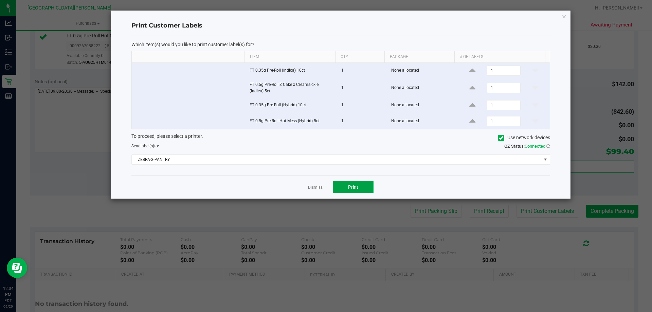
click at [350, 186] on span "Print" at bounding box center [353, 186] width 10 height 5
click at [315, 188] on link "Dismiss" at bounding box center [315, 188] width 15 height 6
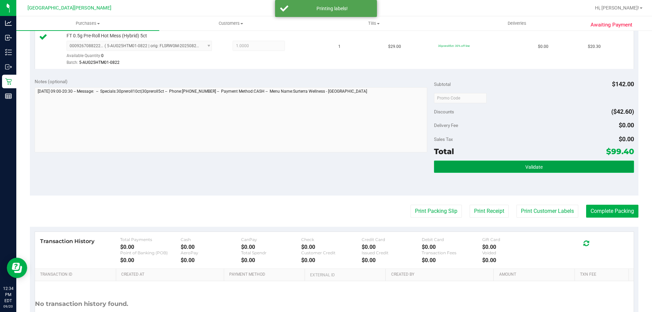
click at [445, 172] on button "Validate" at bounding box center [534, 167] width 200 height 12
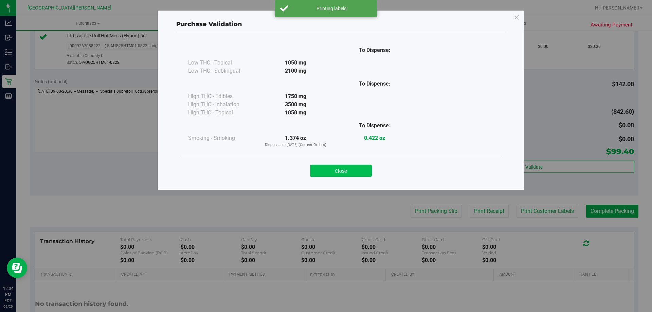
click at [362, 168] on button "Close" at bounding box center [341, 171] width 62 height 12
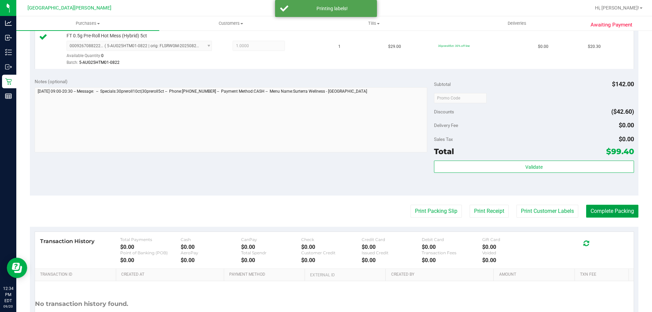
drag, startPoint x: 613, startPoint y: 211, endPoint x: 624, endPoint y: 205, distance: 12.0
click at [621, 207] on button "Complete Packing" at bounding box center [612, 211] width 52 height 13
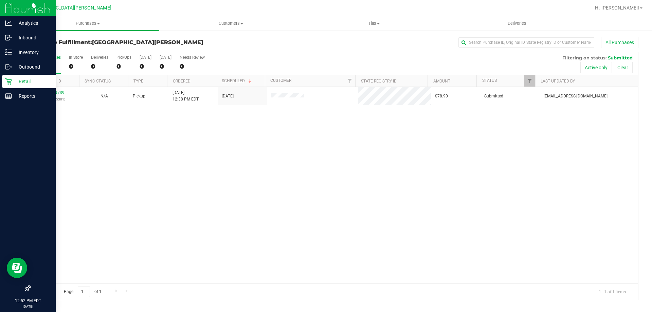
click at [11, 84] on icon at bounding box center [8, 81] width 6 height 6
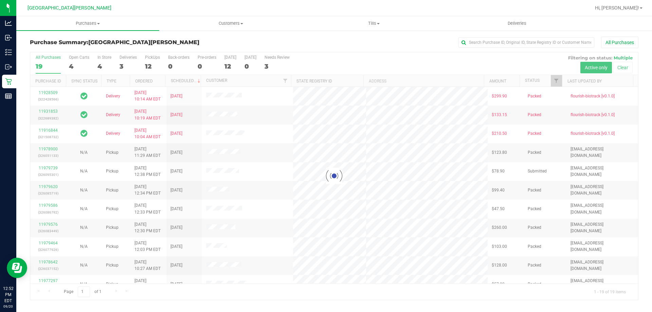
click at [80, 61] on div at bounding box center [334, 176] width 608 height 248
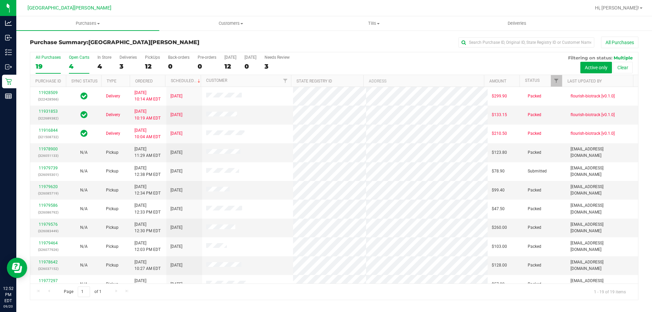
click at [74, 64] on div "4" at bounding box center [79, 66] width 20 height 8
click at [0, 0] on input "Open Carts 4" at bounding box center [0, 0] width 0 height 0
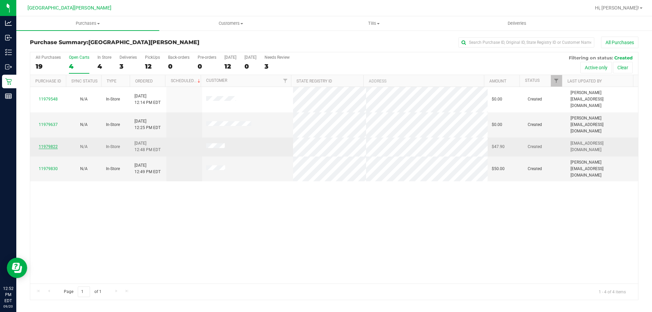
click at [50, 144] on link "11979822" at bounding box center [48, 146] width 19 height 5
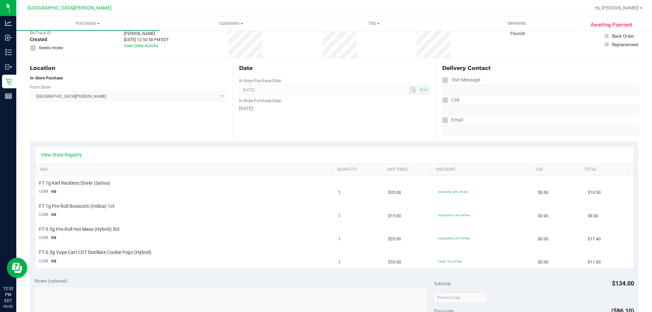
scroll to position [42, 0]
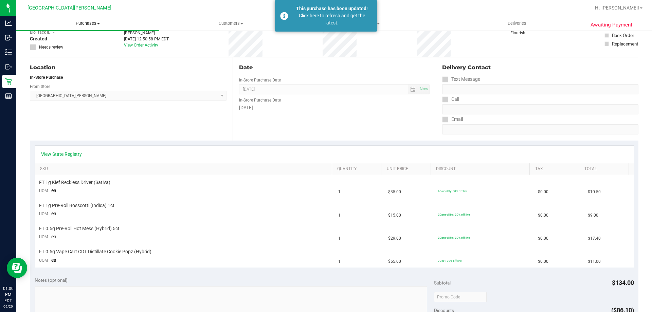
click at [88, 22] on span "Purchases" at bounding box center [87, 23] width 143 height 6
click at [71, 49] on li "Fulfillment" at bounding box center [87, 49] width 143 height 8
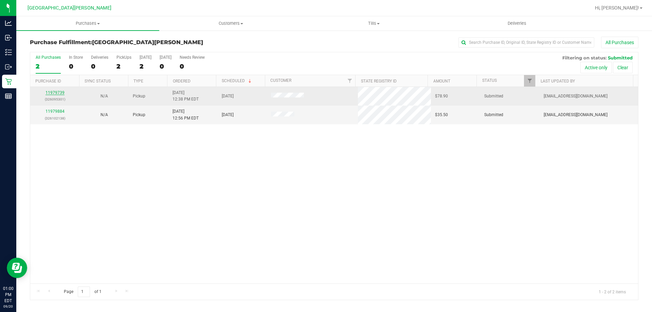
click at [52, 92] on link "11979739" at bounding box center [55, 92] width 19 height 5
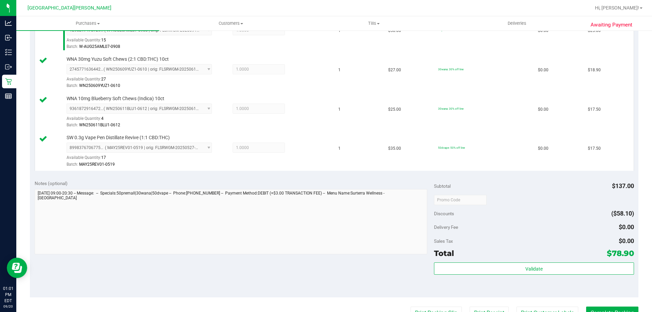
scroll to position [238, 0]
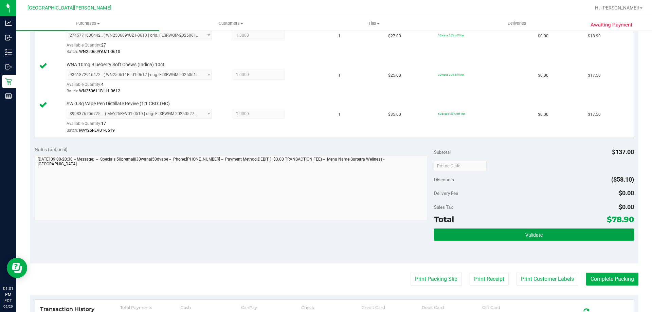
click at [538, 237] on span "Validate" at bounding box center [533, 234] width 17 height 5
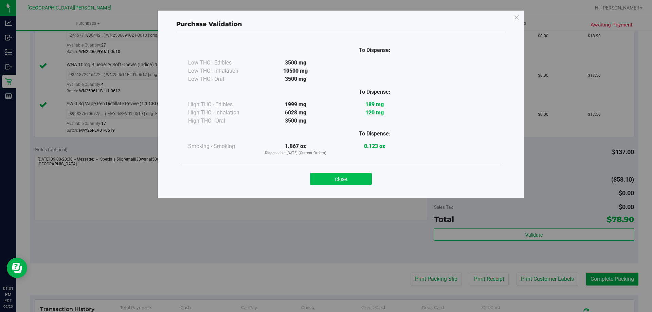
click at [353, 178] on button "Close" at bounding box center [341, 179] width 62 height 12
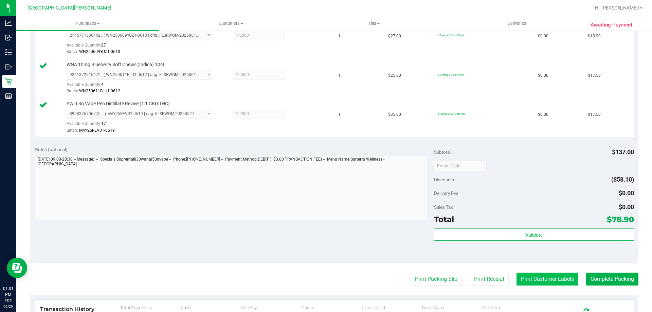
click at [531, 278] on button "Print Customer Labels" at bounding box center [548, 279] width 62 height 13
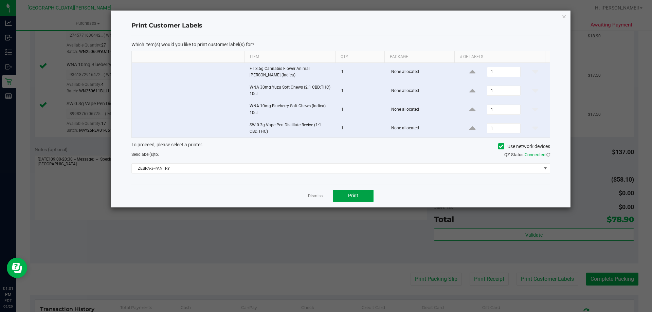
click at [366, 195] on button "Print" at bounding box center [353, 196] width 41 height 12
click at [318, 196] on link "Dismiss" at bounding box center [315, 196] width 15 height 6
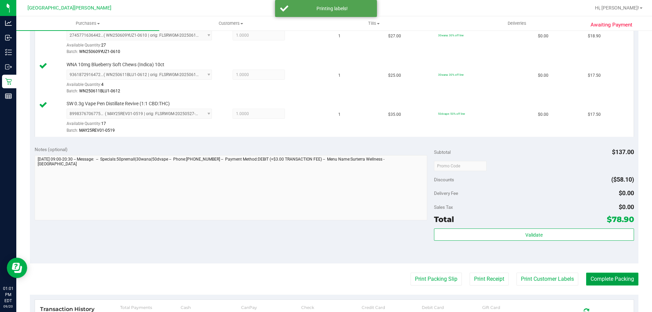
click at [594, 277] on button "Complete Packing" at bounding box center [612, 279] width 52 height 13
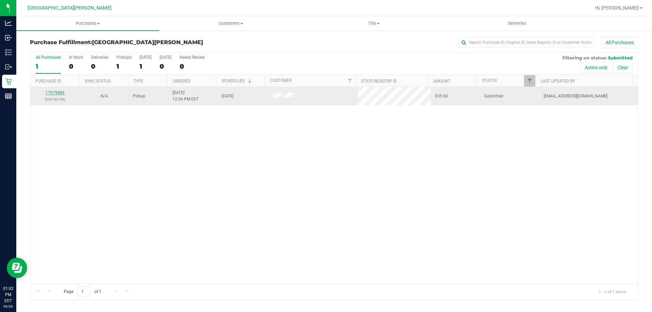
click at [58, 93] on link "11979884" at bounding box center [55, 92] width 19 height 5
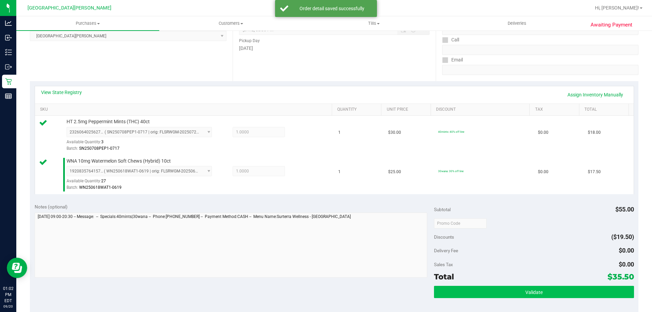
scroll to position [136, 0]
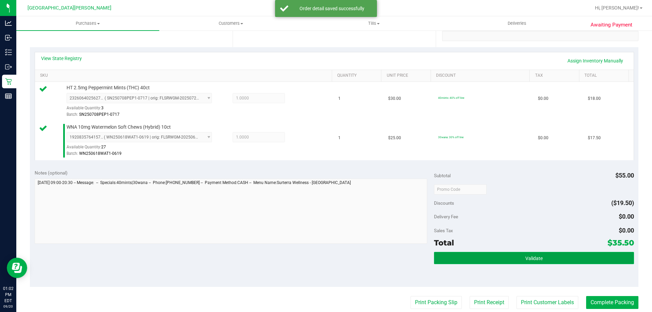
click at [526, 256] on span "Validate" at bounding box center [533, 258] width 17 height 5
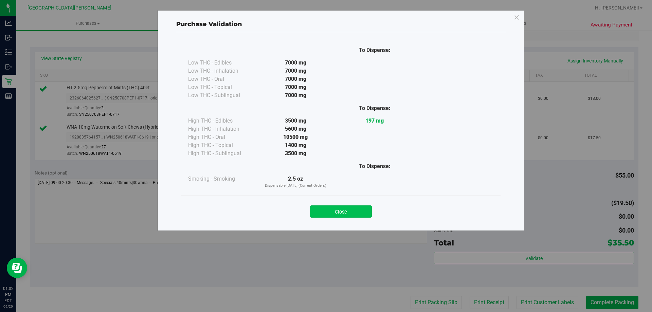
click at [353, 210] on button "Close" at bounding box center [341, 211] width 62 height 12
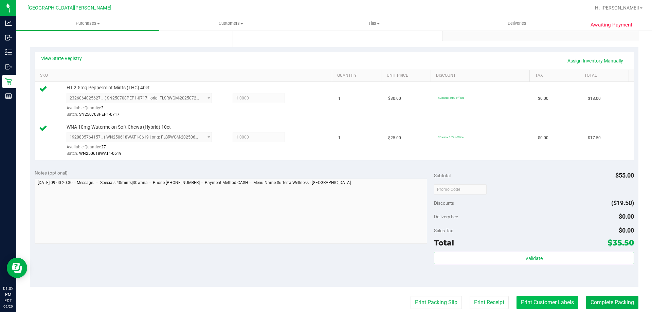
click at [541, 298] on button "Print Customer Labels" at bounding box center [548, 302] width 62 height 13
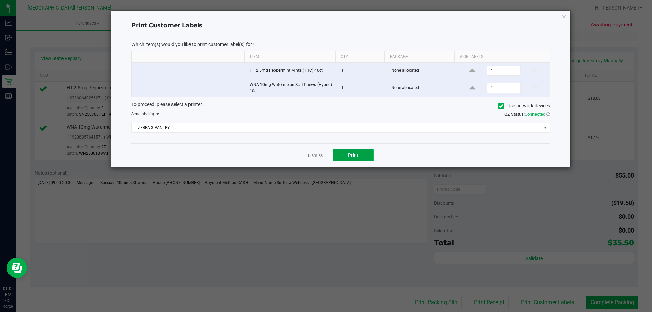
click at [336, 153] on button "Print" at bounding box center [353, 155] width 41 height 12
click at [314, 154] on link "Dismiss" at bounding box center [315, 156] width 15 height 6
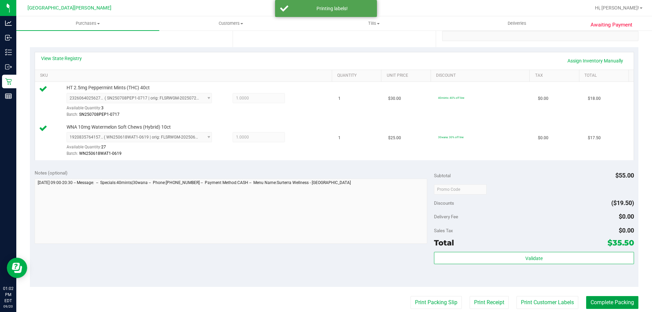
click at [612, 298] on button "Complete Packing" at bounding box center [612, 302] width 52 height 13
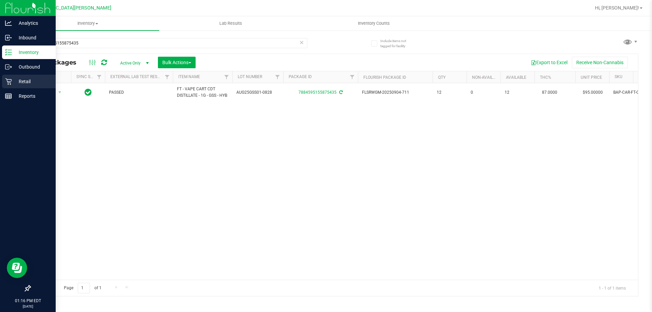
click at [22, 80] on p "Retail" at bounding box center [32, 81] width 41 height 8
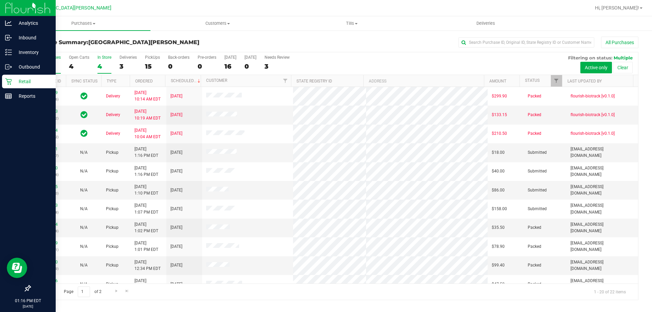
click at [106, 55] on div "In Store" at bounding box center [104, 57] width 14 height 5
click at [0, 0] on input "In Store 4" at bounding box center [0, 0] width 0 height 0
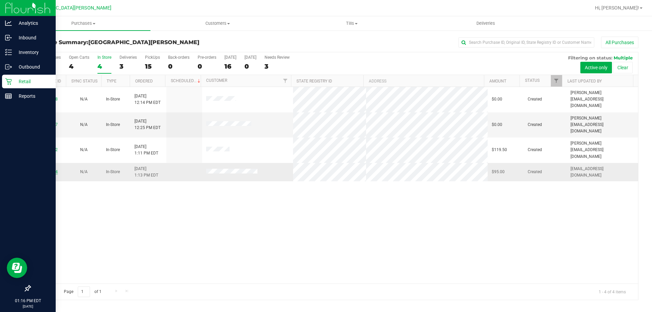
click at [41, 169] on link "11980034" at bounding box center [48, 171] width 19 height 5
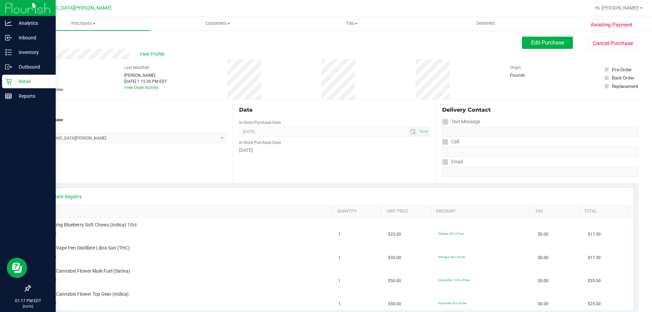
click at [20, 85] on p "Retail" at bounding box center [32, 81] width 41 height 8
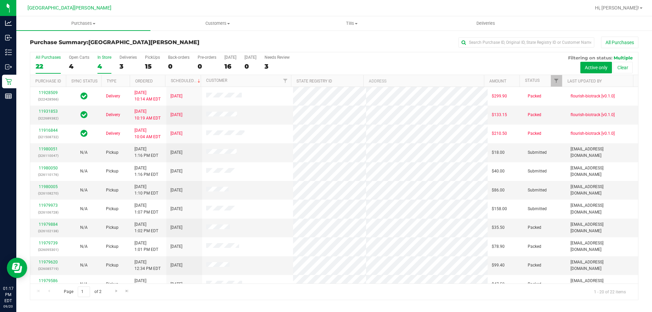
click at [100, 69] on div "4" at bounding box center [104, 66] width 14 height 8
click at [0, 0] on input "In Store 4" at bounding box center [0, 0] width 0 height 0
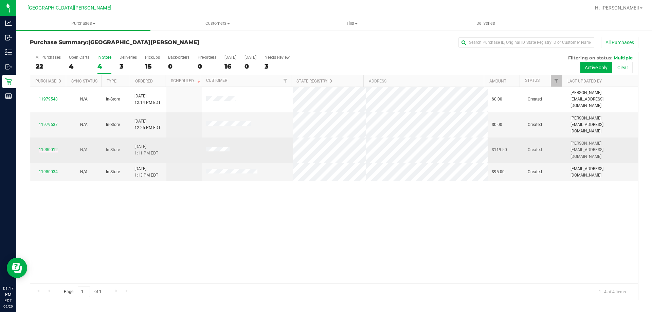
click at [52, 147] on link "11980012" at bounding box center [48, 149] width 19 height 5
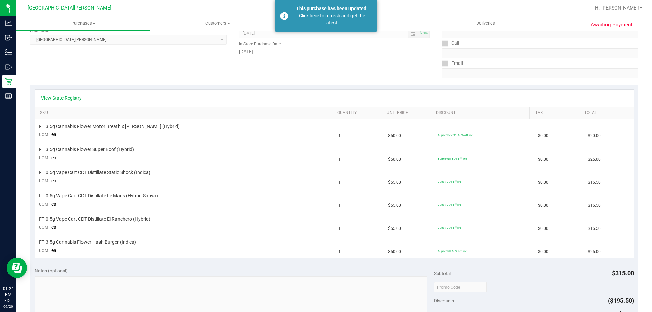
scroll to position [34, 0]
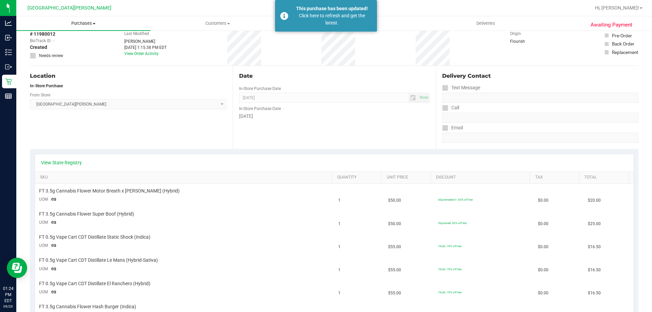
click at [86, 25] on span "Purchases" at bounding box center [83, 23] width 134 height 6
click at [48, 50] on span "Fulfillment" at bounding box center [37, 49] width 42 height 6
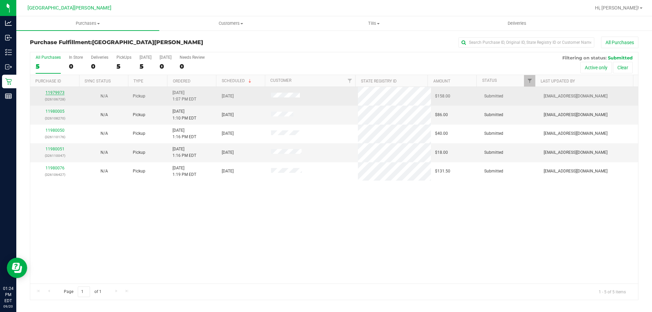
click at [60, 92] on link "11979973" at bounding box center [55, 92] width 19 height 5
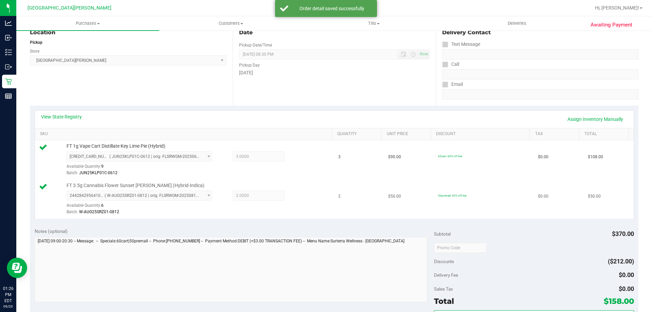
scroll to position [136, 0]
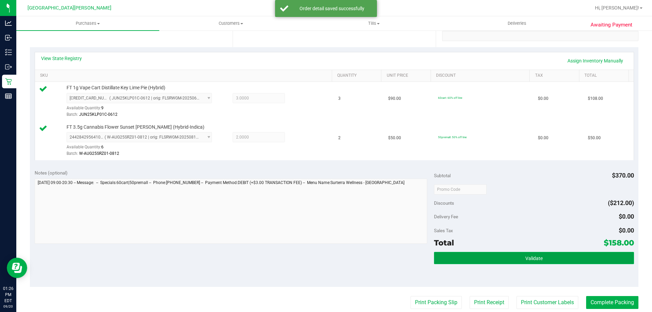
click at [543, 257] on button "Validate" at bounding box center [534, 258] width 200 height 12
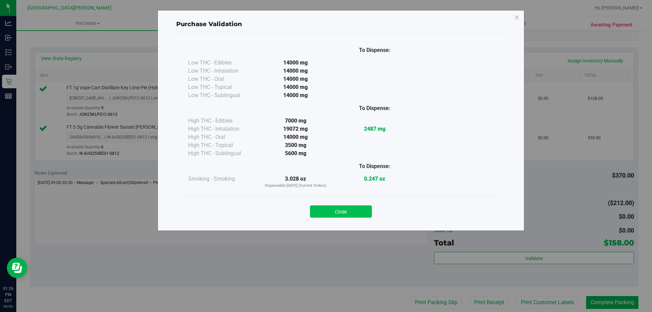
click at [349, 215] on button "Close" at bounding box center [341, 211] width 62 height 12
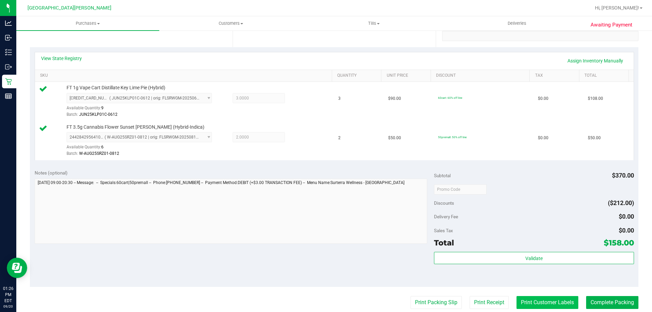
click at [524, 298] on button "Print Customer Labels" at bounding box center [548, 302] width 62 height 13
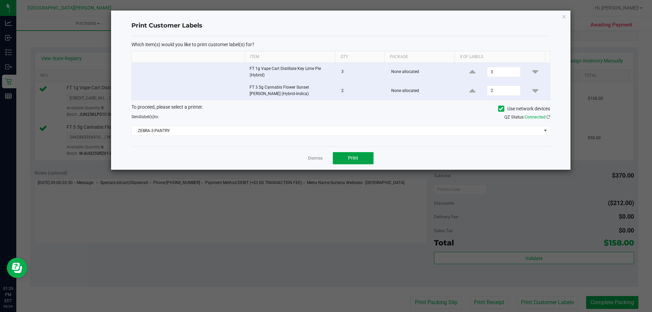
click at [348, 163] on button "Print" at bounding box center [353, 158] width 41 height 12
click at [320, 160] on link "Dismiss" at bounding box center [315, 159] width 15 height 6
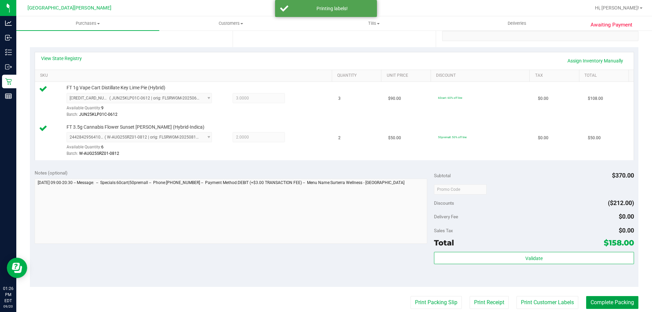
click at [588, 297] on button "Complete Packing" at bounding box center [612, 302] width 52 height 13
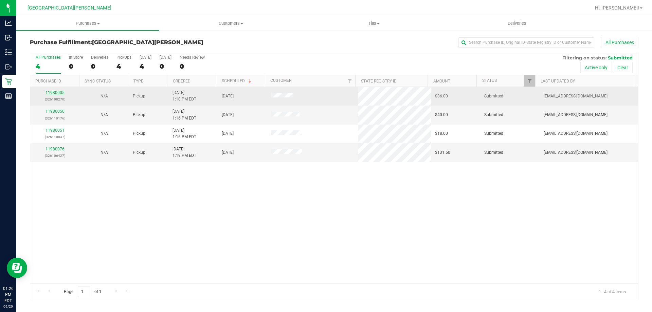
click at [54, 93] on link "11980005" at bounding box center [55, 92] width 19 height 5
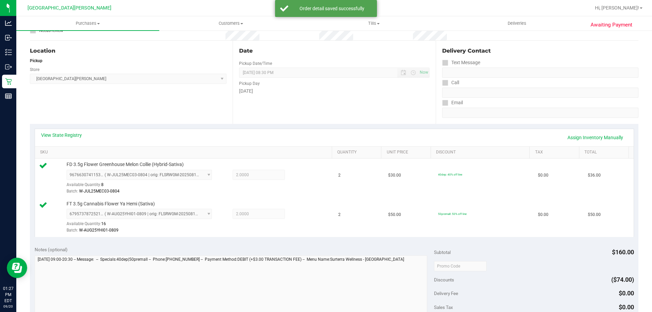
scroll to position [136, 0]
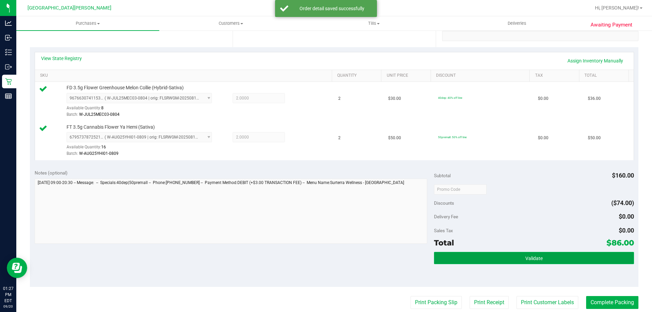
click at [509, 259] on button "Validate" at bounding box center [534, 258] width 200 height 12
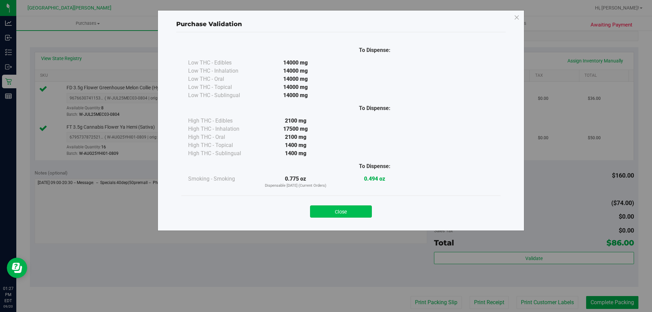
click at [348, 206] on button "Close" at bounding box center [341, 211] width 62 height 12
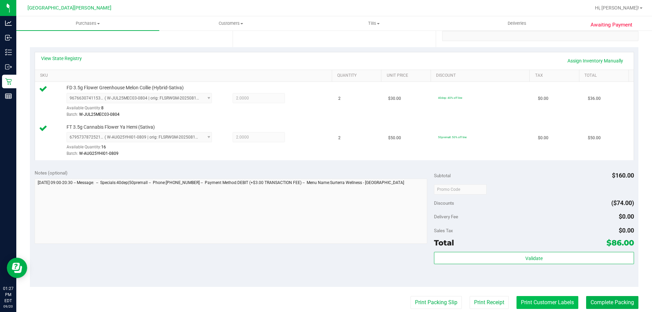
click at [562, 304] on button "Print Customer Labels" at bounding box center [548, 302] width 62 height 13
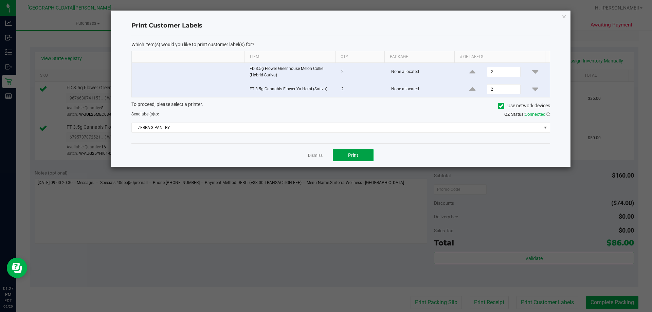
click at [355, 158] on span "Print" at bounding box center [353, 154] width 10 height 5
click at [317, 155] on link "Dismiss" at bounding box center [315, 156] width 15 height 6
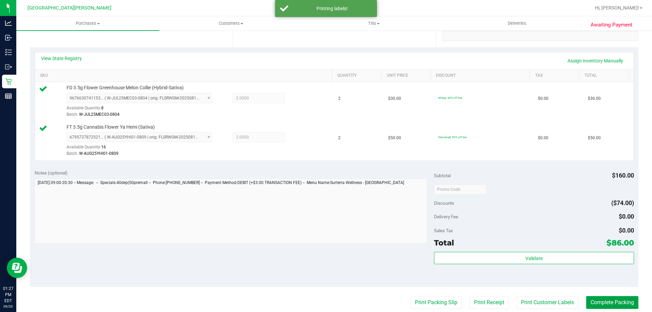
click at [606, 300] on button "Complete Packing" at bounding box center [612, 302] width 52 height 13
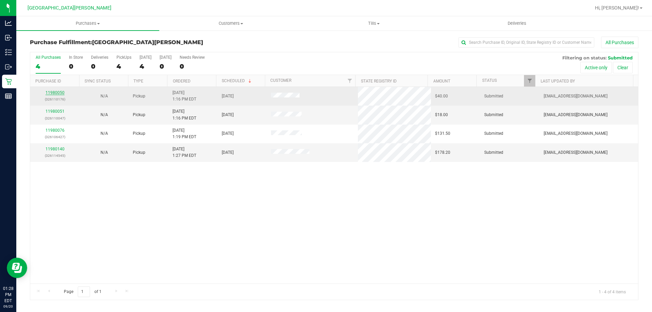
click at [54, 91] on link "11980050" at bounding box center [55, 92] width 19 height 5
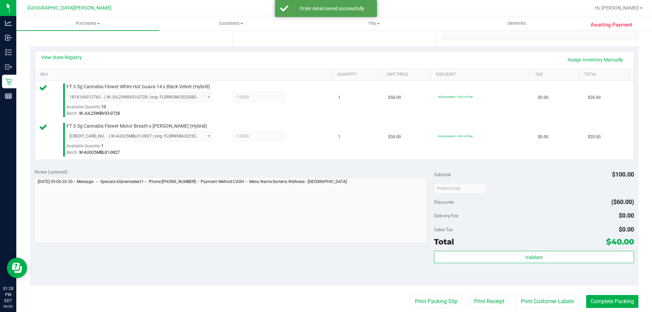
scroll to position [170, 0]
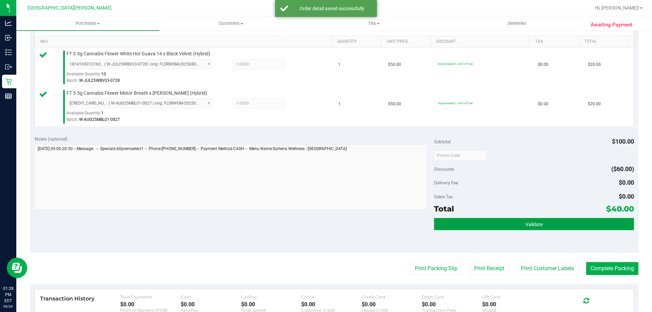
click at [475, 224] on button "Validate" at bounding box center [534, 224] width 200 height 12
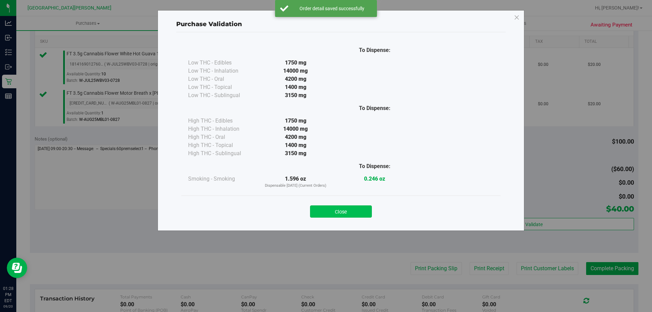
drag, startPoint x: 345, startPoint y: 210, endPoint x: 541, endPoint y: 266, distance: 203.8
click at [345, 210] on button "Close" at bounding box center [341, 211] width 62 height 12
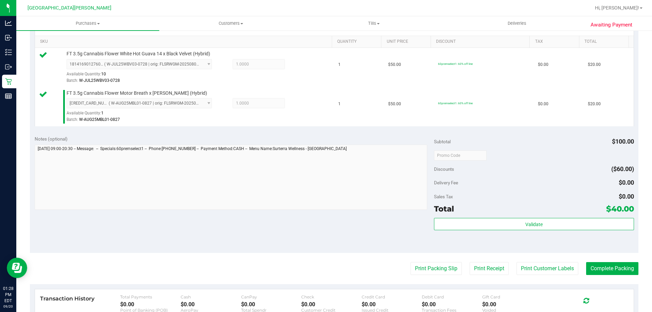
click at [546, 276] on purchase-details "Back Edit Purchase Cancel Purchase View Profile # 11980050 BioTrack ID: - Submi…" at bounding box center [334, 139] width 609 height 544
click at [541, 269] on button "Print Customer Labels" at bounding box center [548, 268] width 62 height 13
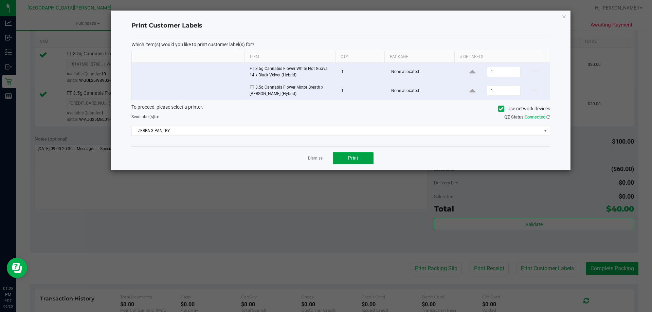
click at [350, 161] on span "Print" at bounding box center [353, 157] width 10 height 5
click at [316, 157] on link "Dismiss" at bounding box center [315, 159] width 15 height 6
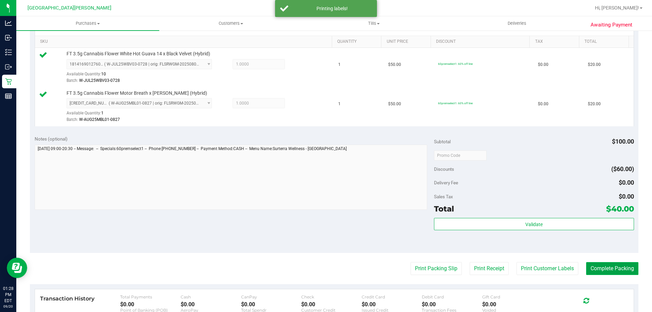
click at [604, 270] on button "Complete Packing" at bounding box center [612, 268] width 52 height 13
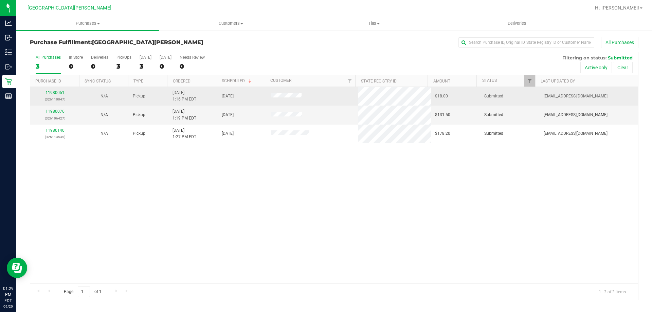
click at [53, 91] on link "11980051" at bounding box center [55, 92] width 19 height 5
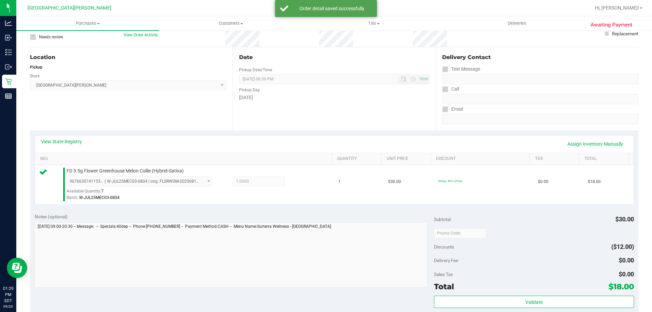
scroll to position [102, 0]
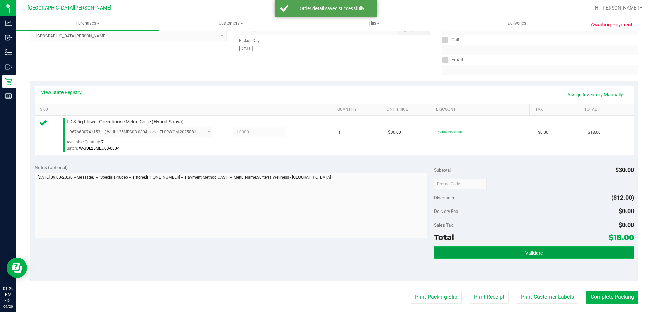
click at [517, 248] on button "Validate" at bounding box center [534, 253] width 200 height 12
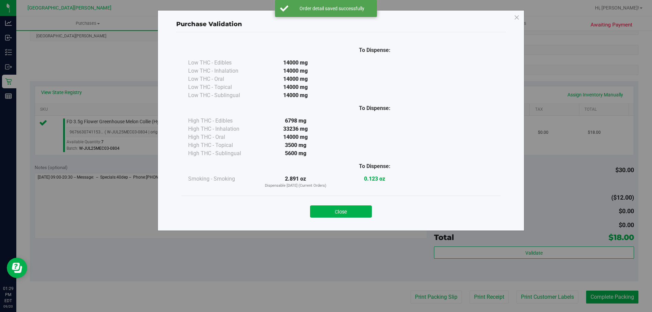
click at [355, 212] on button "Close" at bounding box center [341, 211] width 62 height 12
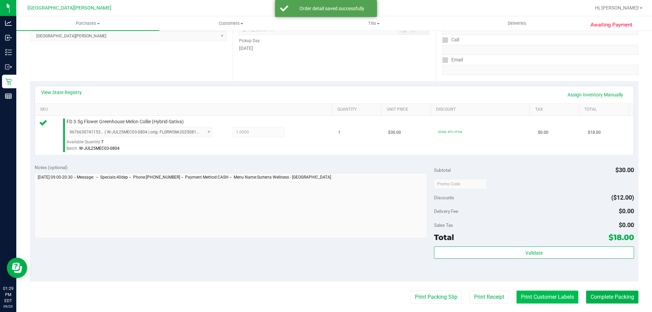
click at [517, 291] on button "Print Customer Labels" at bounding box center [548, 297] width 62 height 13
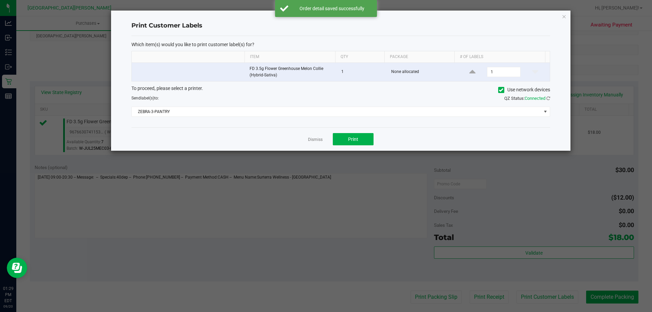
click at [364, 148] on div "Dismiss Print" at bounding box center [340, 138] width 419 height 23
click at [336, 142] on button "Print" at bounding box center [353, 139] width 41 height 12
click at [316, 142] on link "Dismiss" at bounding box center [315, 140] width 15 height 6
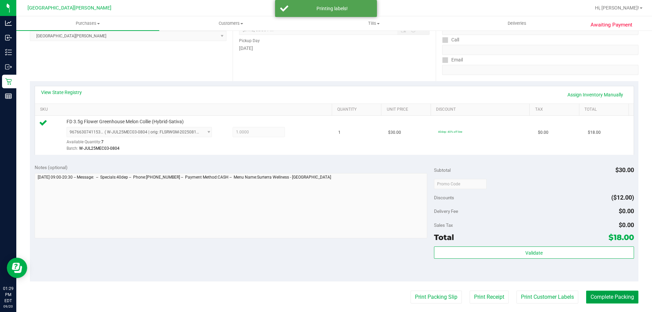
click at [592, 293] on button "Complete Packing" at bounding box center [612, 297] width 52 height 13
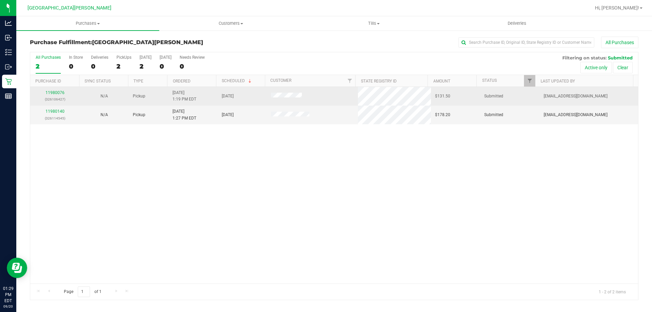
click at [56, 95] on div "11980076 (326106427)" at bounding box center [54, 96] width 41 height 13
click at [55, 94] on link "11980076" at bounding box center [55, 92] width 19 height 5
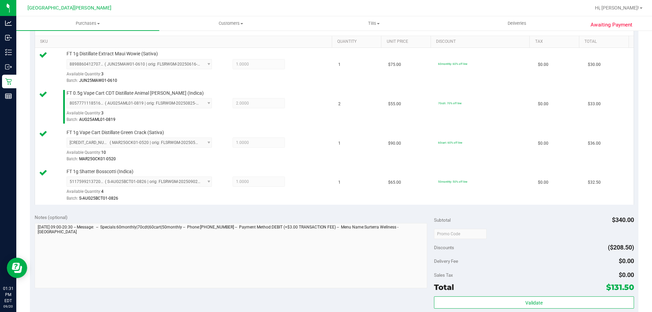
scroll to position [204, 0]
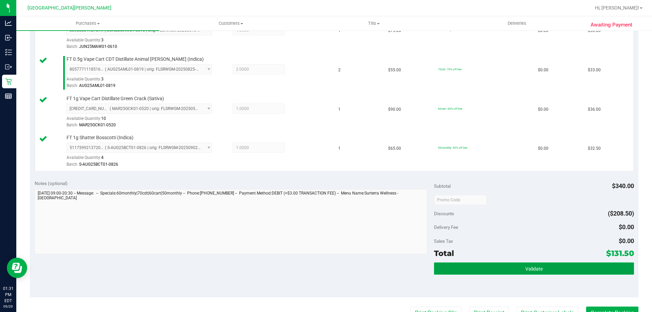
click at [480, 267] on button "Validate" at bounding box center [534, 269] width 200 height 12
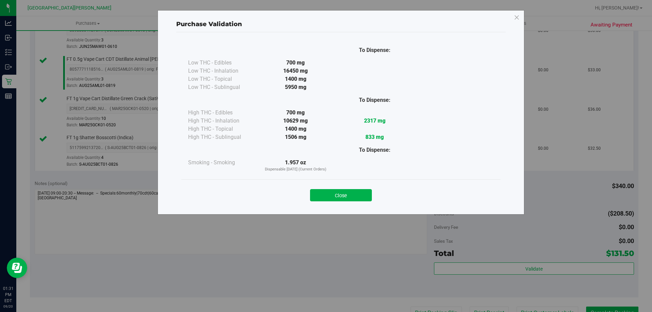
drag, startPoint x: 336, startPoint y: 199, endPoint x: 343, endPoint y: 201, distance: 7.8
click at [336, 199] on button "Close" at bounding box center [341, 195] width 62 height 12
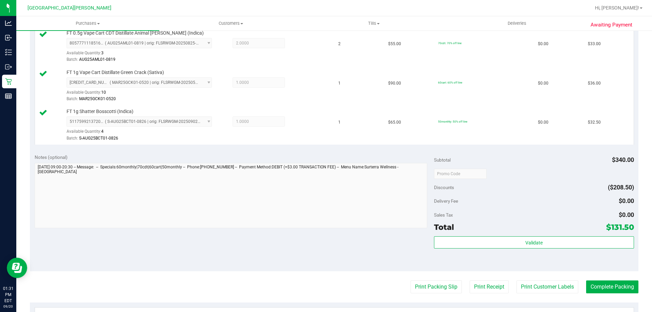
scroll to position [238, 0]
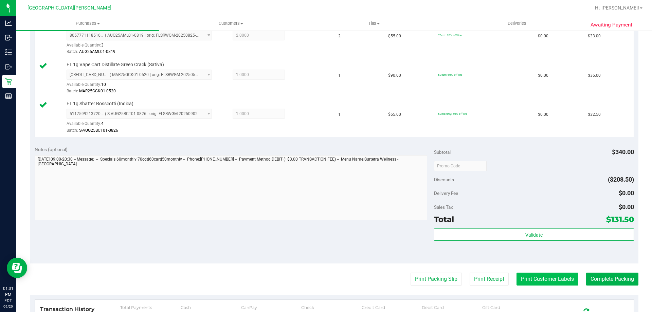
click at [538, 275] on button "Print Customer Labels" at bounding box center [548, 279] width 62 height 13
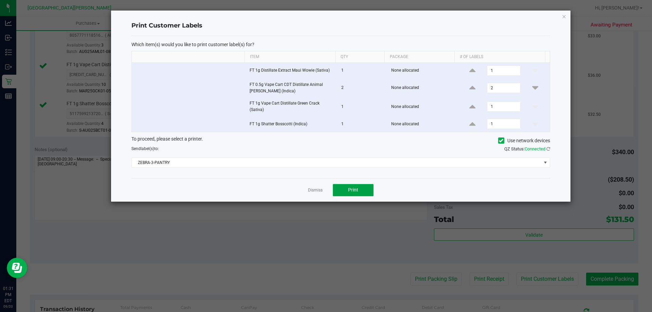
click at [344, 193] on button "Print" at bounding box center [353, 190] width 41 height 12
click at [310, 188] on link "Dismiss" at bounding box center [315, 190] width 15 height 6
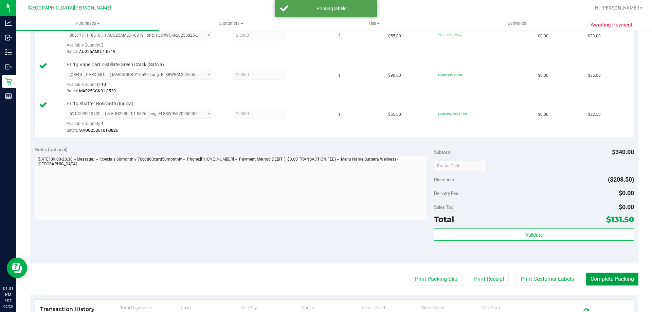
click at [597, 282] on button "Complete Packing" at bounding box center [612, 279] width 52 height 13
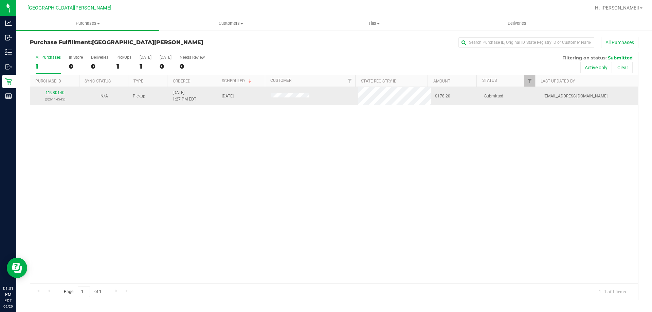
click at [62, 93] on link "11980140" at bounding box center [55, 92] width 19 height 5
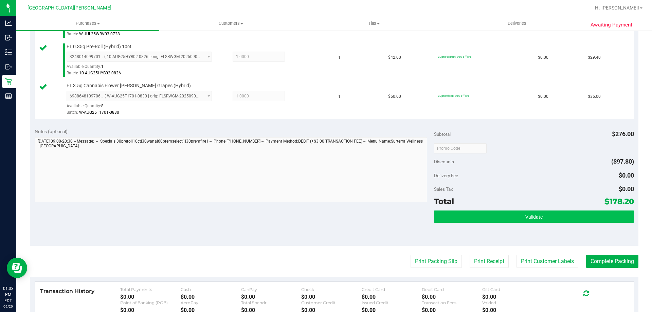
scroll to position [340, 0]
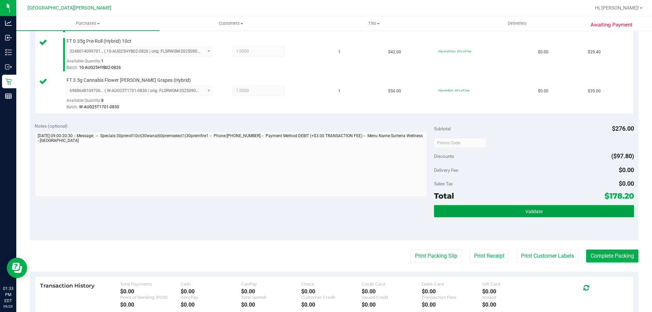
click at [513, 215] on button "Validate" at bounding box center [534, 211] width 200 height 12
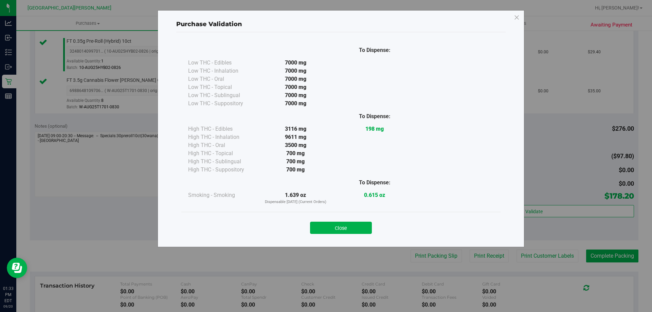
drag, startPoint x: 343, startPoint y: 233, endPoint x: 405, endPoint y: 229, distance: 61.6
click at [343, 233] on button "Close" at bounding box center [341, 228] width 62 height 12
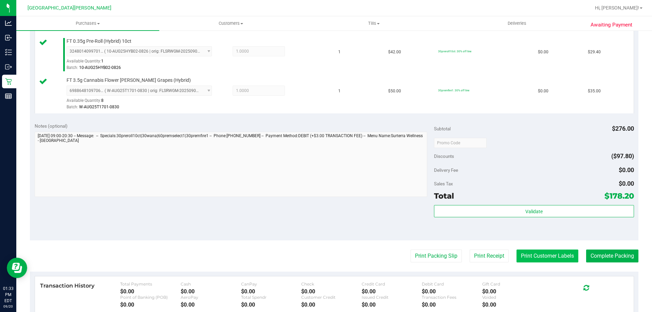
click at [543, 252] on button "Print Customer Labels" at bounding box center [548, 256] width 62 height 13
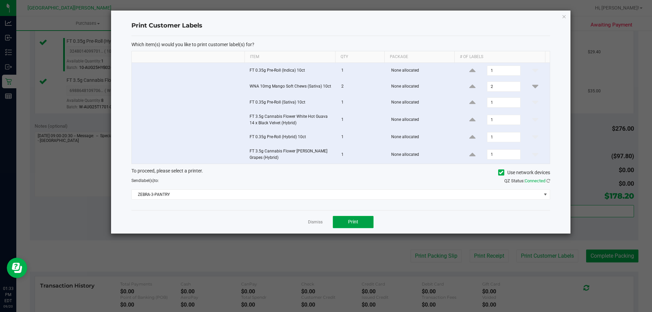
click at [360, 224] on button "Print" at bounding box center [353, 222] width 41 height 12
click at [320, 223] on link "Dismiss" at bounding box center [315, 222] width 15 height 6
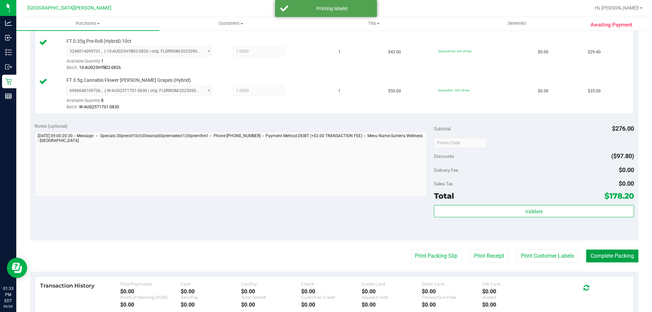
click at [588, 253] on button "Complete Packing" at bounding box center [612, 256] width 52 height 13
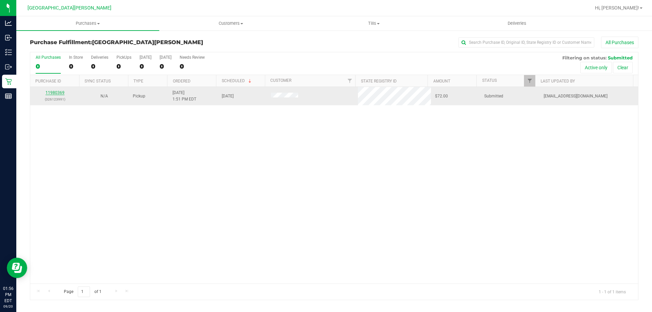
click at [59, 92] on link "11980369" at bounding box center [55, 92] width 19 height 5
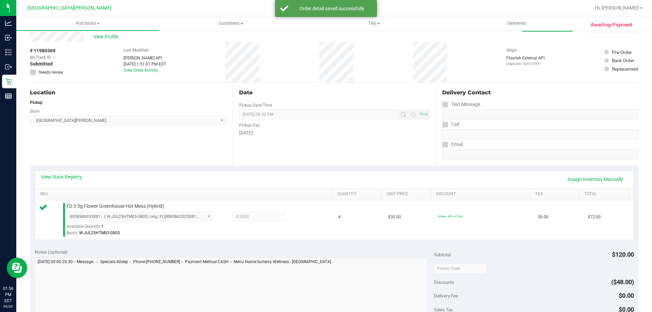
scroll to position [102, 0]
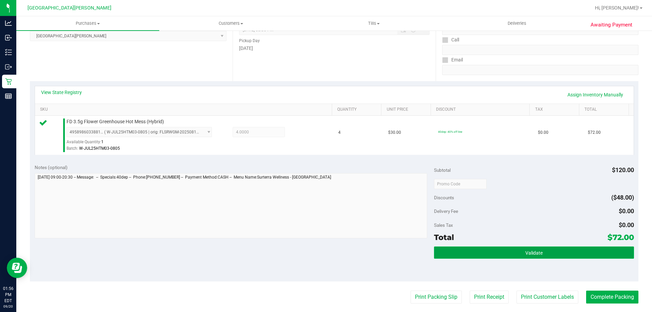
click at [516, 253] on button "Validate" at bounding box center [534, 253] width 200 height 12
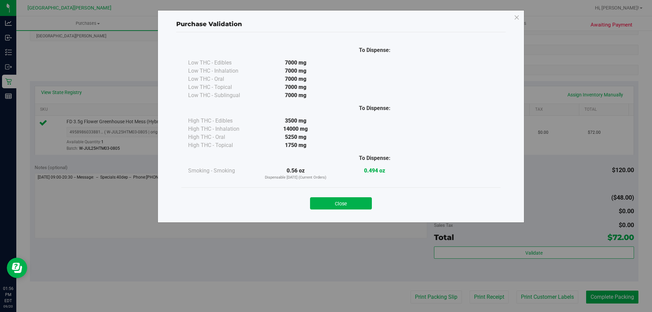
drag, startPoint x: 357, startPoint y: 206, endPoint x: 497, endPoint y: 244, distance: 145.4
click at [357, 206] on button "Close" at bounding box center [341, 203] width 62 height 12
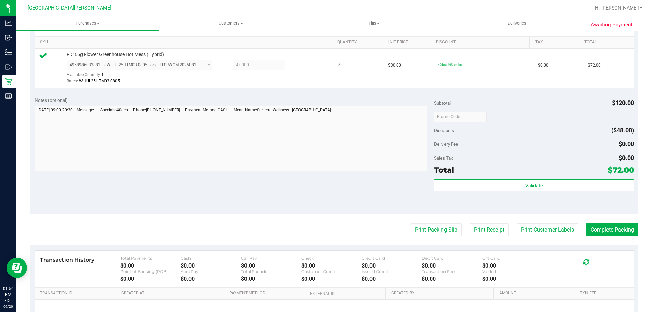
scroll to position [170, 0]
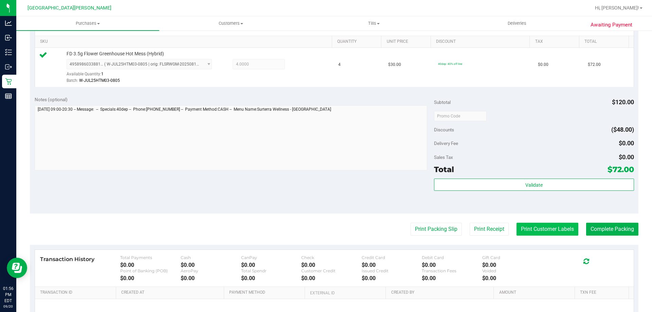
click at [539, 231] on button "Print Customer Labels" at bounding box center [548, 229] width 62 height 13
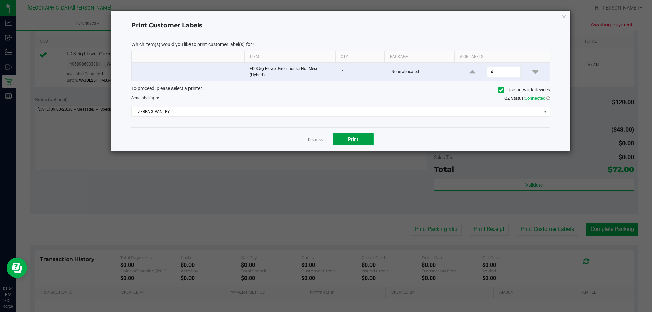
click at [363, 140] on button "Print" at bounding box center [353, 139] width 41 height 12
click at [318, 140] on link "Dismiss" at bounding box center [315, 140] width 15 height 6
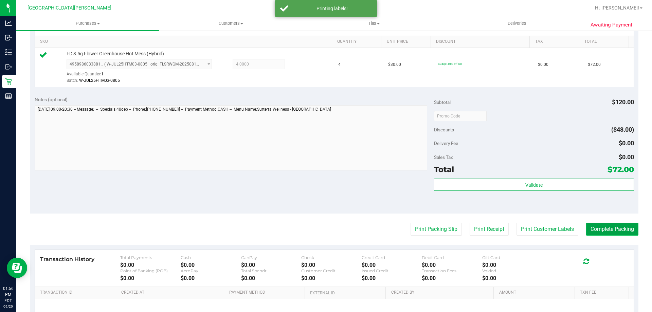
click at [607, 230] on button "Complete Packing" at bounding box center [612, 229] width 52 height 13
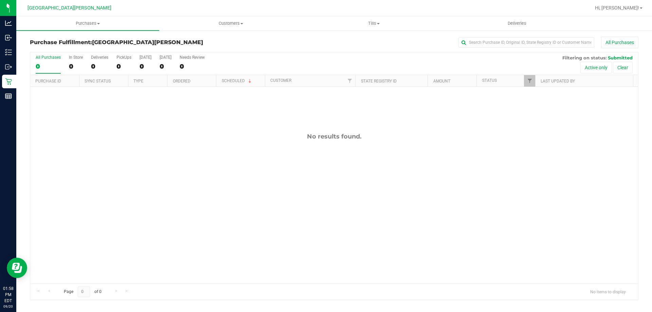
click at [105, 145] on div "No results found." at bounding box center [334, 208] width 608 height 242
click at [83, 26] on span "Purchases" at bounding box center [87, 23] width 143 height 6
click at [52, 49] on span "Fulfillment" at bounding box center [37, 49] width 42 height 6
drag, startPoint x: 211, startPoint y: 178, endPoint x: 226, endPoint y: 232, distance: 56.0
click at [216, 201] on div "No results found." at bounding box center [334, 208] width 608 height 242
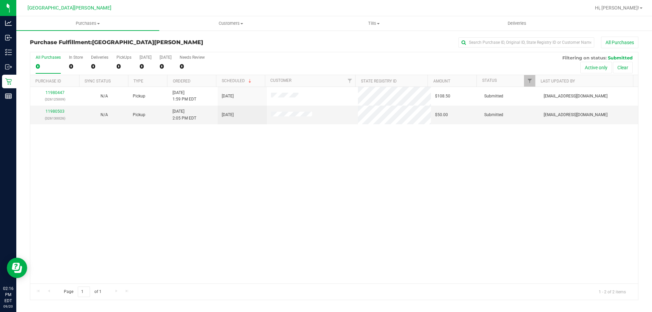
click at [128, 186] on div "11980447 (326125009) N/A Pickup [DATE] 1:59 PM EDT 9/20/2025 $108.50 Submitted …" at bounding box center [334, 185] width 608 height 197
click at [89, 25] on span "Purchases" at bounding box center [87, 23] width 143 height 6
click at [71, 53] on li "Fulfillment" at bounding box center [87, 49] width 143 height 8
click at [193, 163] on div "11980447 (326125009) N/A Pickup [DATE] 1:59 PM EDT 9/20/2025 $108.50 Submitted …" at bounding box center [334, 185] width 608 height 197
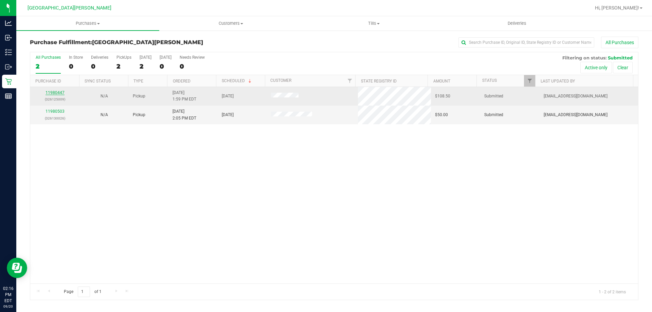
click at [53, 92] on link "11980447" at bounding box center [55, 92] width 19 height 5
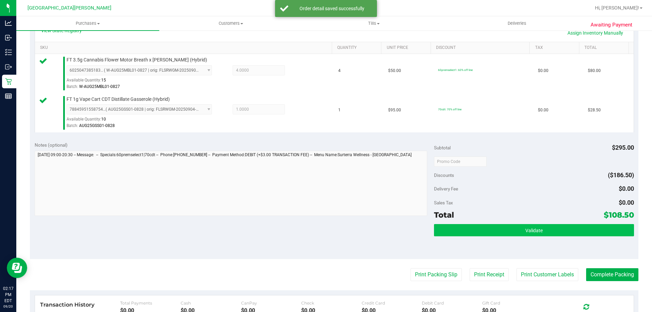
scroll to position [170, 0]
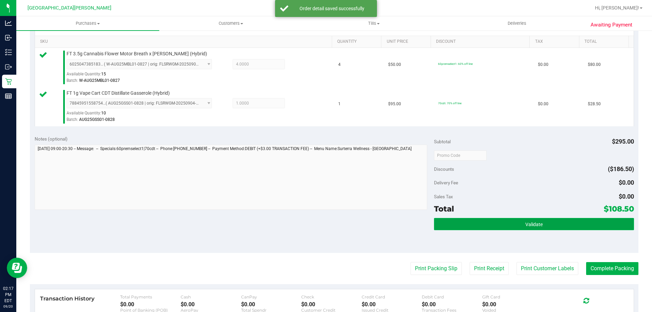
click at [445, 226] on button "Validate" at bounding box center [534, 224] width 200 height 12
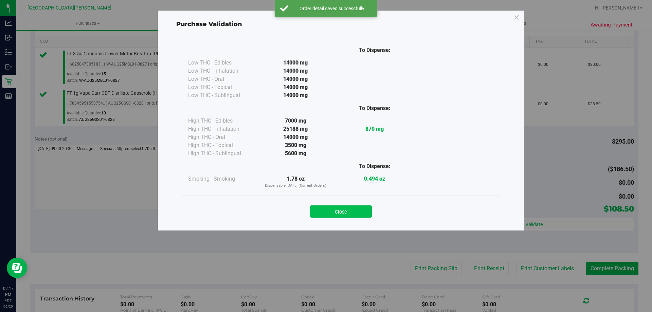
click at [353, 211] on button "Close" at bounding box center [341, 211] width 62 height 12
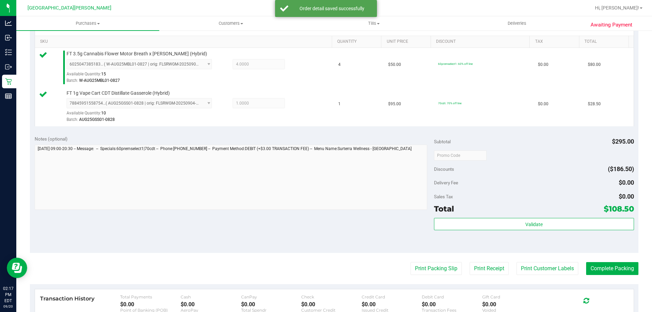
click at [521, 261] on purchase-details "Back Edit Purchase Cancel Purchase View Profile # 11980447 BioTrack ID: - Submi…" at bounding box center [334, 139] width 609 height 544
click at [523, 264] on button "Print Customer Labels" at bounding box center [548, 268] width 62 height 13
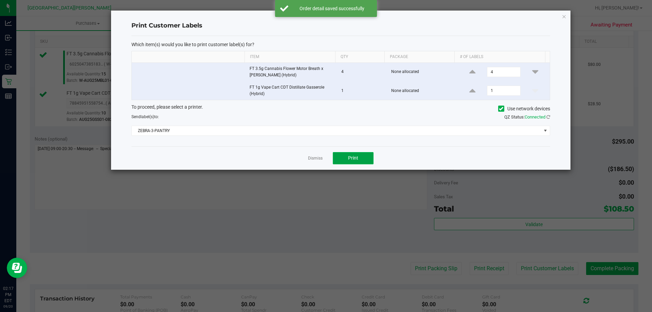
click at [365, 163] on button "Print" at bounding box center [353, 158] width 41 height 12
click at [315, 160] on link "Dismiss" at bounding box center [315, 159] width 15 height 6
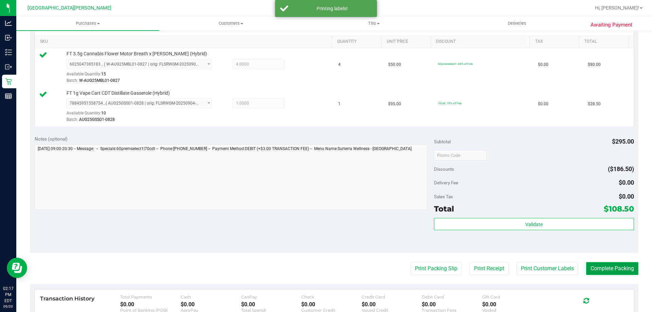
click at [604, 270] on button "Complete Packing" at bounding box center [612, 268] width 52 height 13
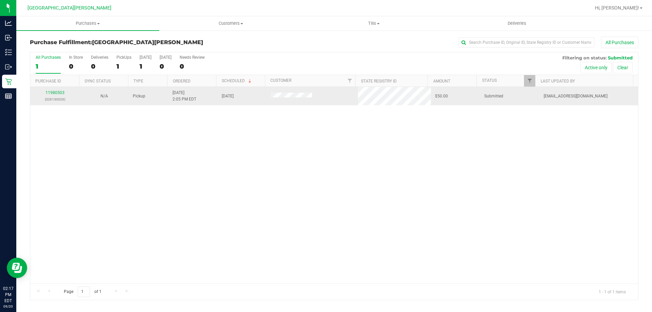
click at [57, 96] on div "11980503 (326130026)" at bounding box center [54, 96] width 41 height 13
click at [58, 95] on link "11980503" at bounding box center [55, 92] width 19 height 5
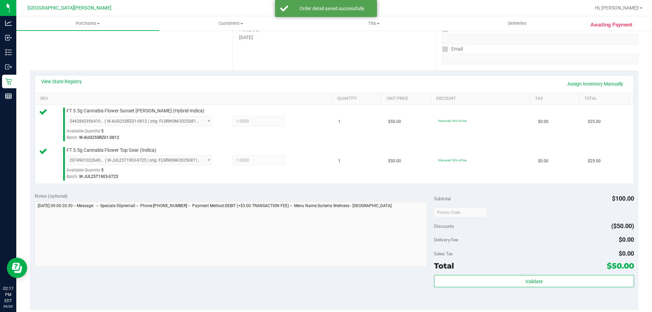
scroll to position [136, 0]
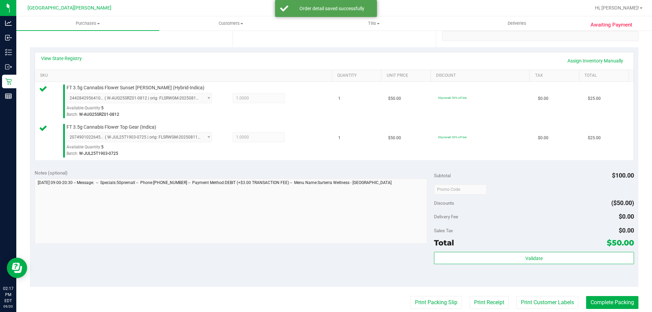
click at [558, 266] on div "Validate" at bounding box center [534, 267] width 200 height 31
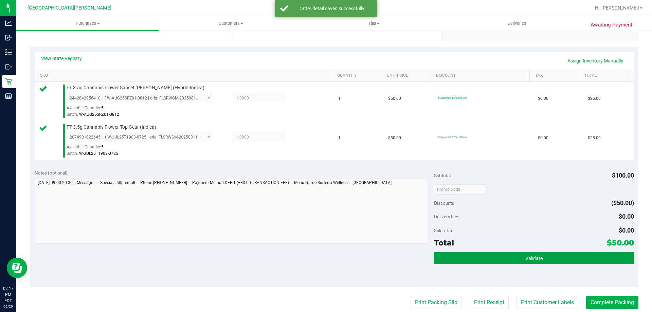
click at [558, 264] on button "Validate" at bounding box center [534, 258] width 200 height 12
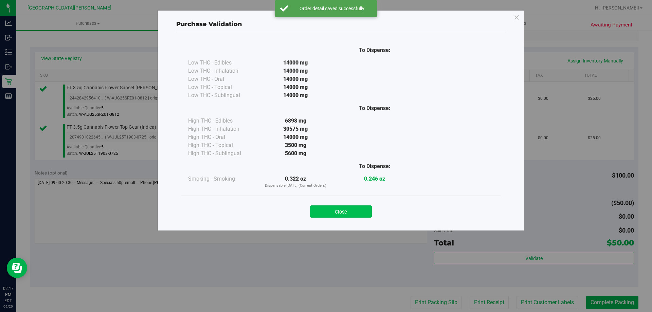
click at [361, 212] on button "Close" at bounding box center [341, 211] width 62 height 12
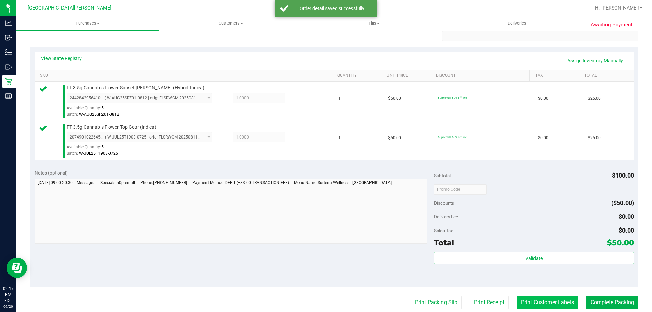
click at [540, 302] on button "Print Customer Labels" at bounding box center [548, 302] width 62 height 13
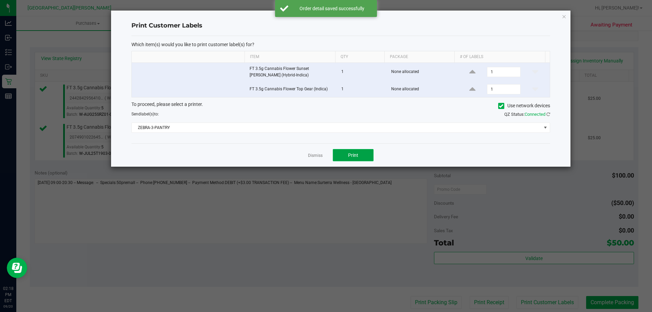
click at [346, 152] on button "Print" at bounding box center [353, 155] width 41 height 12
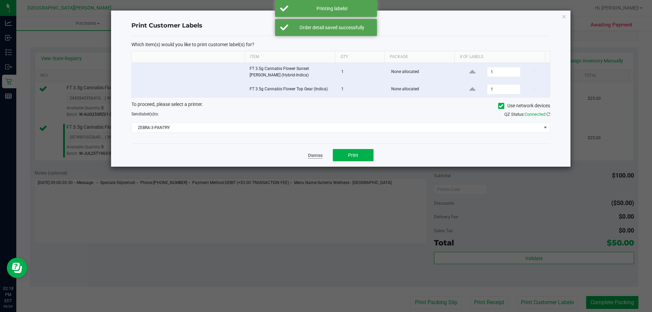
click at [319, 155] on link "Dismiss" at bounding box center [315, 156] width 15 height 6
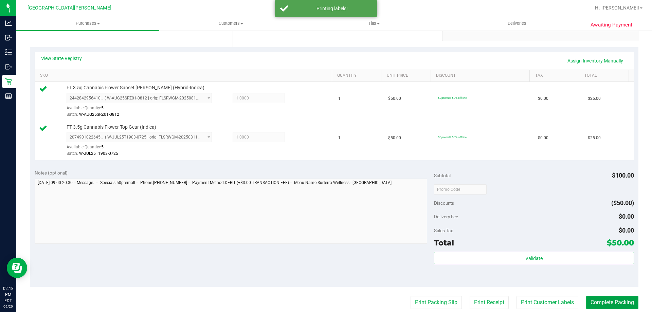
click at [588, 303] on button "Complete Packing" at bounding box center [612, 302] width 52 height 13
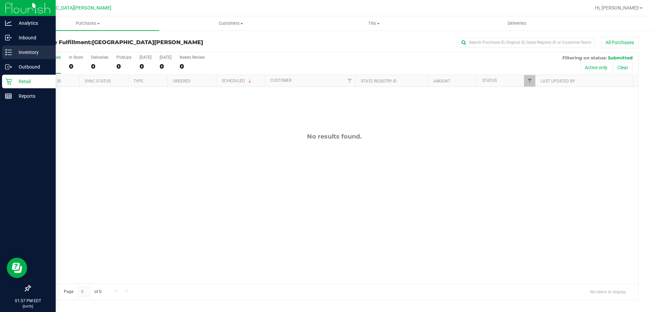
click at [20, 56] on p "Inventory" at bounding box center [32, 52] width 41 height 8
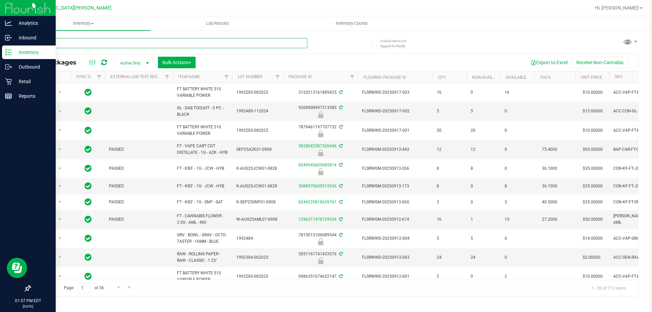
click at [94, 45] on input "text" at bounding box center [168, 43] width 277 height 10
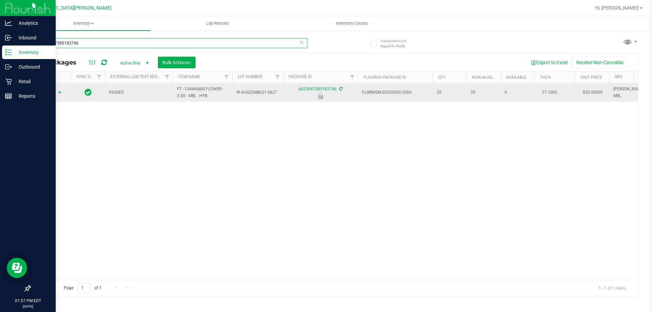
type input "6025047385183746"
click at [48, 93] on span "Action" at bounding box center [46, 93] width 18 height 10
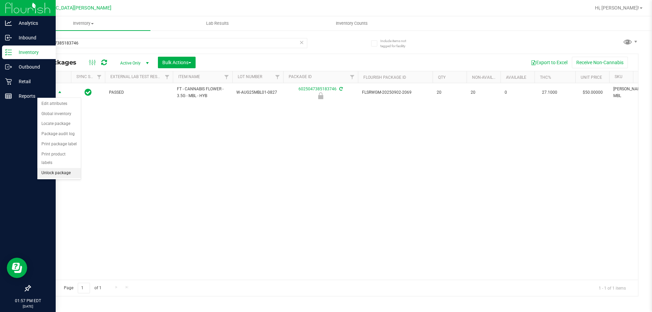
click at [58, 168] on li "Unlock package" at bounding box center [58, 173] width 43 height 10
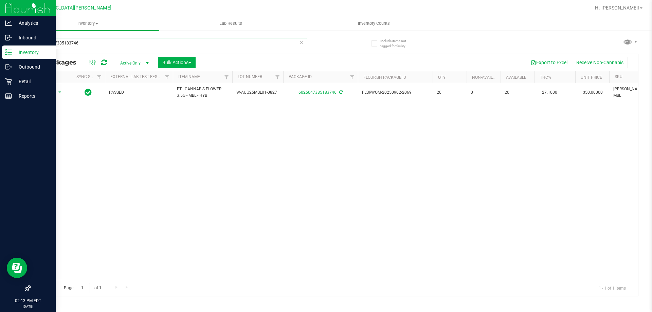
click at [90, 41] on input "6025047385183746" at bounding box center [168, 43] width 277 height 10
type input "6"
type input "8227703672515910"
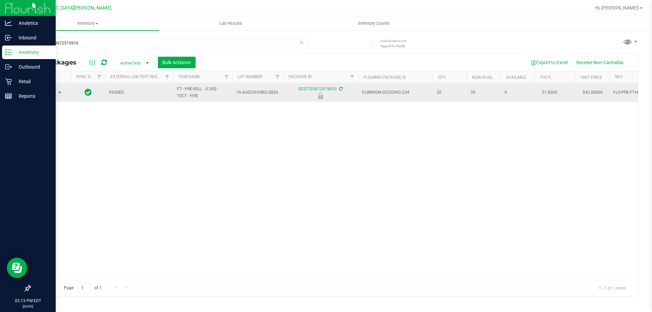
click at [60, 93] on span "select" at bounding box center [59, 92] width 5 height 5
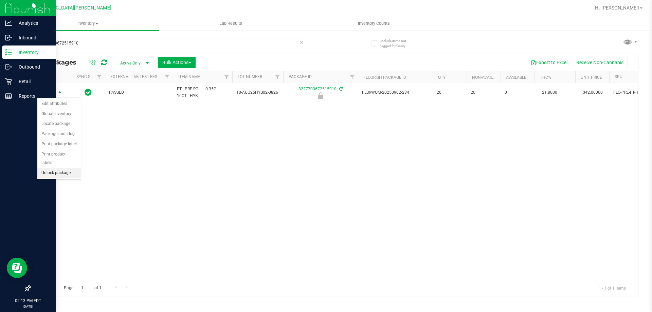
click at [60, 168] on li "Unlock package" at bounding box center [58, 173] width 43 height 10
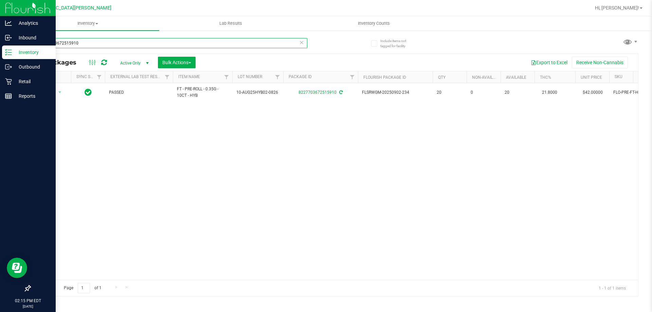
click at [83, 46] on input "8227703672515910" at bounding box center [168, 43] width 277 height 10
click at [82, 46] on input "8227703672515910" at bounding box center [168, 43] width 277 height 10
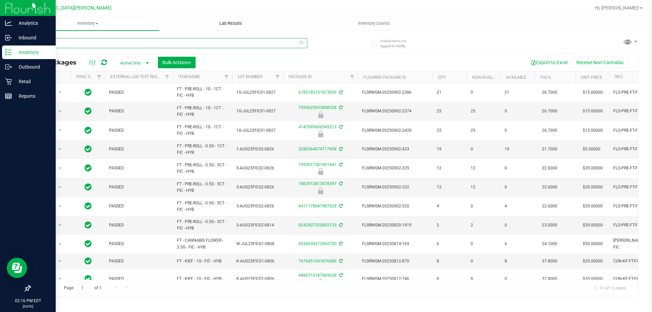
type input "fic"
click at [31, 78] on p "Retail" at bounding box center [32, 81] width 41 height 8
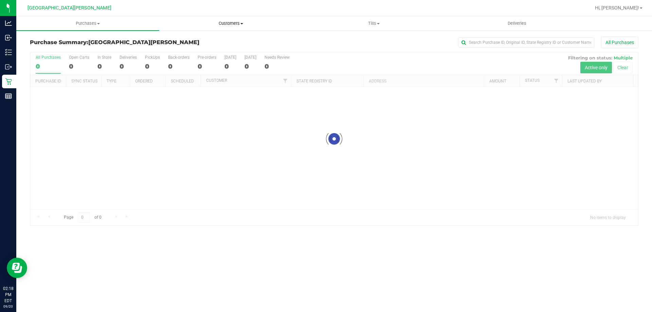
click at [230, 23] on span "Customers" at bounding box center [231, 23] width 142 height 6
click at [188, 41] on span "All customers" at bounding box center [183, 41] width 49 height 6
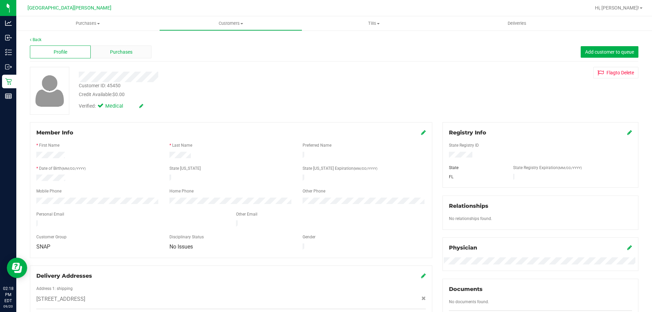
click at [114, 54] on span "Purchases" at bounding box center [121, 52] width 22 height 7
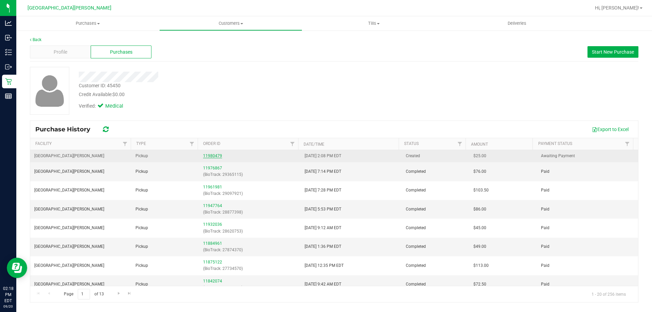
click at [209, 154] on link "11980479" at bounding box center [212, 156] width 19 height 5
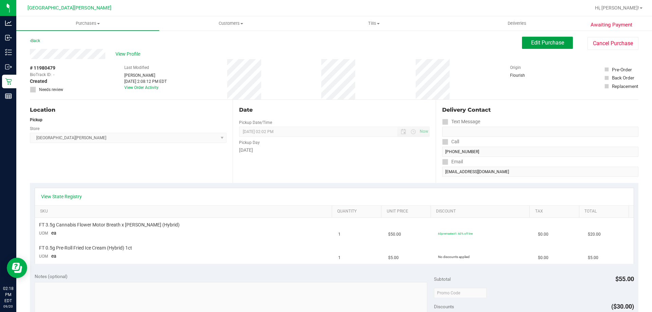
click at [544, 41] on span "Edit Purchase" at bounding box center [547, 42] width 33 height 6
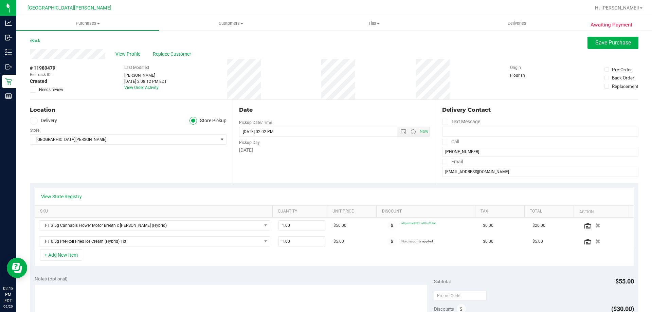
click at [40, 194] on div "View State Registry" at bounding box center [334, 196] width 599 height 17
click at [43, 194] on link "View State Registry" at bounding box center [61, 196] width 41 height 7
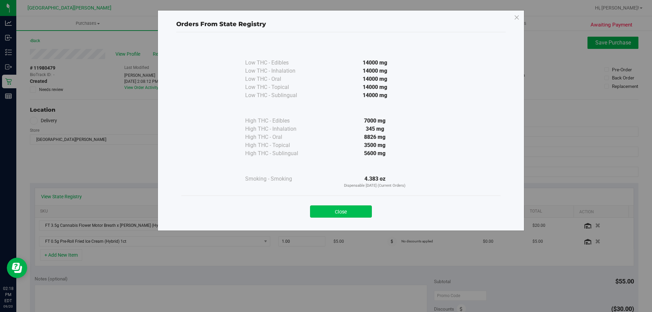
click at [317, 210] on button "Close" at bounding box center [341, 211] width 62 height 12
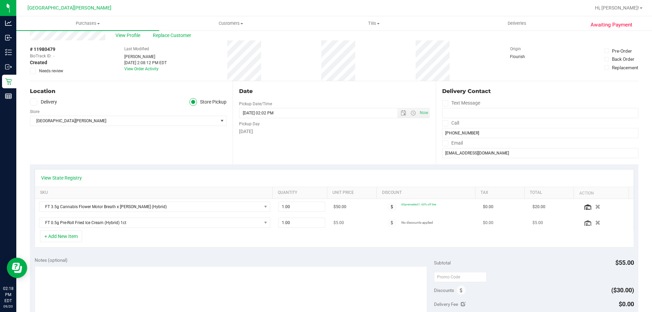
scroll to position [34, 0]
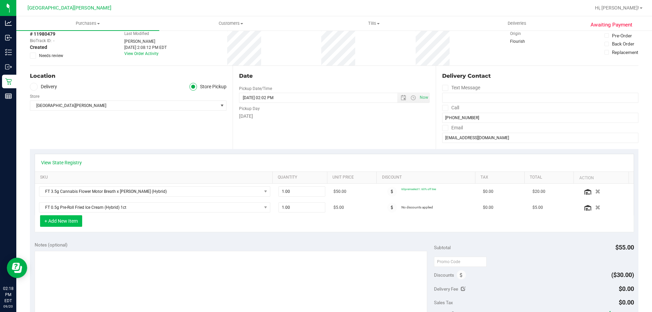
click at [74, 222] on button "+ Add New Item" at bounding box center [61, 221] width 42 height 12
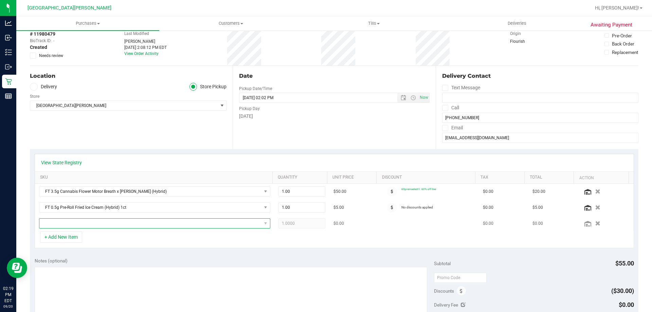
click at [72, 221] on span "NO DATA FOUND" at bounding box center [150, 224] width 222 height 10
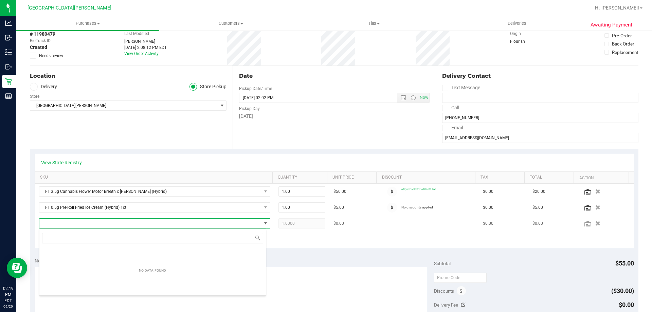
scroll to position [10, 225]
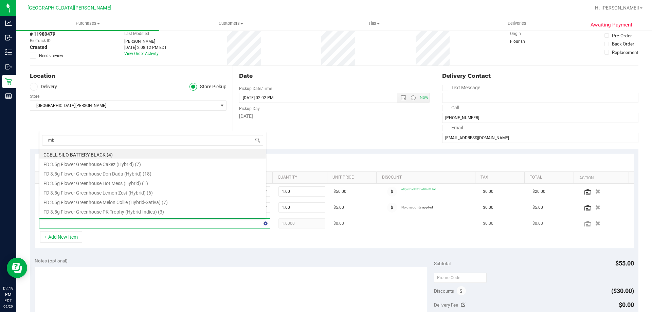
type input "mbl"
click at [126, 246] on div "+ Add New Item" at bounding box center [334, 239] width 599 height 17
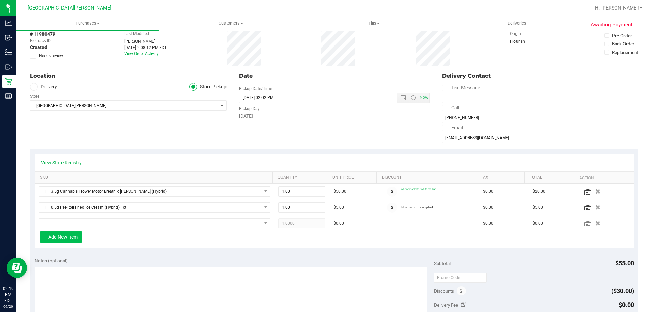
click at [78, 237] on button "+ Add New Item" at bounding box center [61, 237] width 42 height 12
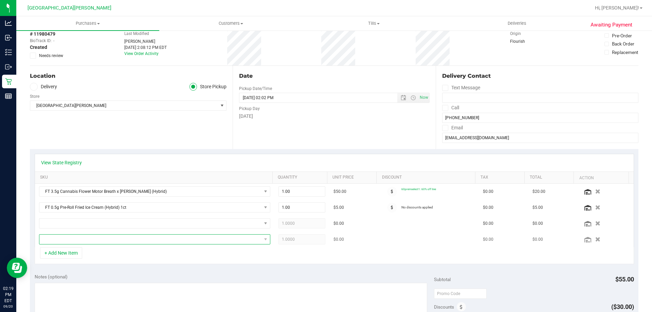
click at [76, 238] on span "NO DATA FOUND" at bounding box center [150, 240] width 222 height 10
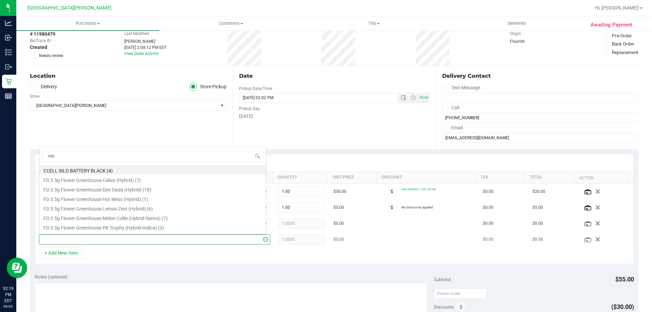
type input "mbl"
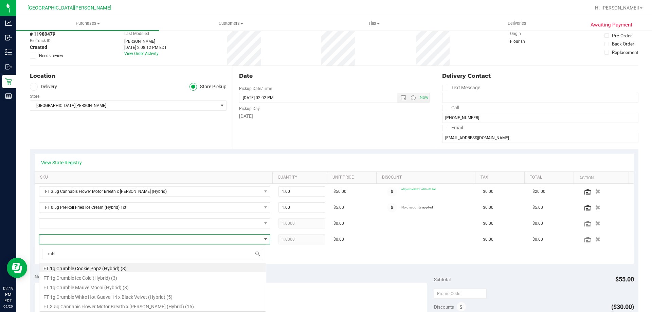
click at [109, 256] on kendo-popup "mbl FT 1g Crumble Cookie Popz (Hybrid) (8) FT 1g Crumble Ice Cold (Hybrid) (3) …" at bounding box center [152, 278] width 227 height 67
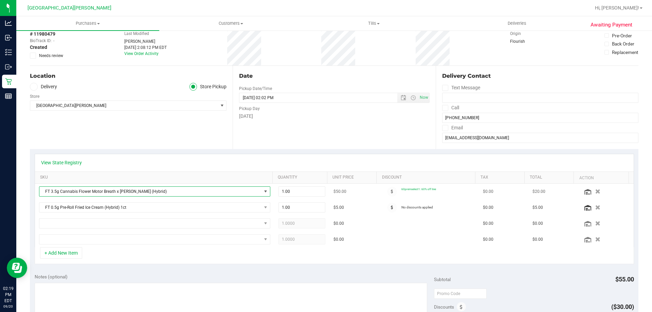
click at [262, 195] on span "NO DATA FOUND" at bounding box center [266, 192] width 8 height 10
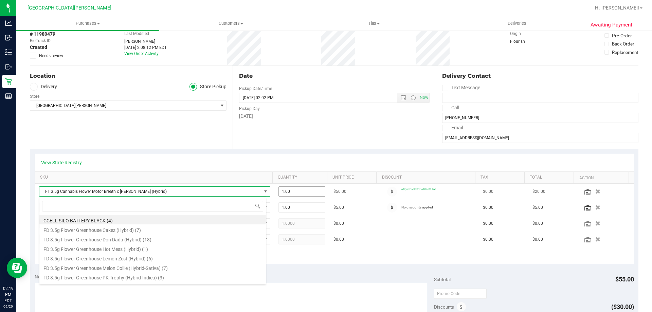
click at [279, 195] on span "1.00 1" at bounding box center [301, 191] width 47 height 10
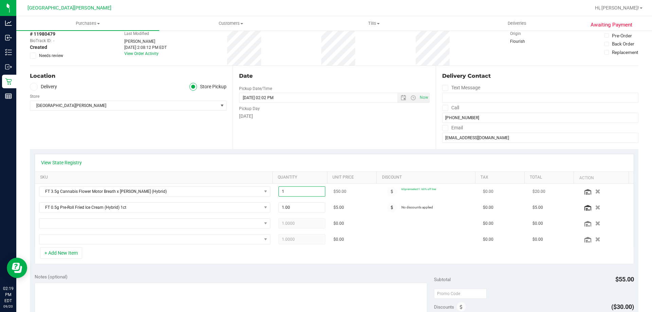
click at [279, 195] on input "1" at bounding box center [302, 192] width 47 height 10
type input "2"
type input "2.00"
click at [299, 260] on div "+ Add New Item" at bounding box center [334, 255] width 599 height 17
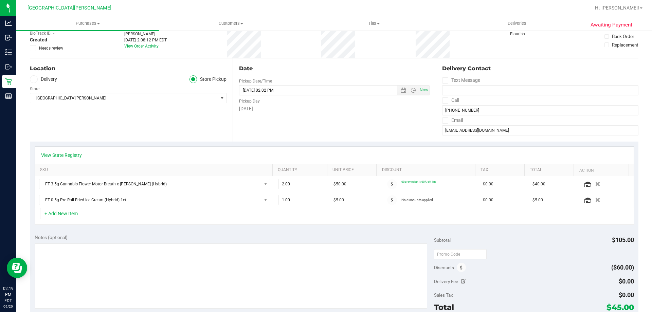
scroll to position [0, 0]
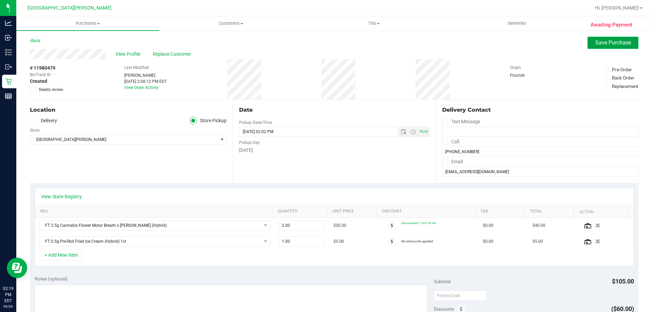
click at [598, 41] on span "Save Purchase" at bounding box center [613, 42] width 36 height 6
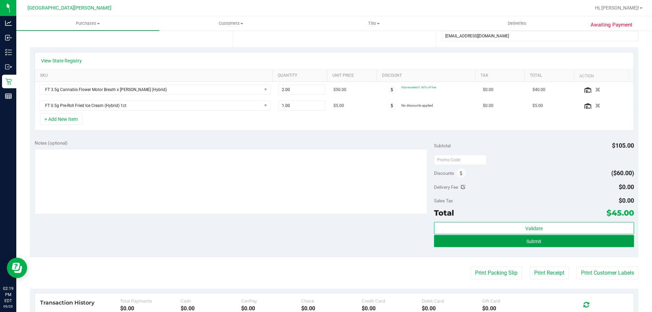
click at [535, 239] on span "Submit" at bounding box center [533, 241] width 15 height 5
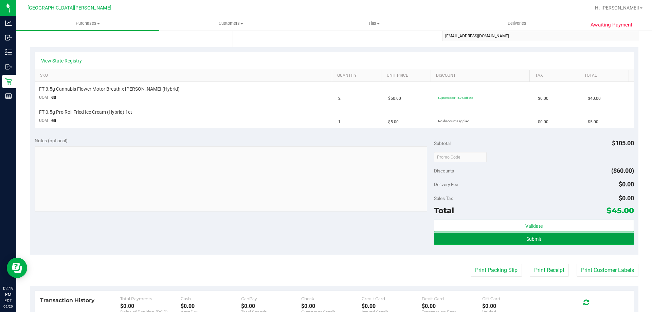
click at [466, 235] on button "Submit" at bounding box center [534, 239] width 200 height 12
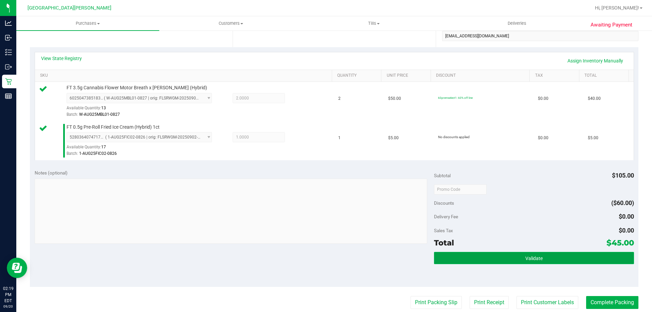
click at [495, 257] on button "Validate" at bounding box center [534, 258] width 200 height 12
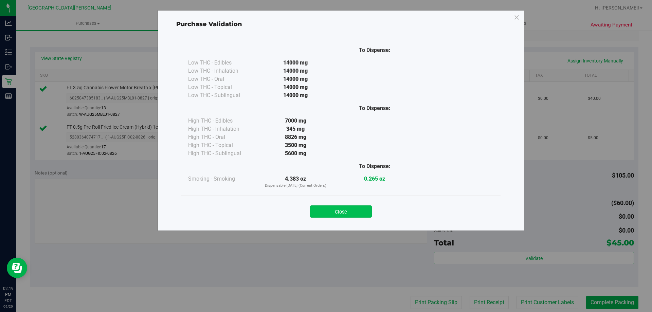
click at [361, 210] on button "Close" at bounding box center [341, 211] width 62 height 12
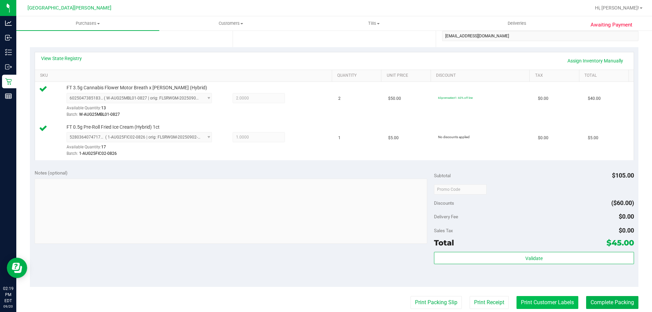
click at [531, 297] on button "Print Customer Labels" at bounding box center [548, 302] width 62 height 13
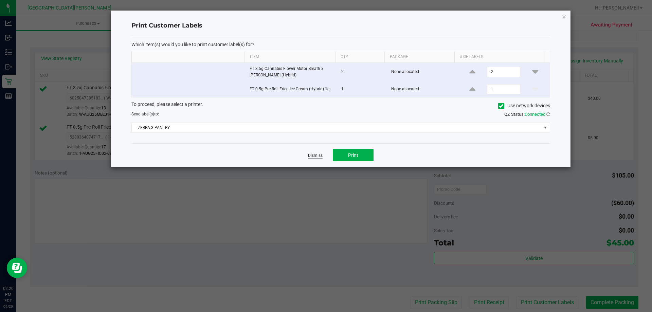
click at [310, 156] on link "Dismiss" at bounding box center [315, 156] width 15 height 6
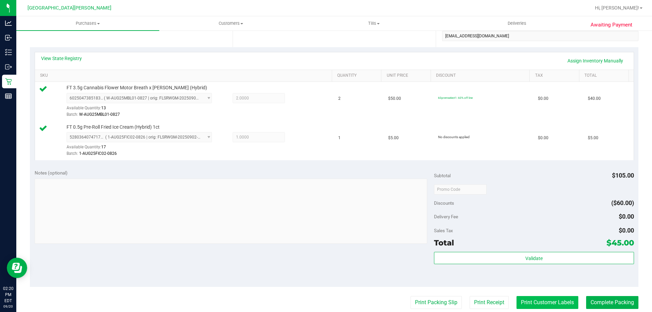
click at [539, 302] on button "Print Customer Labels" at bounding box center [548, 302] width 62 height 13
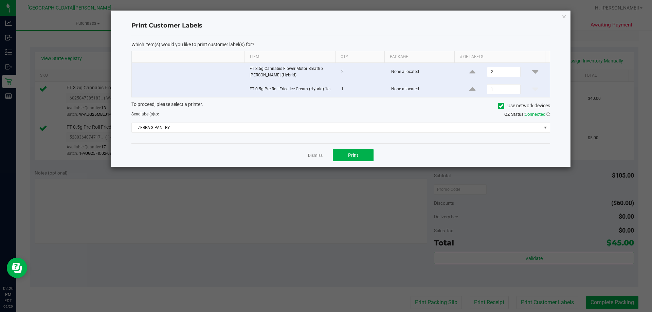
click at [362, 164] on div "Dismiss Print" at bounding box center [340, 154] width 419 height 23
click at [345, 158] on button "Print" at bounding box center [353, 155] width 41 height 12
click at [318, 155] on link "Dismiss" at bounding box center [315, 156] width 15 height 6
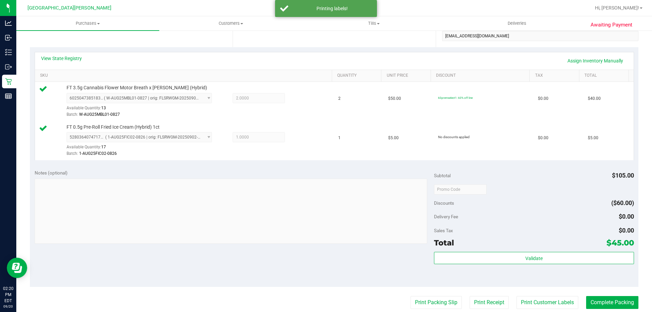
click at [597, 294] on purchase-details "Back Edit Purchase Cancel Purchase View Profile # 11980479 BioTrack ID: - Submi…" at bounding box center [334, 173] width 609 height 544
click at [598, 298] on button "Complete Packing" at bounding box center [612, 302] width 52 height 13
